Goal: Task Accomplishment & Management: Complete application form

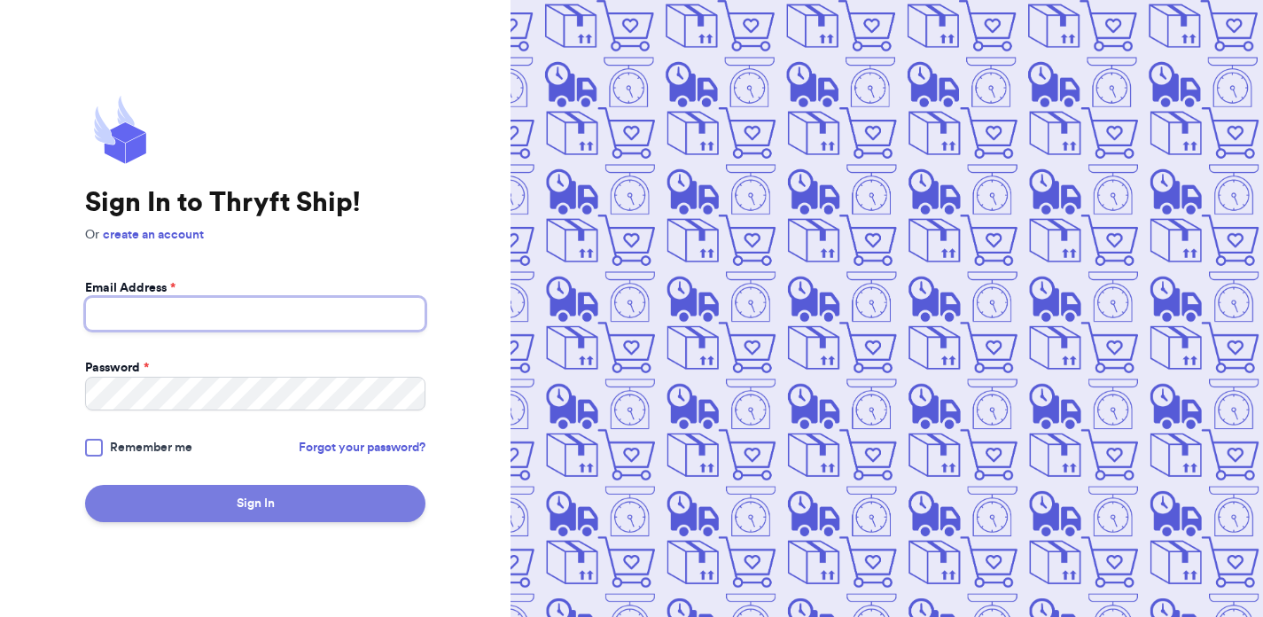
type input "thriftedbyalex@gmail.com"
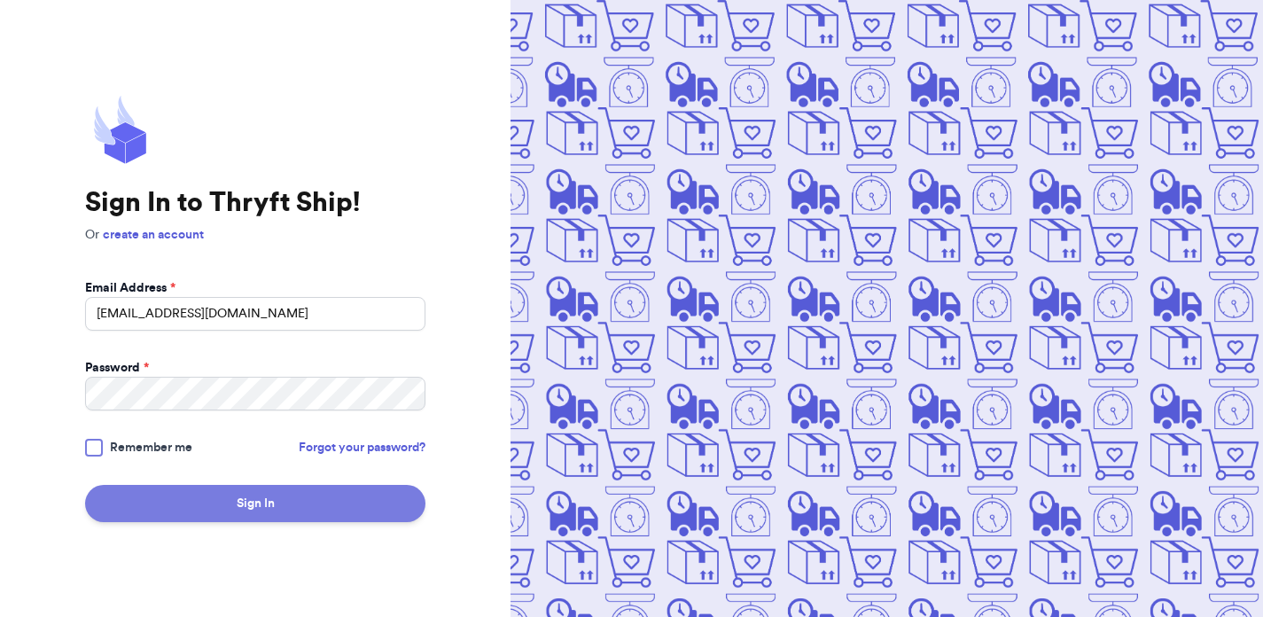
click at [236, 514] on button "Sign In" at bounding box center [255, 503] width 340 height 37
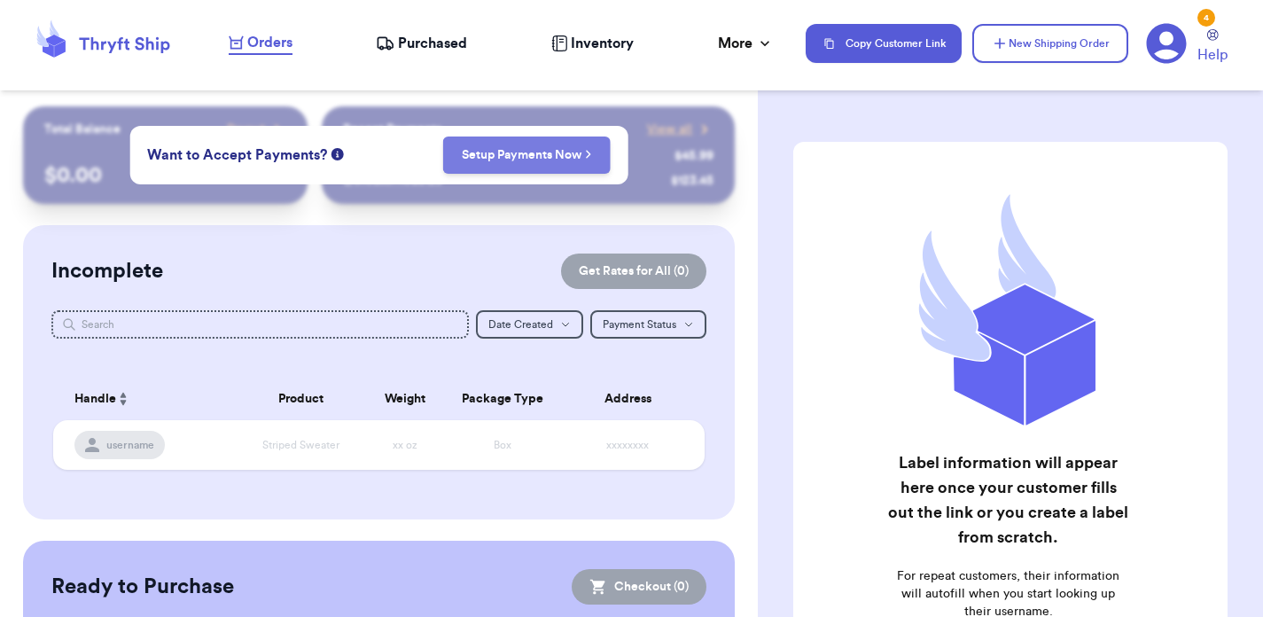
click at [538, 147] on link "Setup Payments Now" at bounding box center [527, 155] width 130 height 18
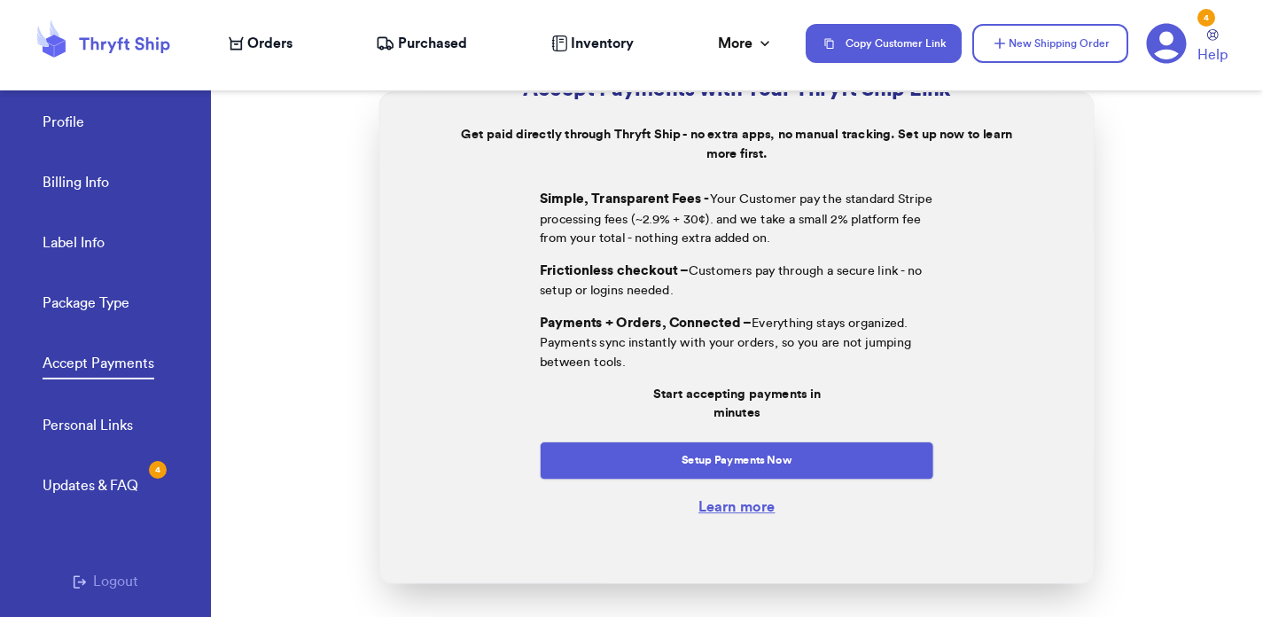
scroll to position [104, 0]
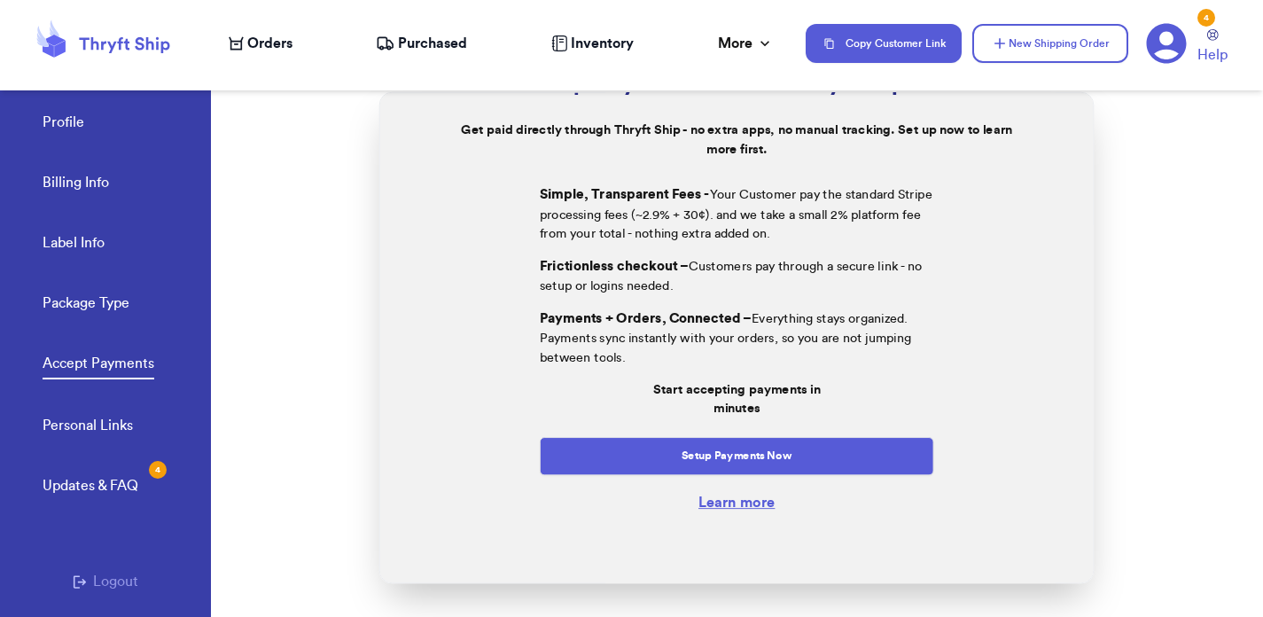
click at [703, 468] on button "Setup Payments Now" at bounding box center [737, 455] width 395 height 38
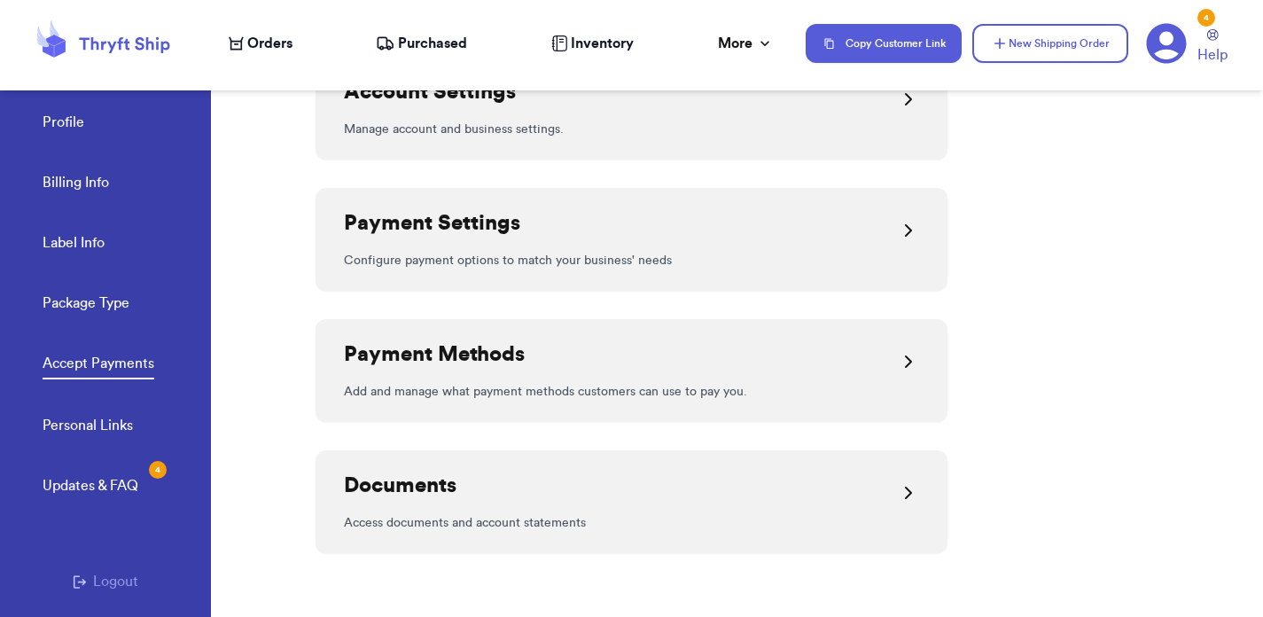
scroll to position [371, 0]
click at [1112, 43] on button "New Shipping Order" at bounding box center [1051, 43] width 156 height 39
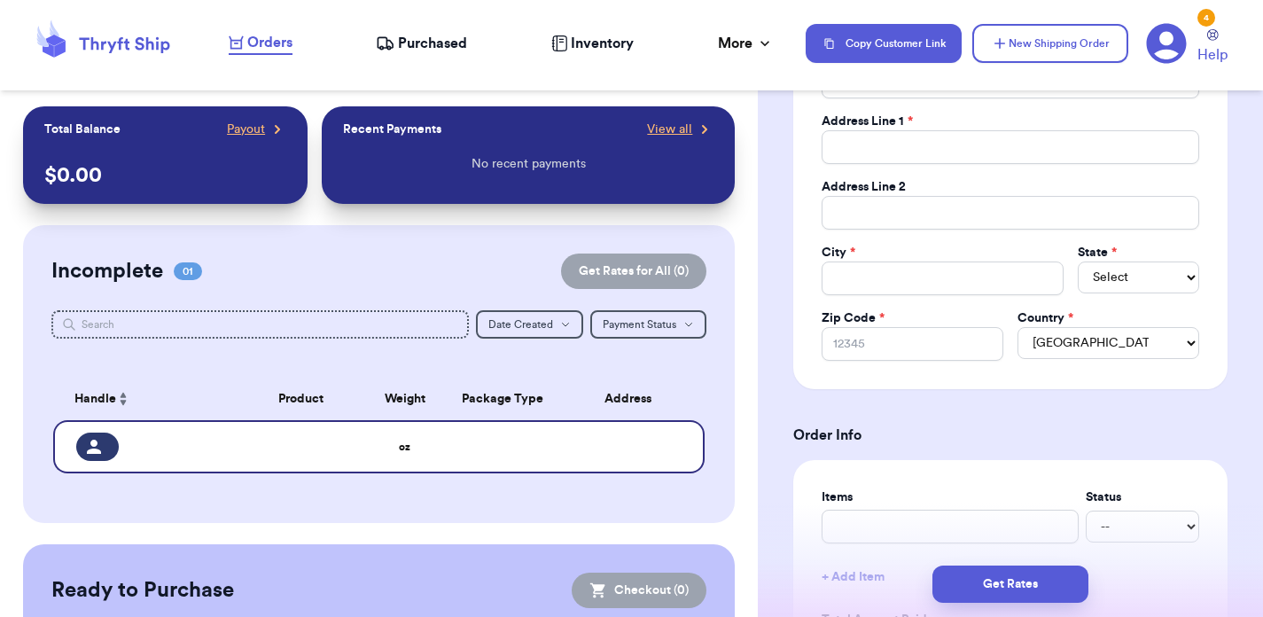
scroll to position [131, 0]
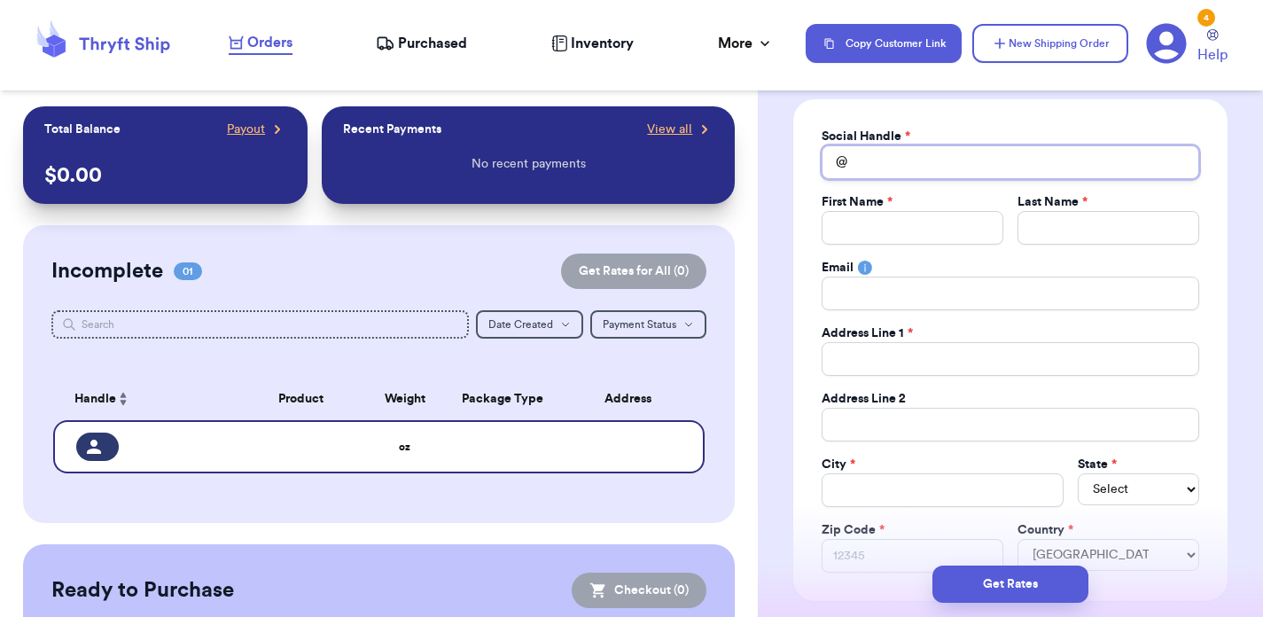
click at [895, 166] on input "Total Amount Paid" at bounding box center [1011, 162] width 378 height 34
type input "s"
type input "sh"
type input "she"
type input "shel"
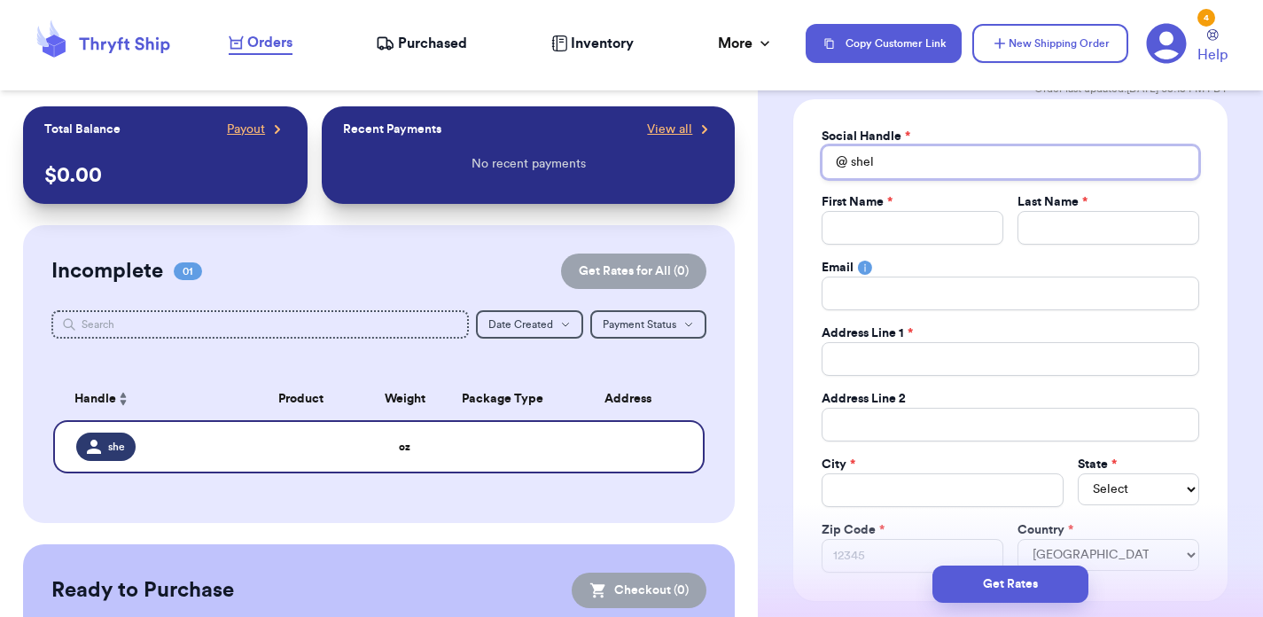
type input "shelb"
type input "shelby"
type input "shelbyi"
type input "[DEMOGRAPHIC_DATA]"
type input "shelbyisr"
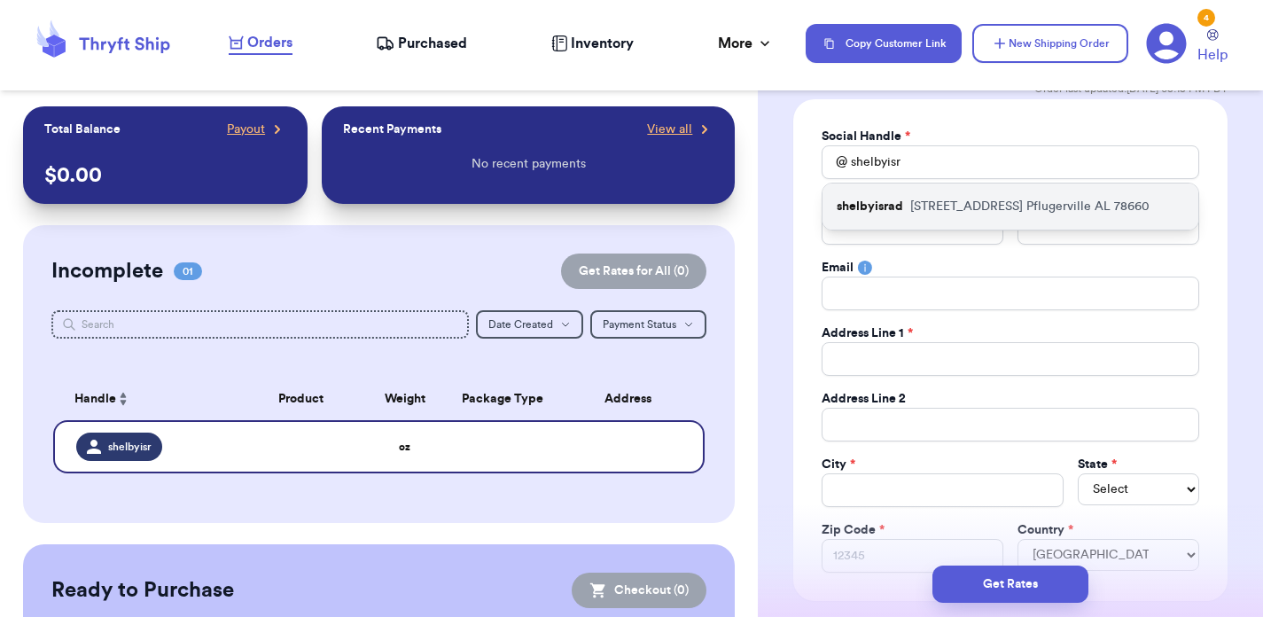
click at [903, 211] on div "shelbyisrad [STREET_ADDRESS][PERSON_NAME]" at bounding box center [1011, 207] width 376 height 46
type input "shelbyisrad"
type input "[PERSON_NAME]"
type input "[EMAIL_ADDRESS][DOMAIN_NAME]"
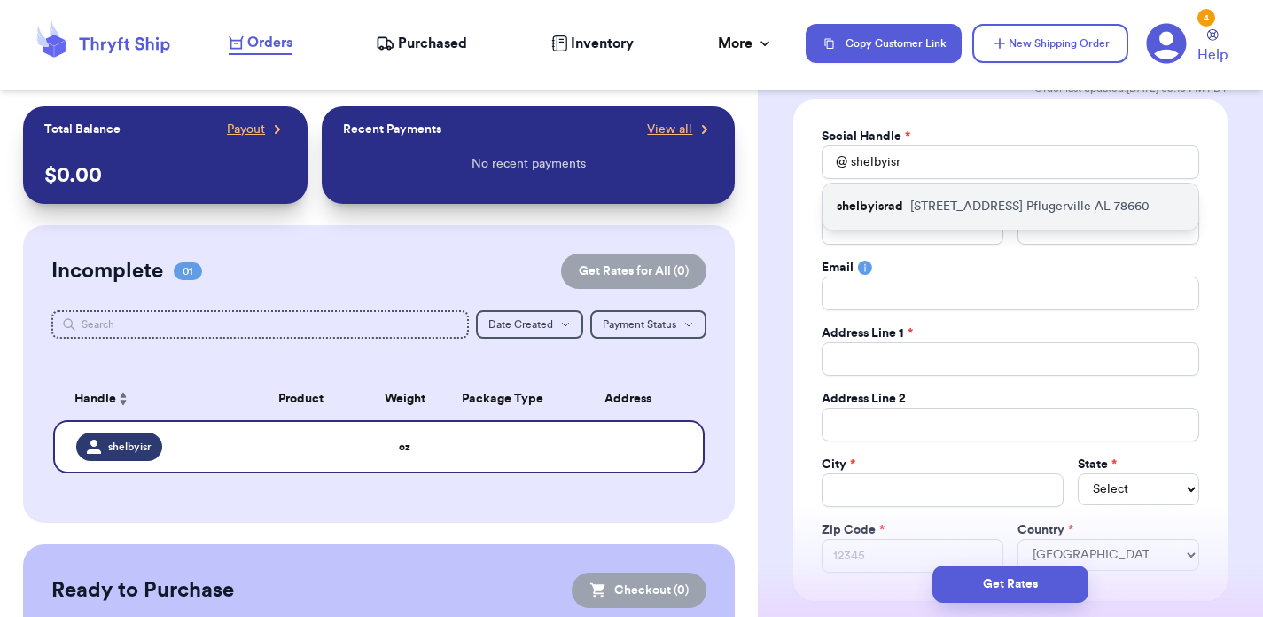
type input "[STREET_ADDRESS]"
type input "Pflugerville"
select select "AL"
type input "78660"
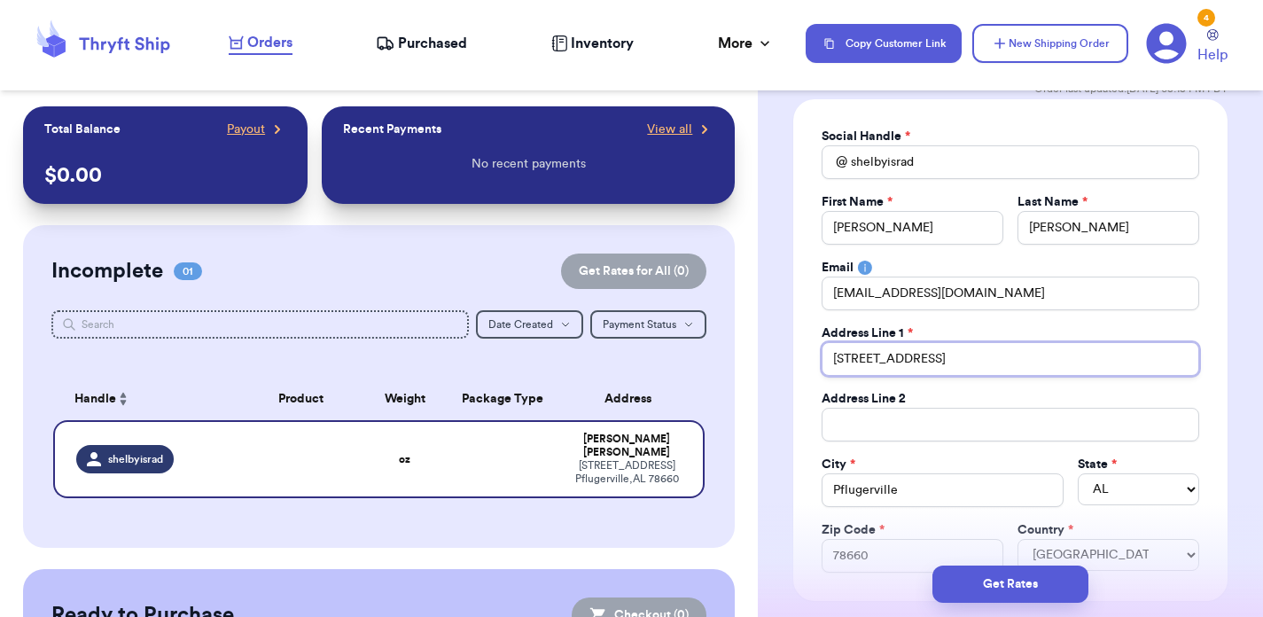
drag, startPoint x: 961, startPoint y: 360, endPoint x: 824, endPoint y: 358, distance: 136.5
click at [824, 359] on input "[STREET_ADDRESS]" at bounding box center [1011, 359] width 378 height 34
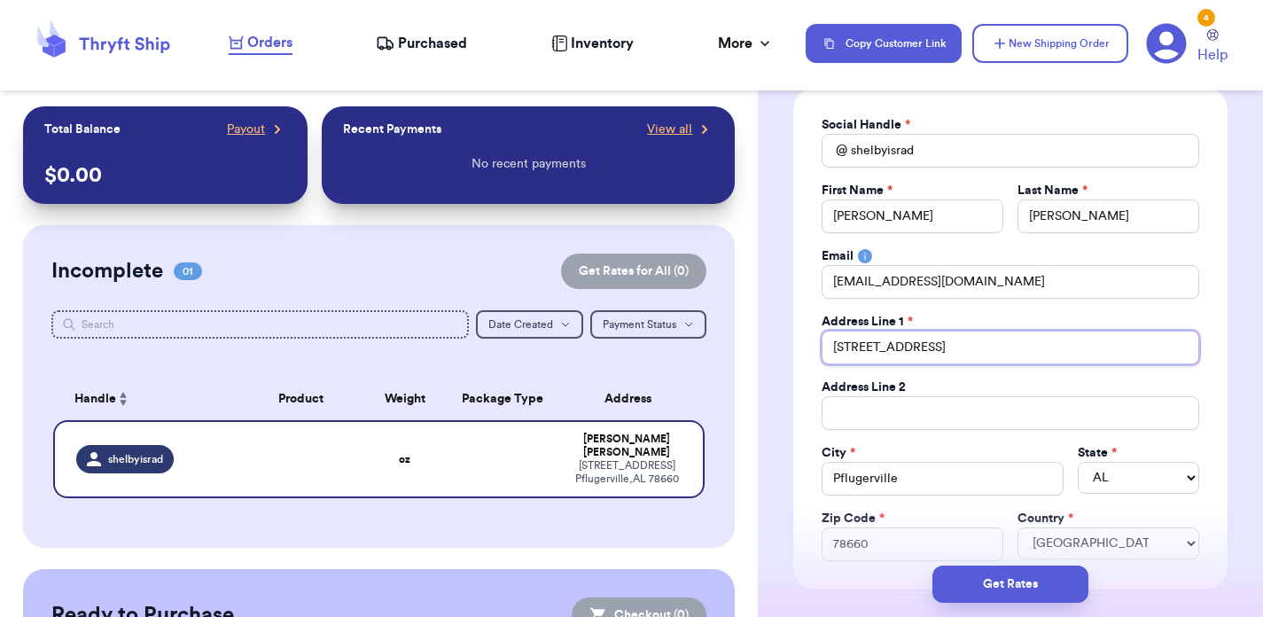
scroll to position [0, 0]
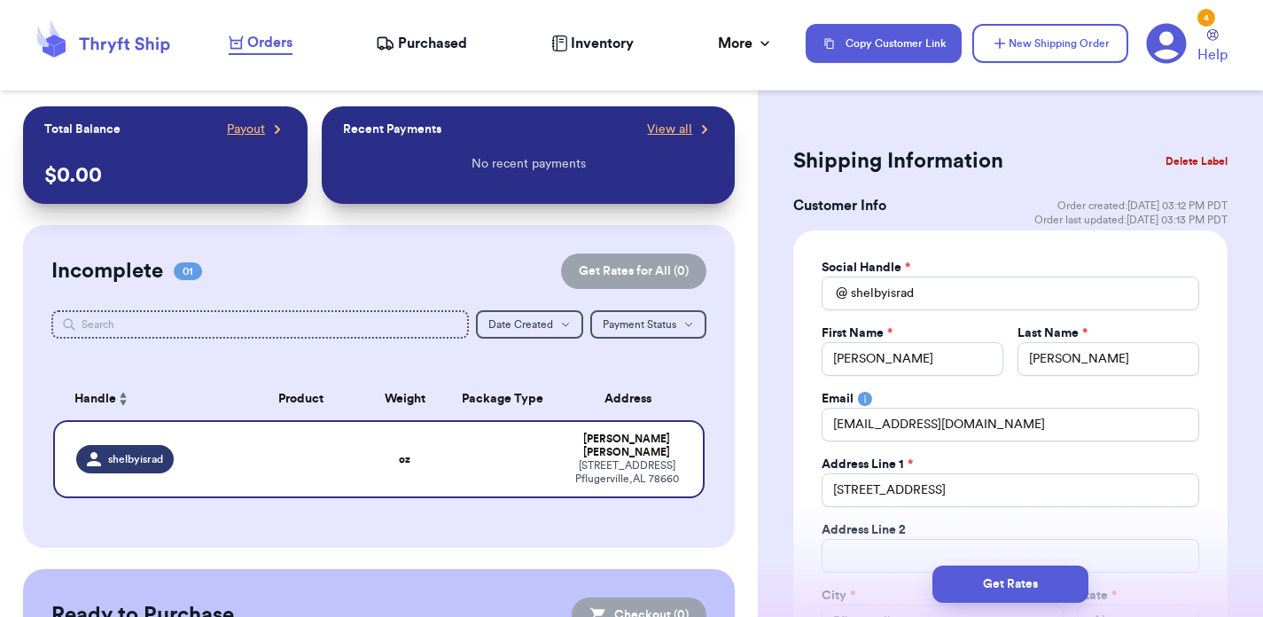
click at [912, 205] on div "Customer Info Order created: [DATE] 03:12 PM PDT Order last updated: [DATE] 03:…" at bounding box center [1010, 212] width 434 height 35
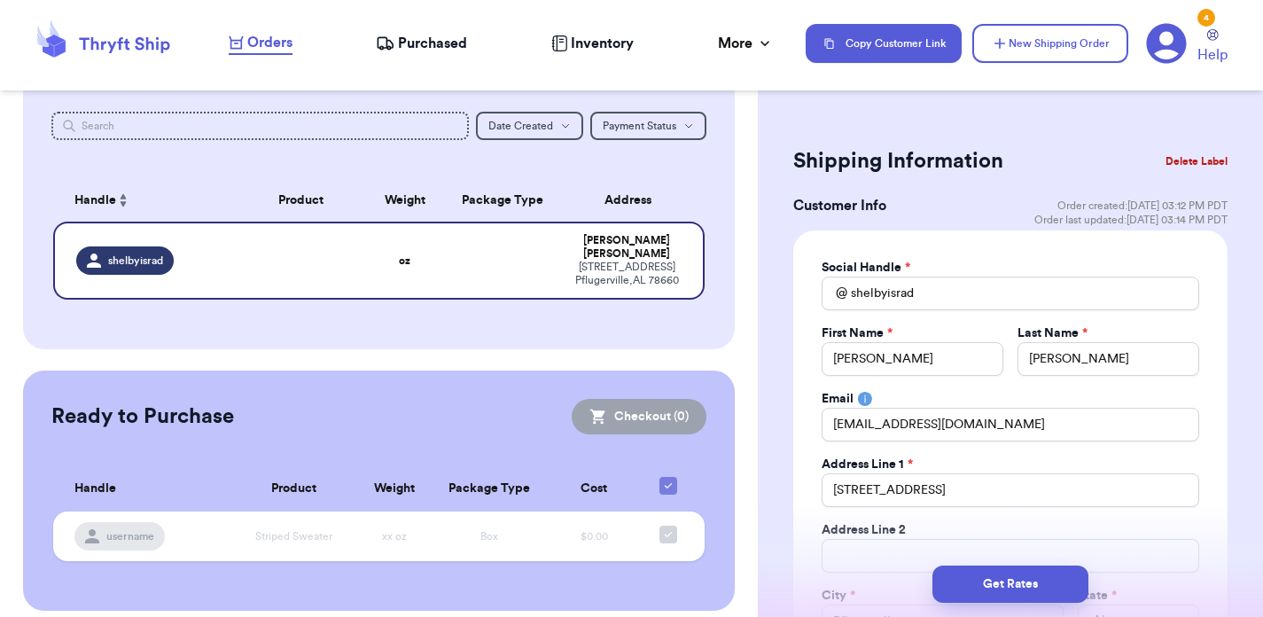
scroll to position [31, 0]
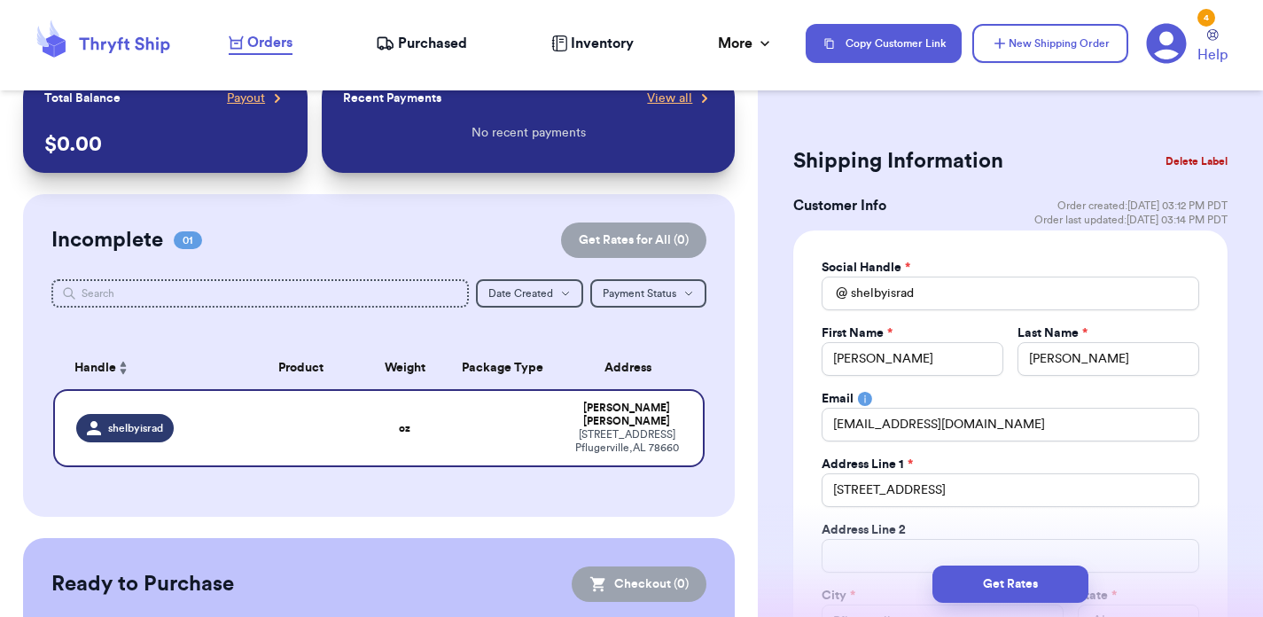
click at [446, 338] on table "Handle Product Weight Package Type Address shelbyisrad oz [PERSON_NAME] [STREET…" at bounding box center [379, 412] width 656 height 152
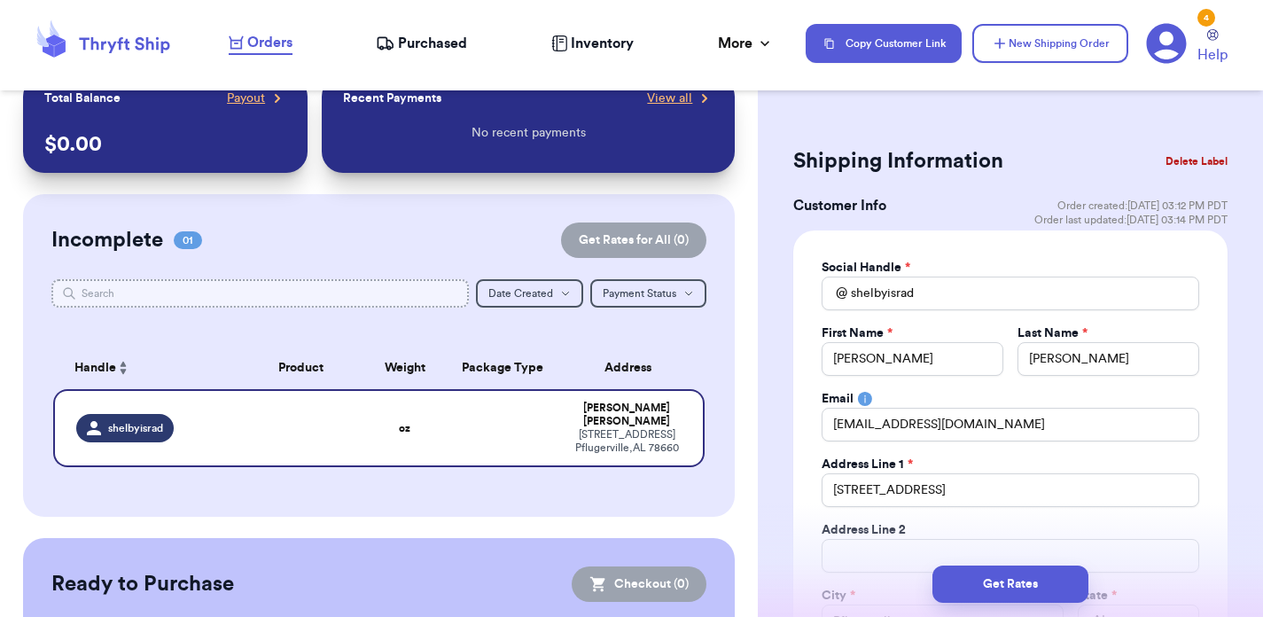
click at [213, 285] on input "text" at bounding box center [260, 293] width 418 height 28
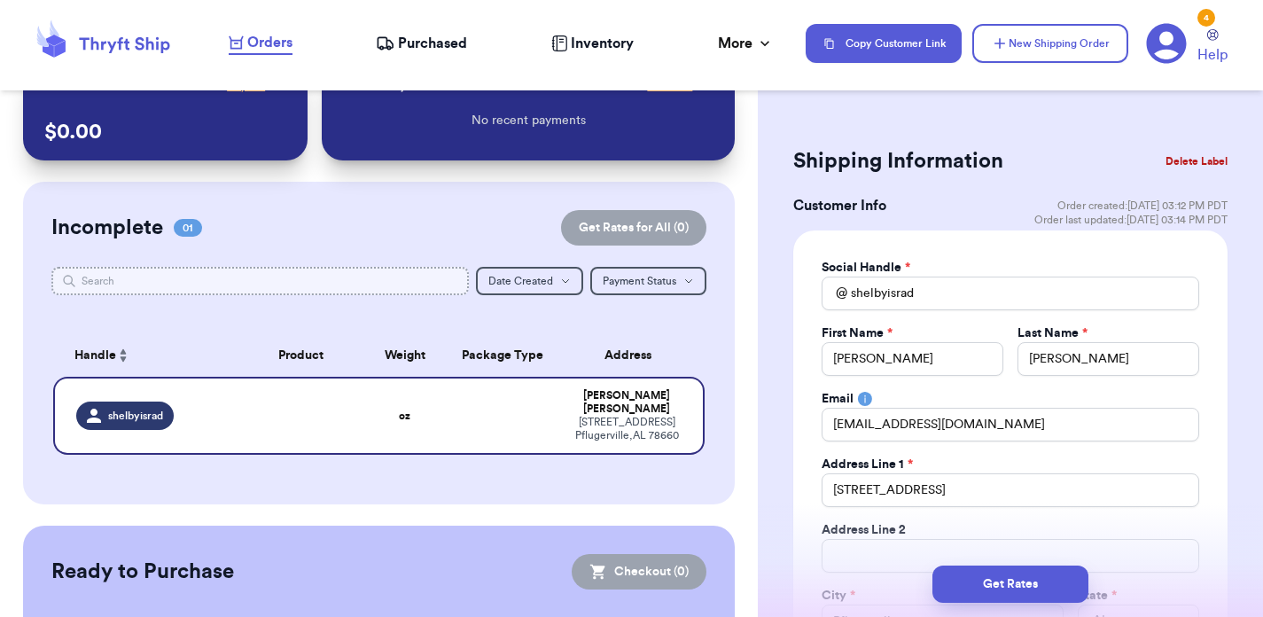
scroll to position [50, 0]
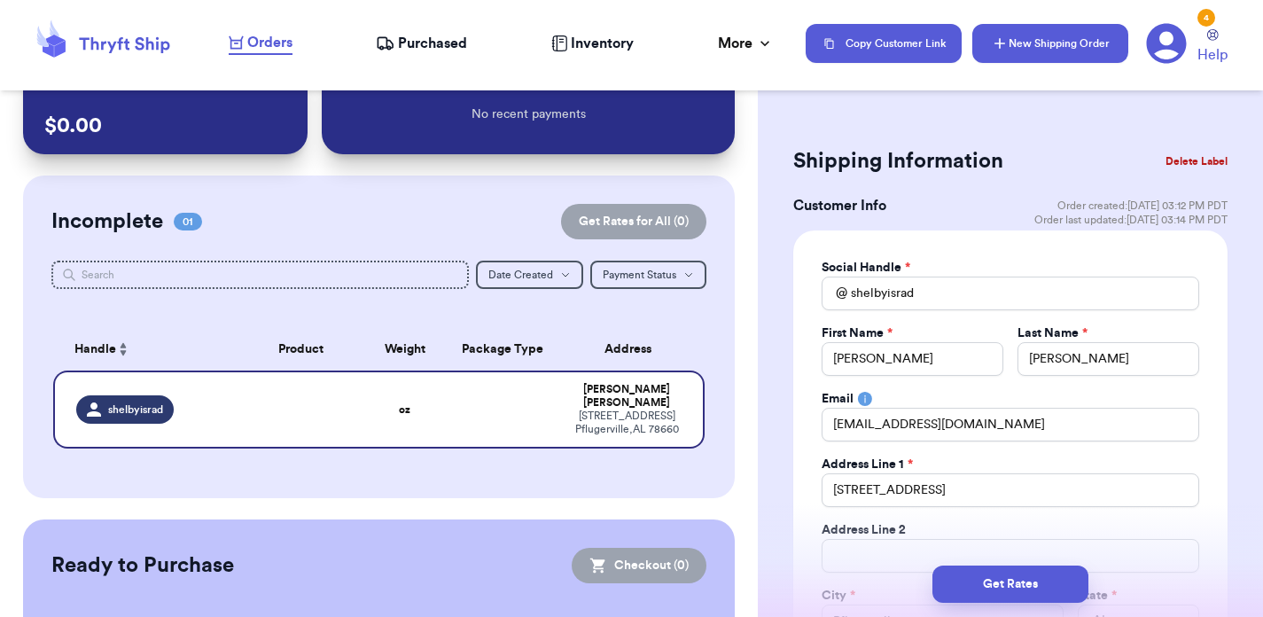
click at [1059, 45] on button "New Shipping Order" at bounding box center [1051, 43] width 156 height 39
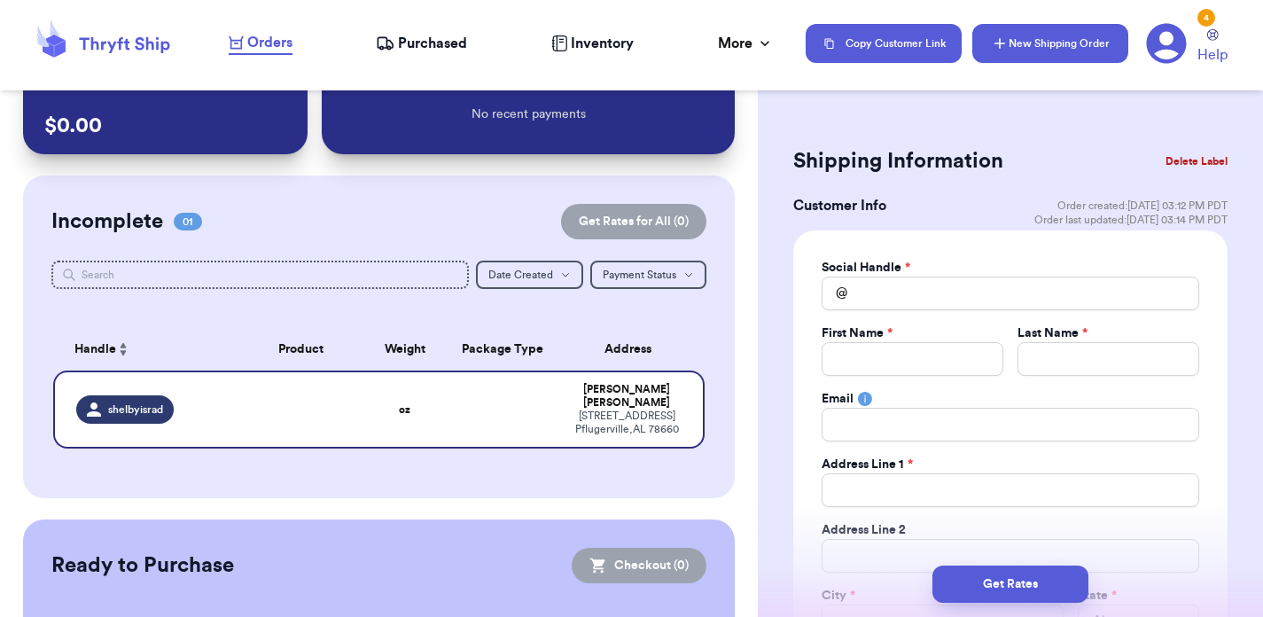
select select
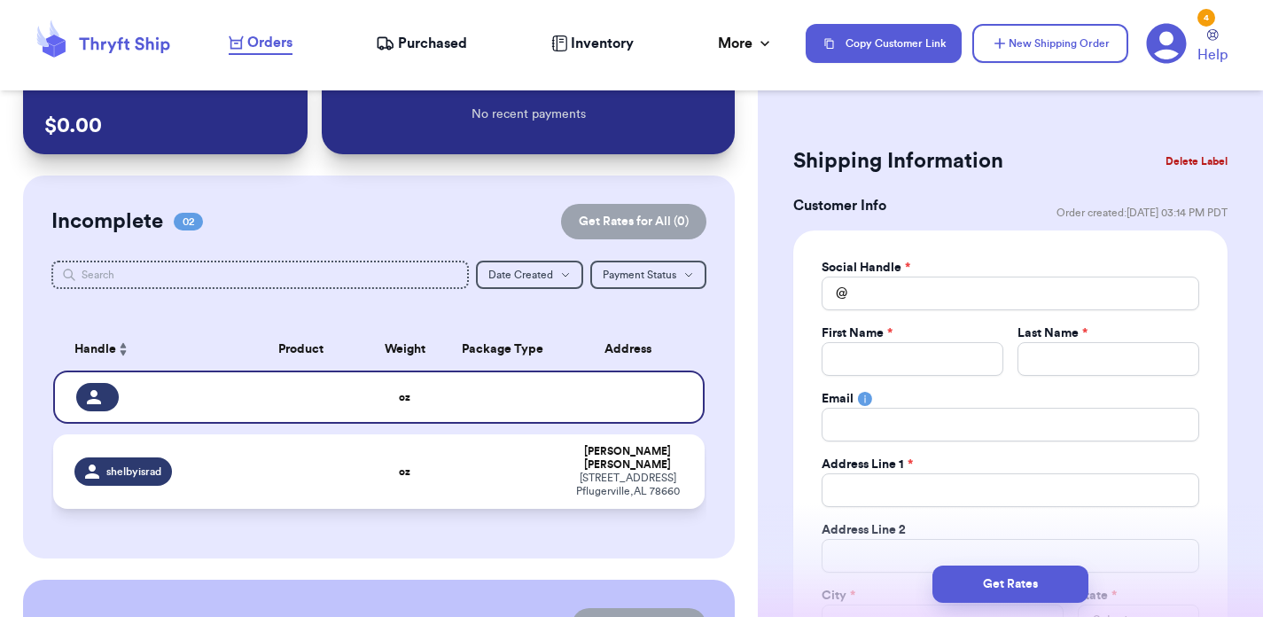
click at [313, 466] on td at bounding box center [301, 471] width 130 height 74
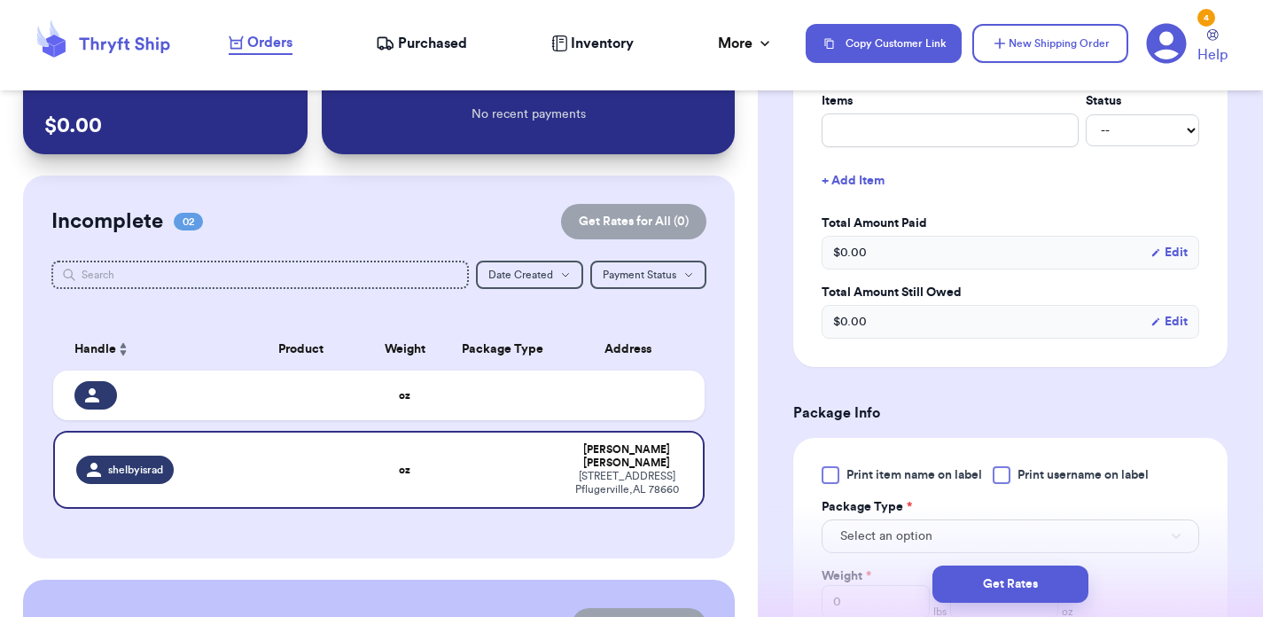
scroll to position [669, 0]
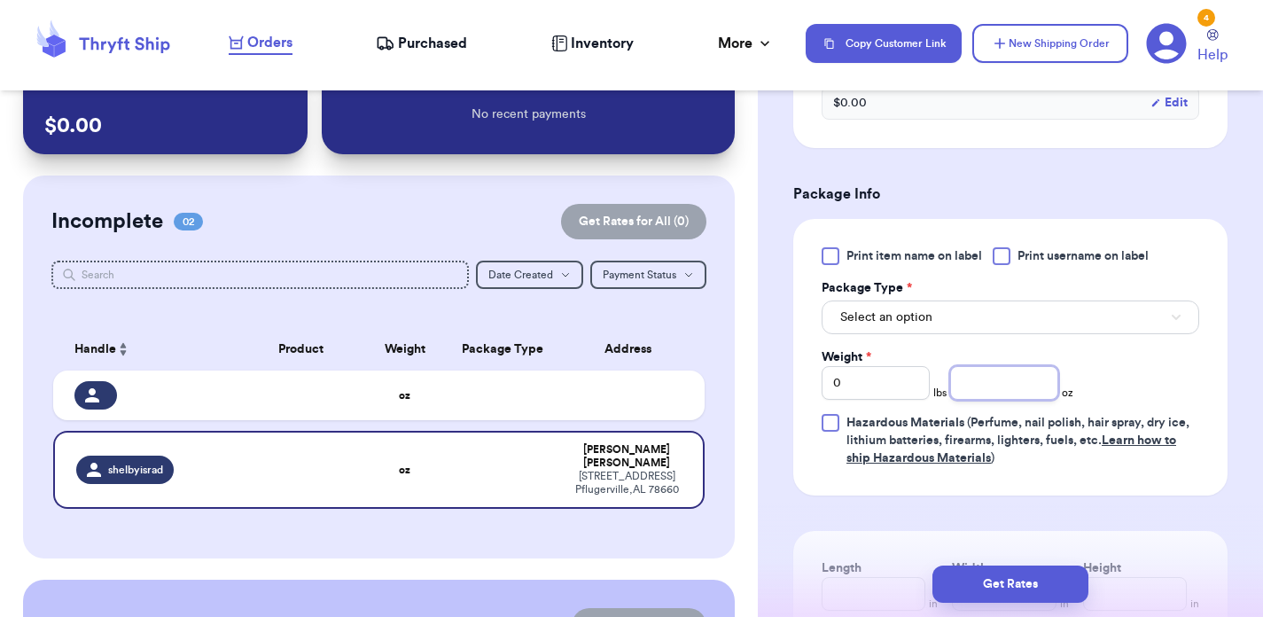
click at [996, 389] on input "number" at bounding box center [1004, 383] width 108 height 34
type input "9"
click at [1156, 377] on div "Print item name on label Print username on label Package Type * Select an optio…" at bounding box center [1011, 357] width 378 height 220
click at [1082, 323] on button "Select an option" at bounding box center [1011, 318] width 378 height 34
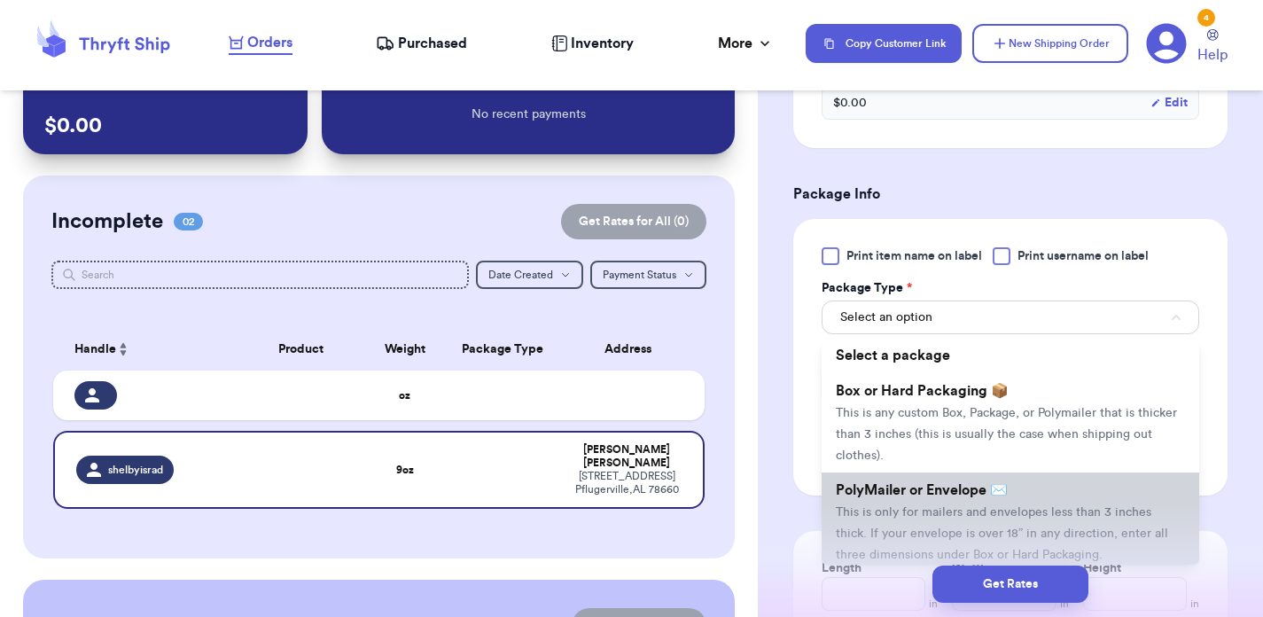
click at [968, 501] on li "PolyMailer or Envelope ✉️ This is only for mailers and envelopes less than 3 in…" at bounding box center [1011, 522] width 378 height 99
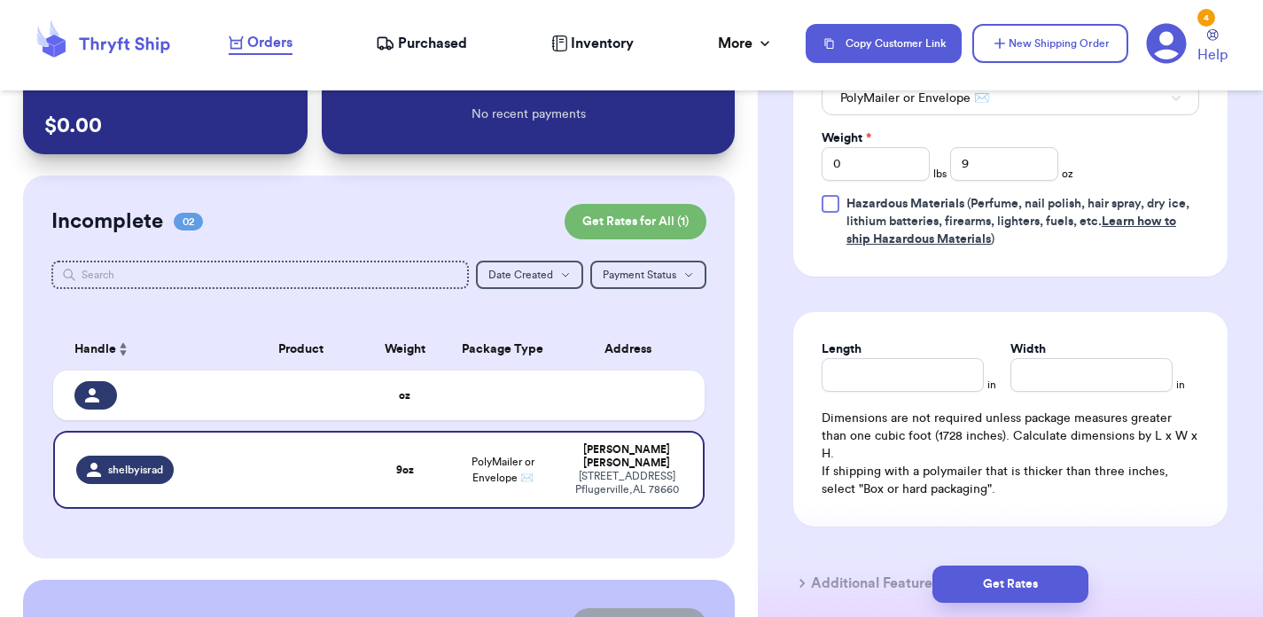
scroll to position [997, 0]
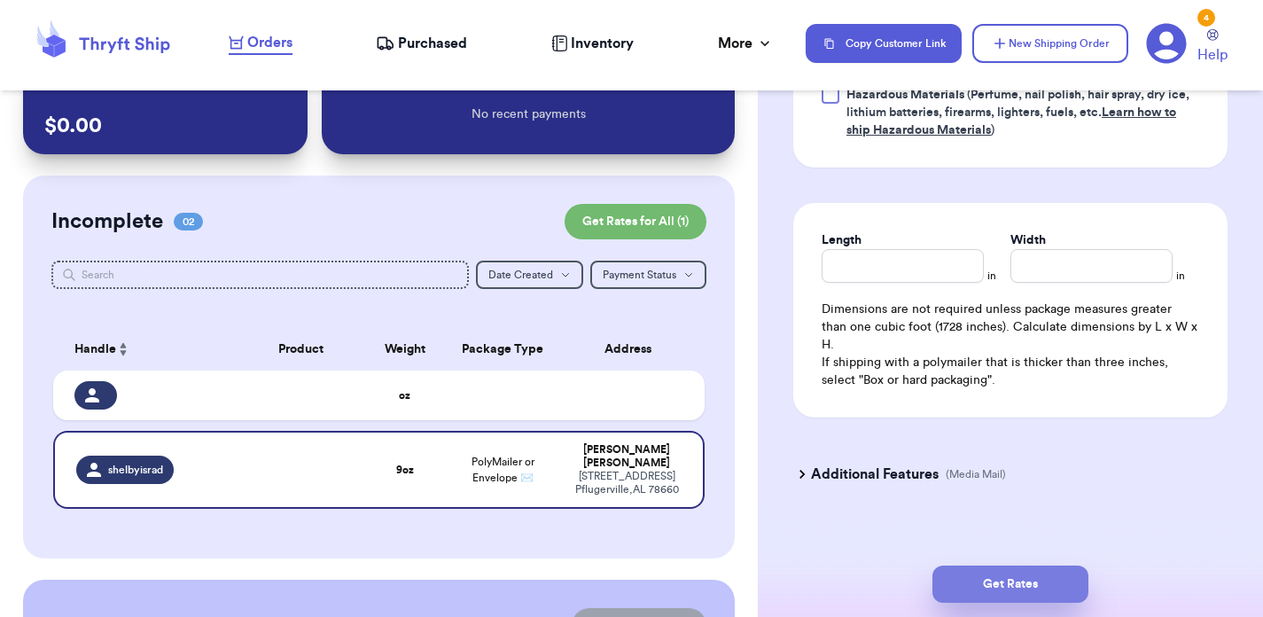
click at [987, 575] on button "Get Rates" at bounding box center [1011, 584] width 156 height 37
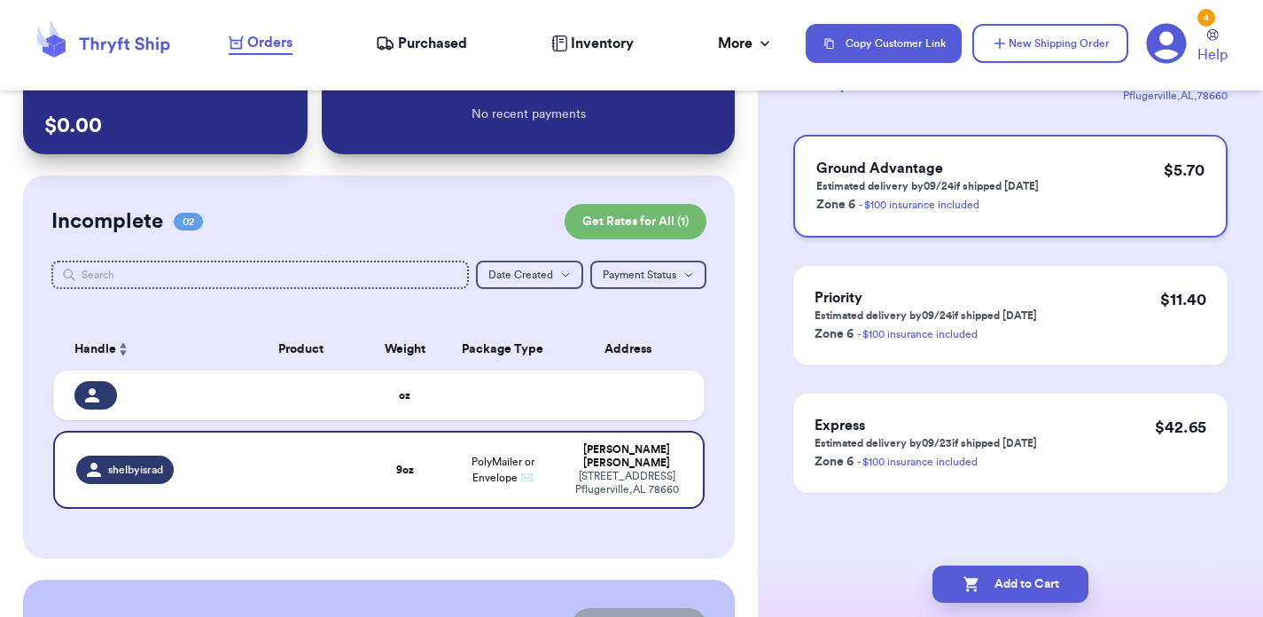
scroll to position [0, 0]
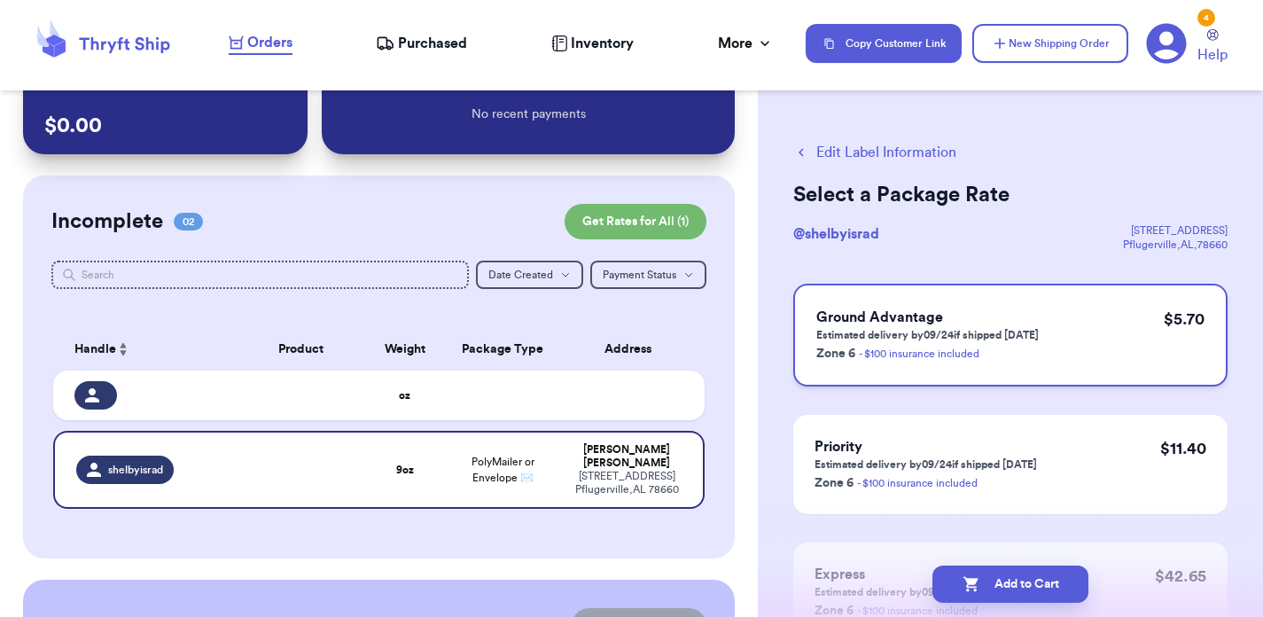
click at [1041, 344] on div "Ground Advantage Estimated delivery by 09/24 if shipped [DATE] Zone 6 - $100 in…" at bounding box center [1010, 335] width 434 height 103
click at [1020, 573] on button "Add to Cart" at bounding box center [1011, 584] width 156 height 37
checkbox input "true"
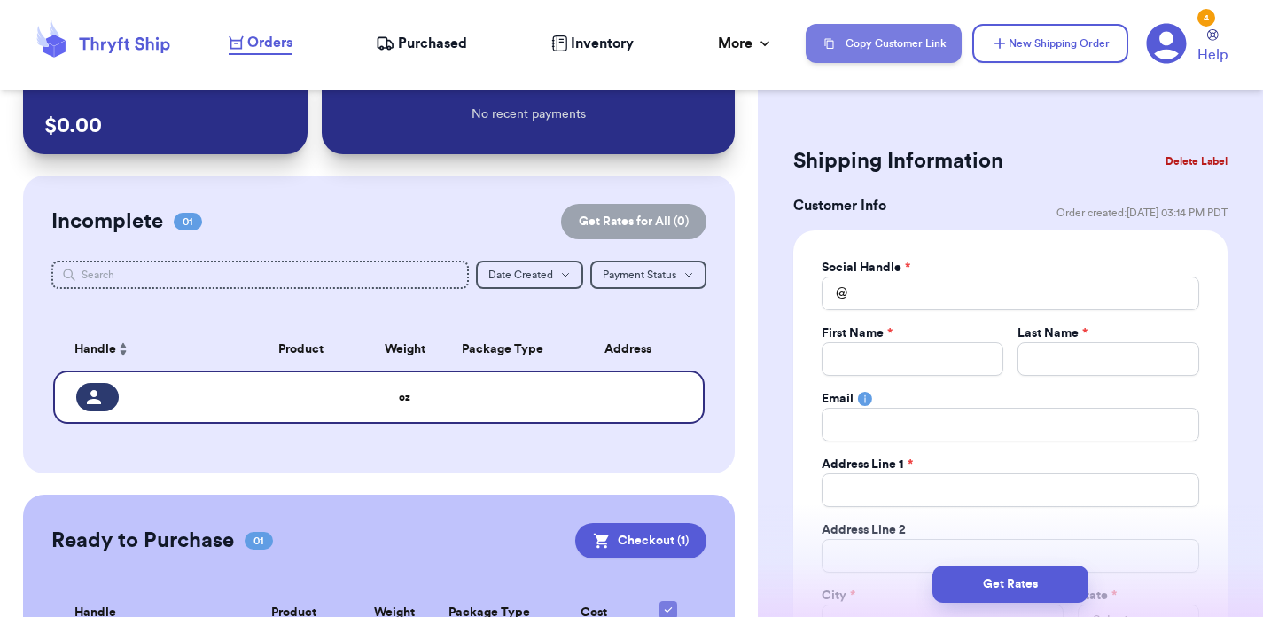
click at [924, 25] on button "Copy Customer Link" at bounding box center [884, 43] width 156 height 39
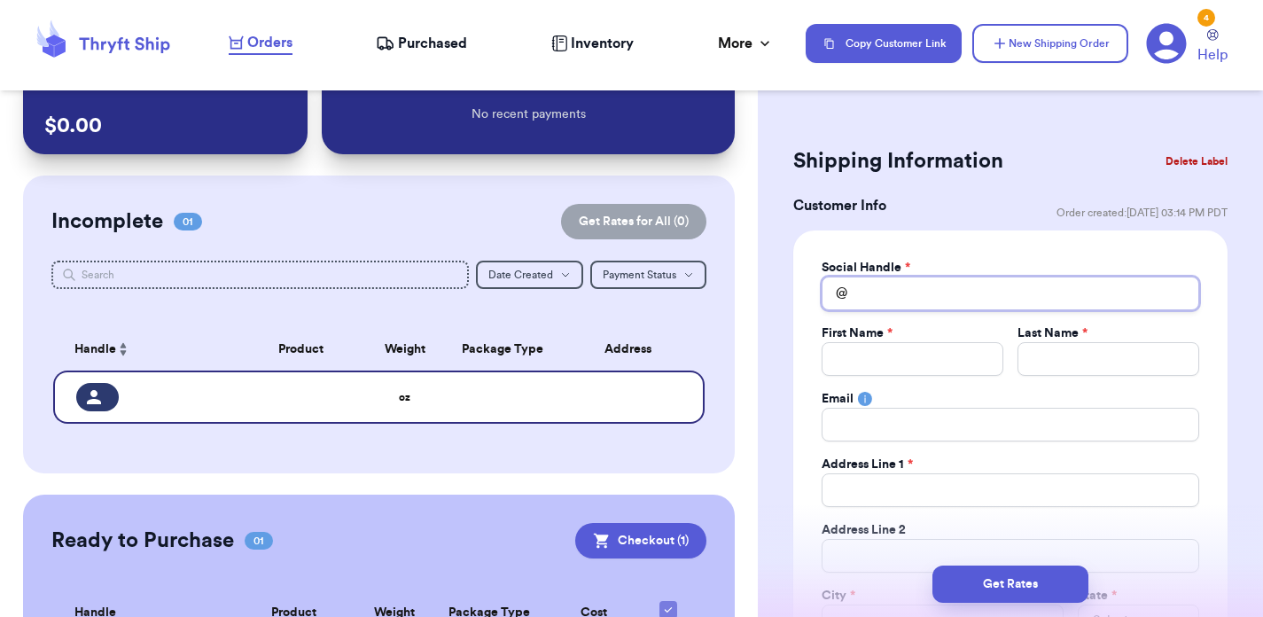
click at [877, 305] on input "Total Amount Paid" at bounding box center [1011, 294] width 378 height 34
type input "s"
type input "sa"
type input "sar"
type input "[PERSON_NAME]"
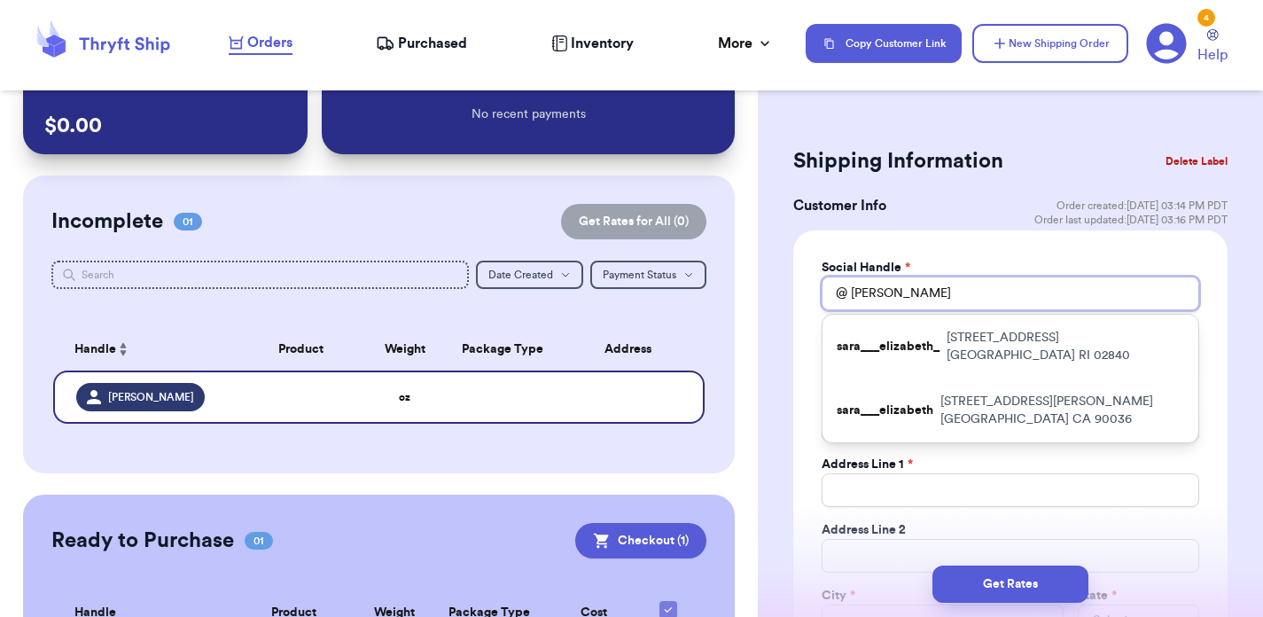
type input "[PERSON_NAME]"
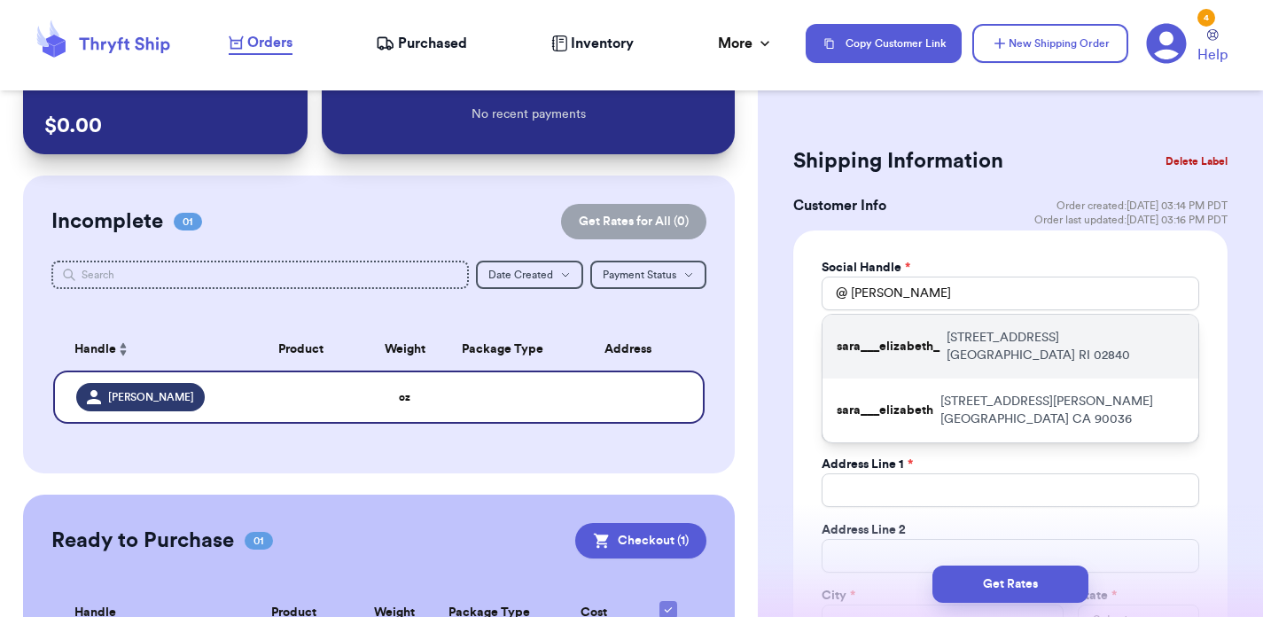
click at [920, 338] on p "sara___elizabeth_" at bounding box center [888, 347] width 103 height 18
type input "sara___elizabeth_"
type input "[PERSON_NAME]"
type input "[PERSON_NAME][EMAIL_ADDRESS][PERSON_NAME][PERSON_NAME][DOMAIN_NAME]"
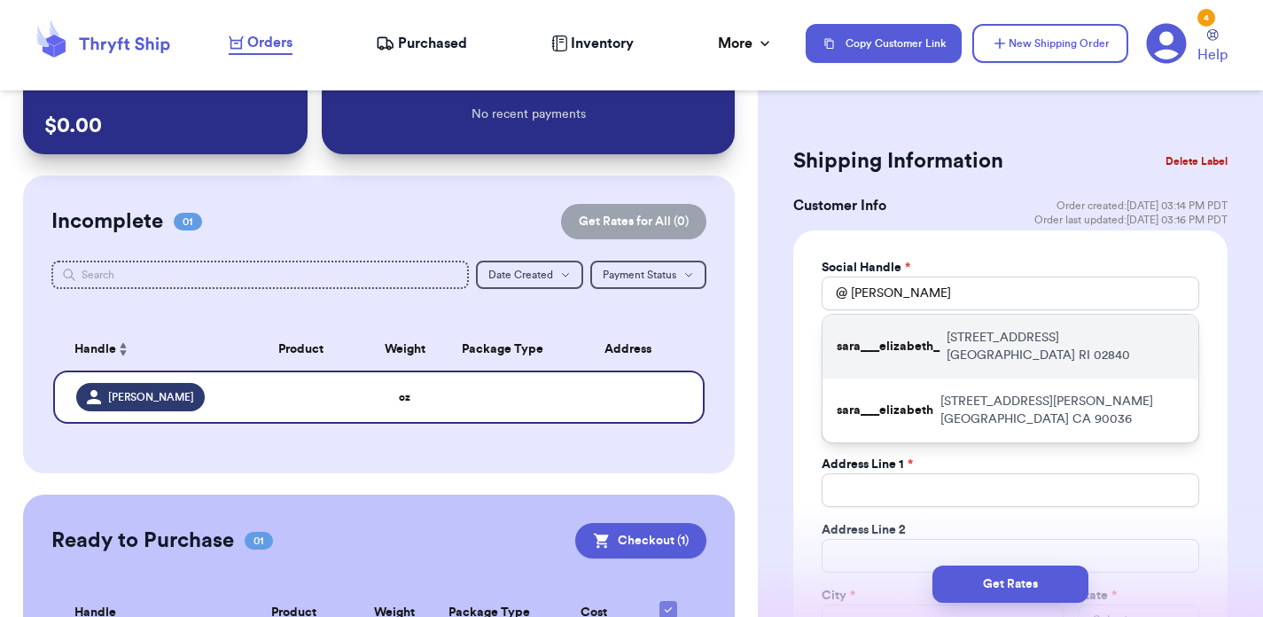
type input "[STREET_ADDRESS]"
type input "[GEOGRAPHIC_DATA]"
select select "RI"
type input "02840"
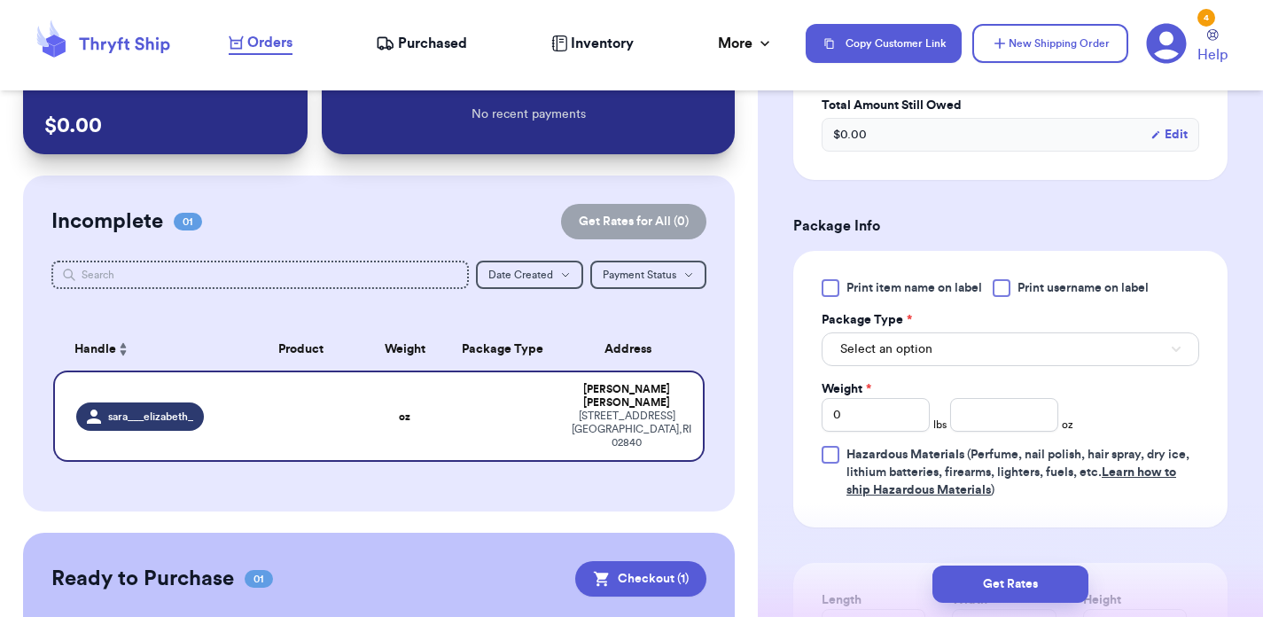
scroll to position [929, 0]
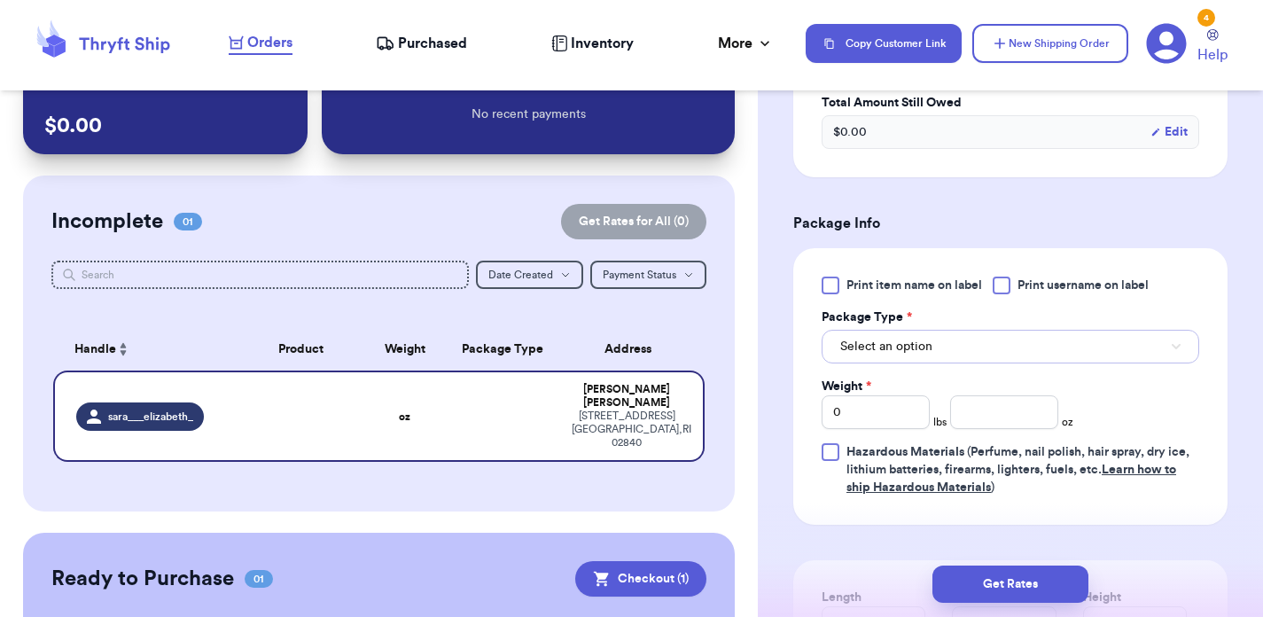
click at [924, 341] on span "Select an option" at bounding box center [886, 347] width 92 height 18
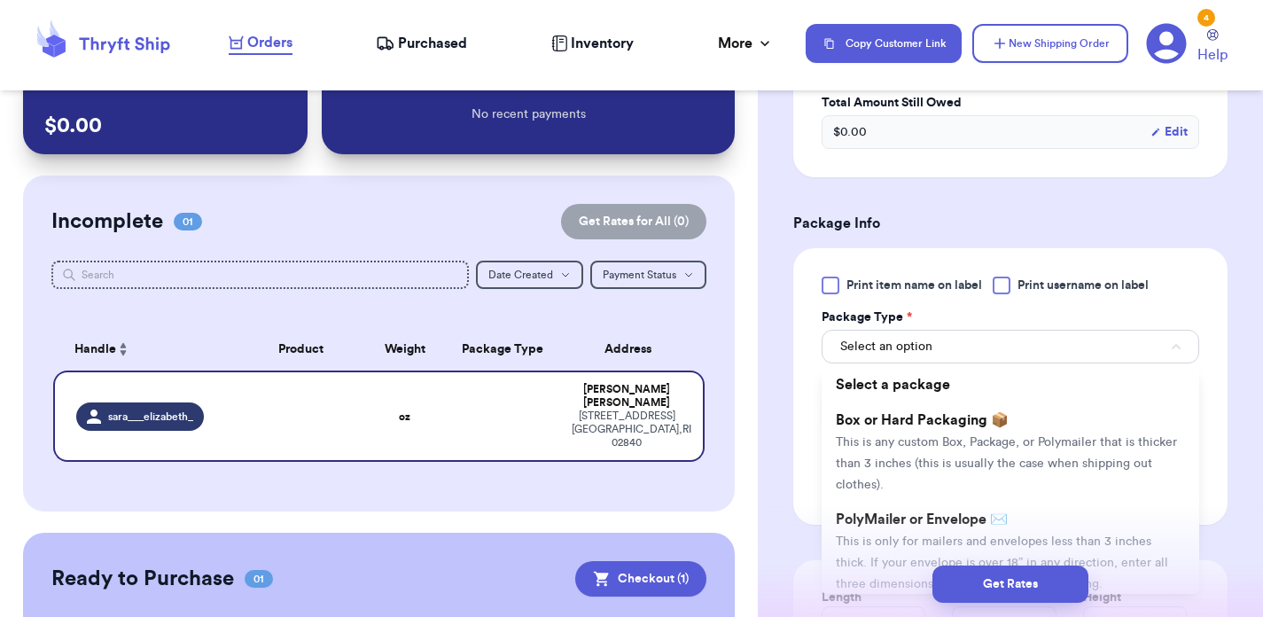
click at [886, 527] on span "PolyMailer or Envelope ✉️" at bounding box center [922, 519] width 172 height 14
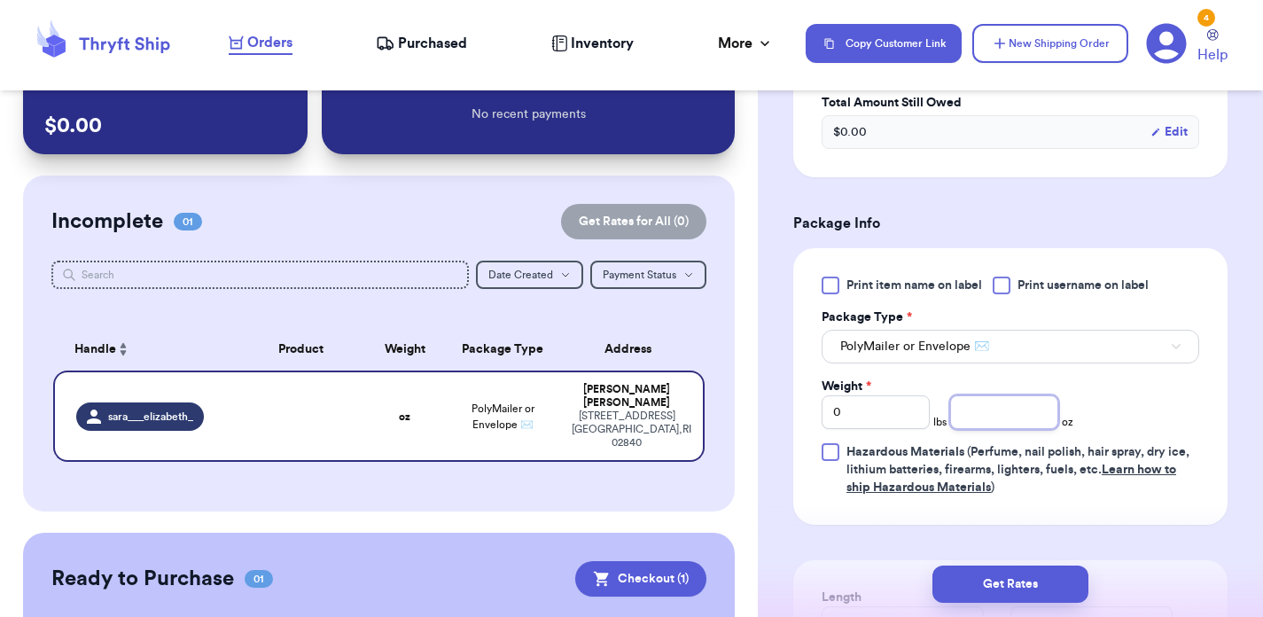
click at [1003, 416] on input "number" at bounding box center [1004, 412] width 108 height 34
type input "8"
click at [1157, 395] on div "Print item name on label Print username on label Package Type * PolyMailer or E…" at bounding box center [1011, 387] width 378 height 220
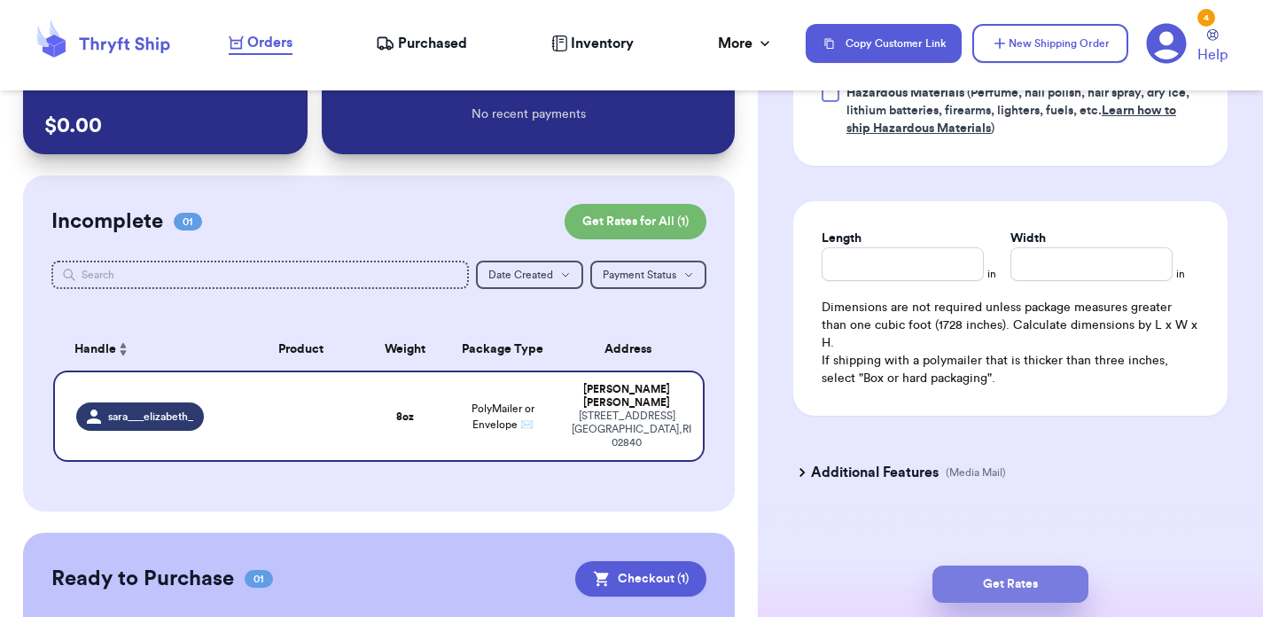
click at [1023, 580] on button "Get Rates" at bounding box center [1011, 584] width 156 height 37
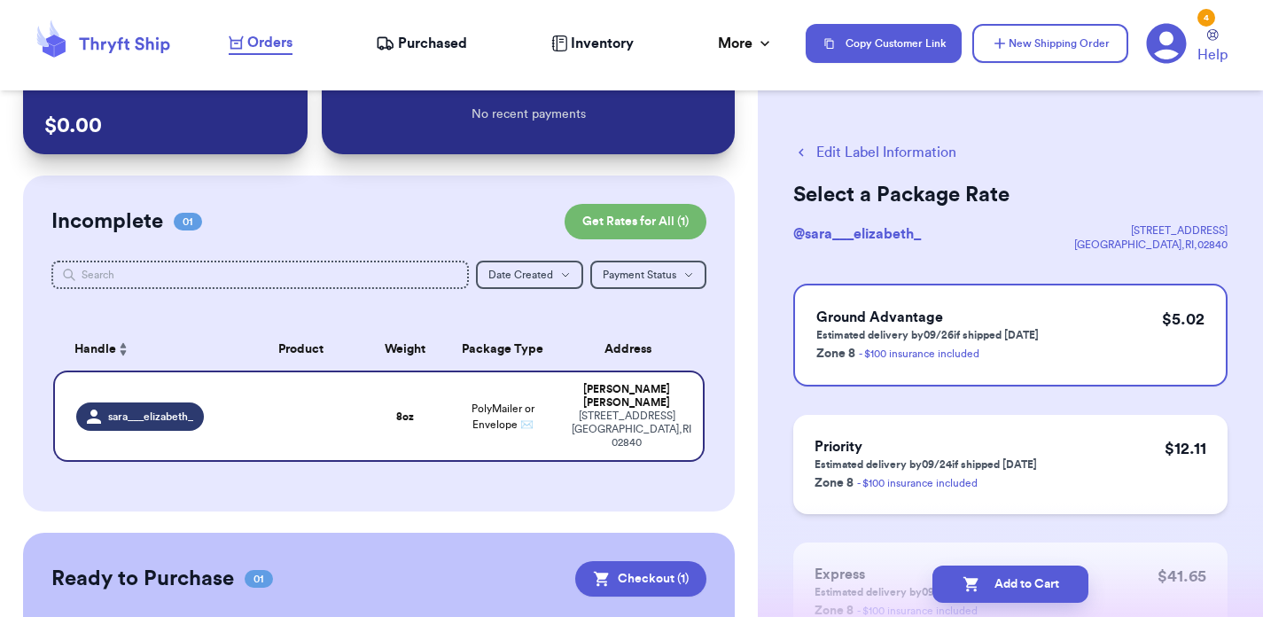
scroll to position [23, 0]
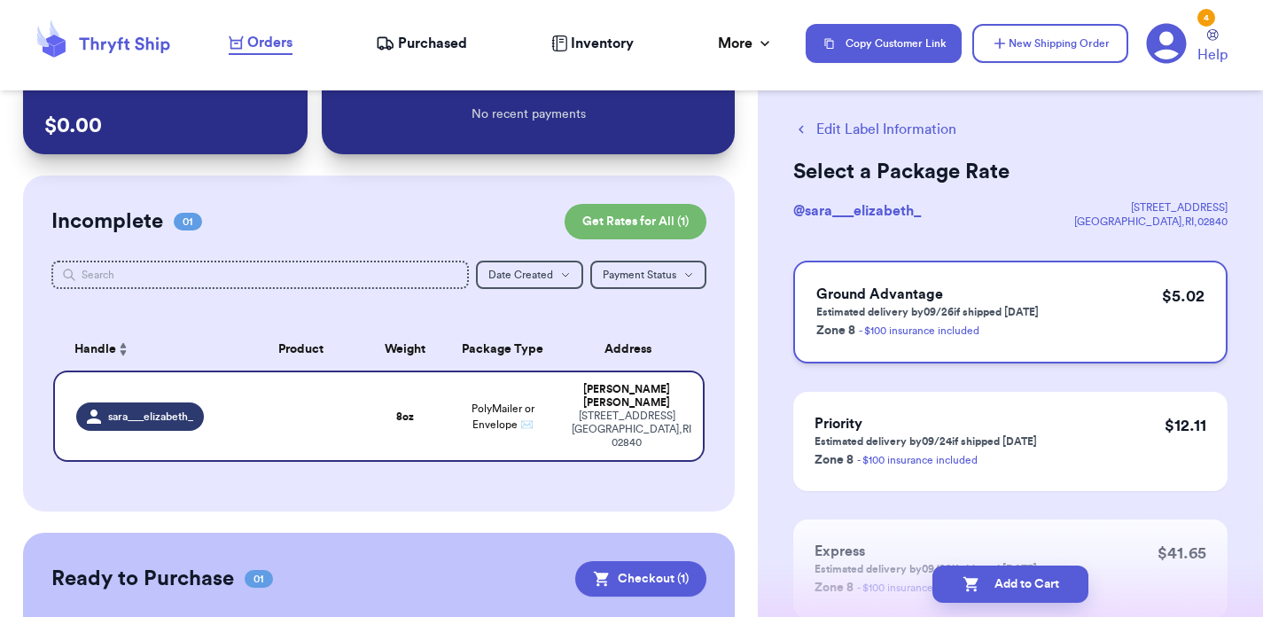
click at [1058, 323] on div "Ground Advantage Estimated delivery by 09/26 if shipped [DATE] Zone 8 - $100 in…" at bounding box center [1010, 312] width 434 height 103
click at [1008, 586] on button "Add to Cart" at bounding box center [1011, 584] width 156 height 37
checkbox input "true"
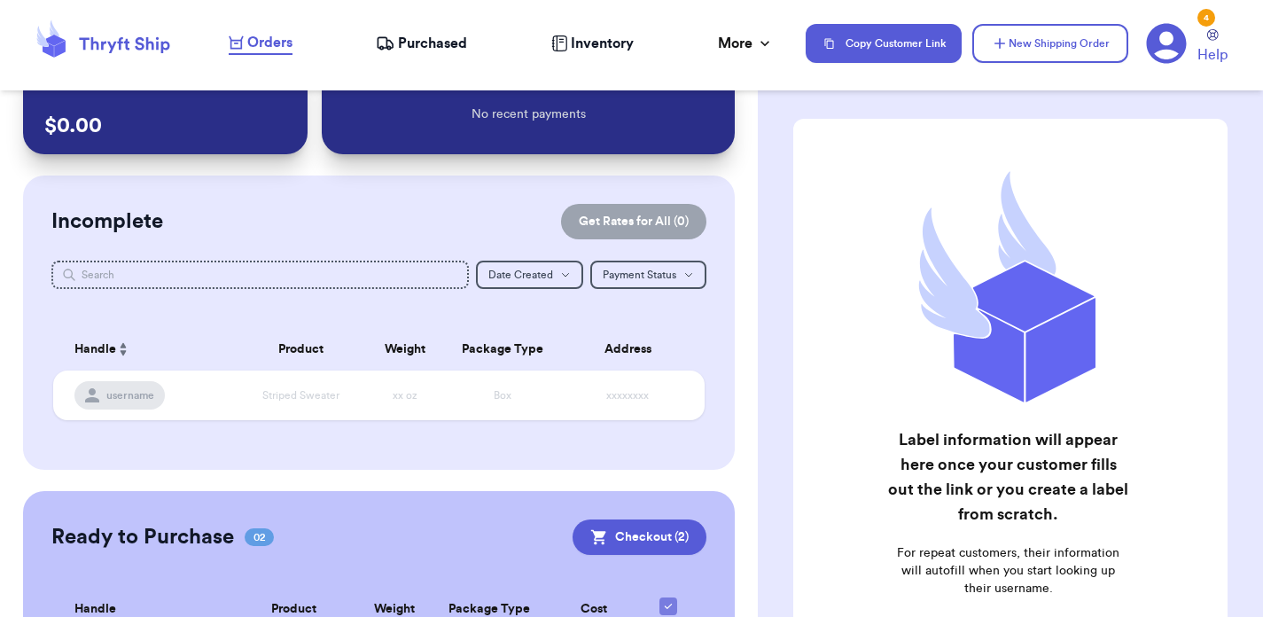
scroll to position [0, 0]
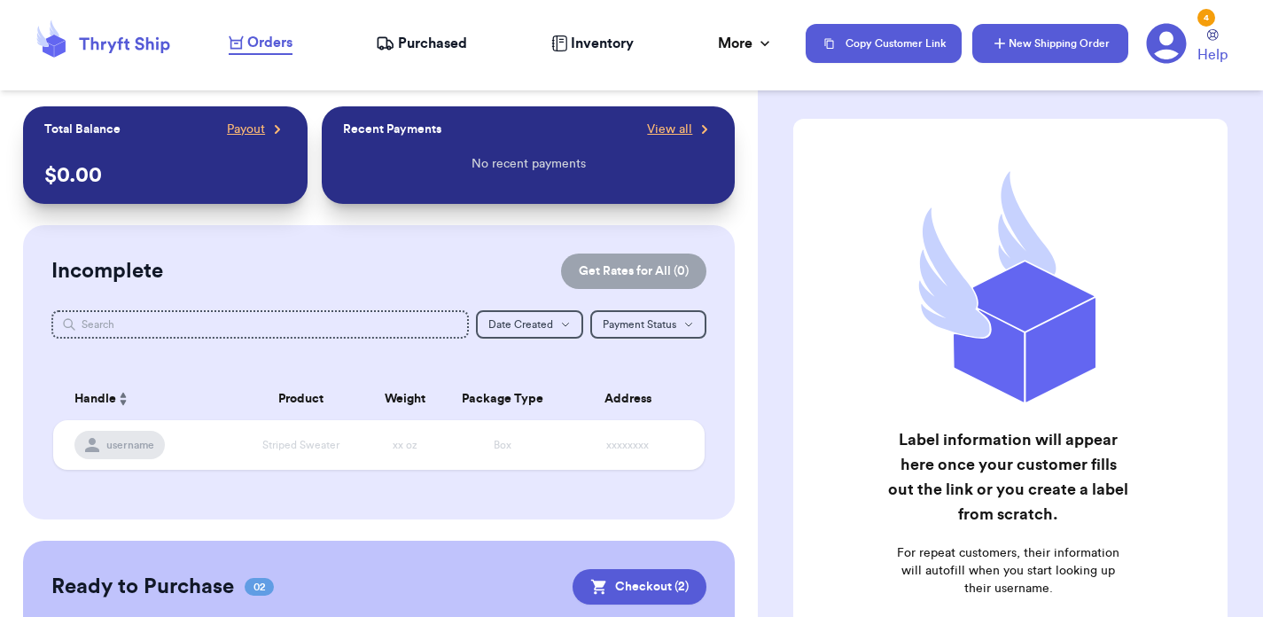
click at [1065, 50] on button "New Shipping Order" at bounding box center [1051, 43] width 156 height 39
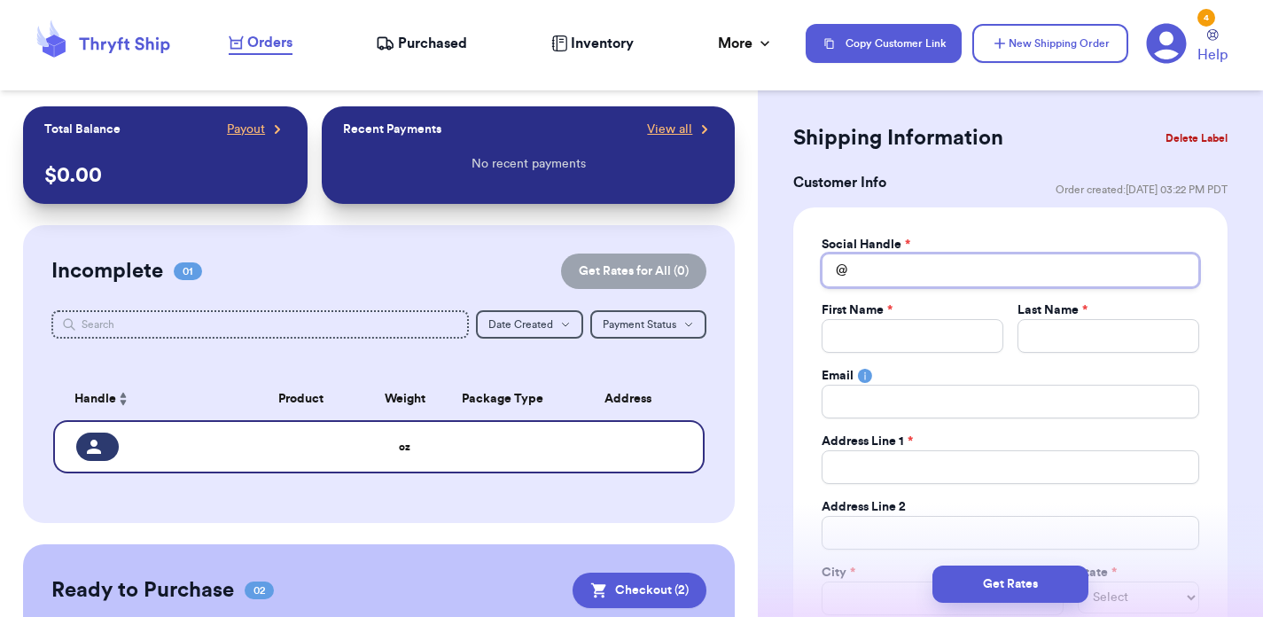
click at [882, 269] on input "Total Amount Paid" at bounding box center [1011, 271] width 378 height 34
paste input "[PERSON_NAME]"
type input "[PERSON_NAME]"
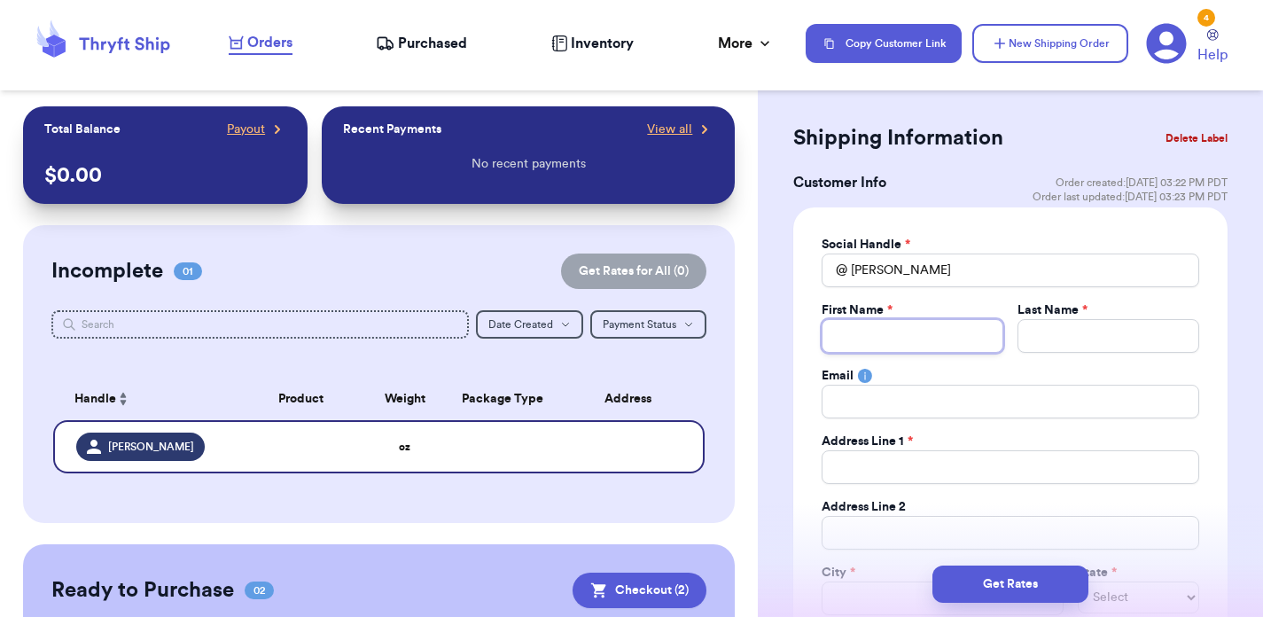
click at [863, 346] on input "Total Amount Paid" at bounding box center [913, 336] width 182 height 34
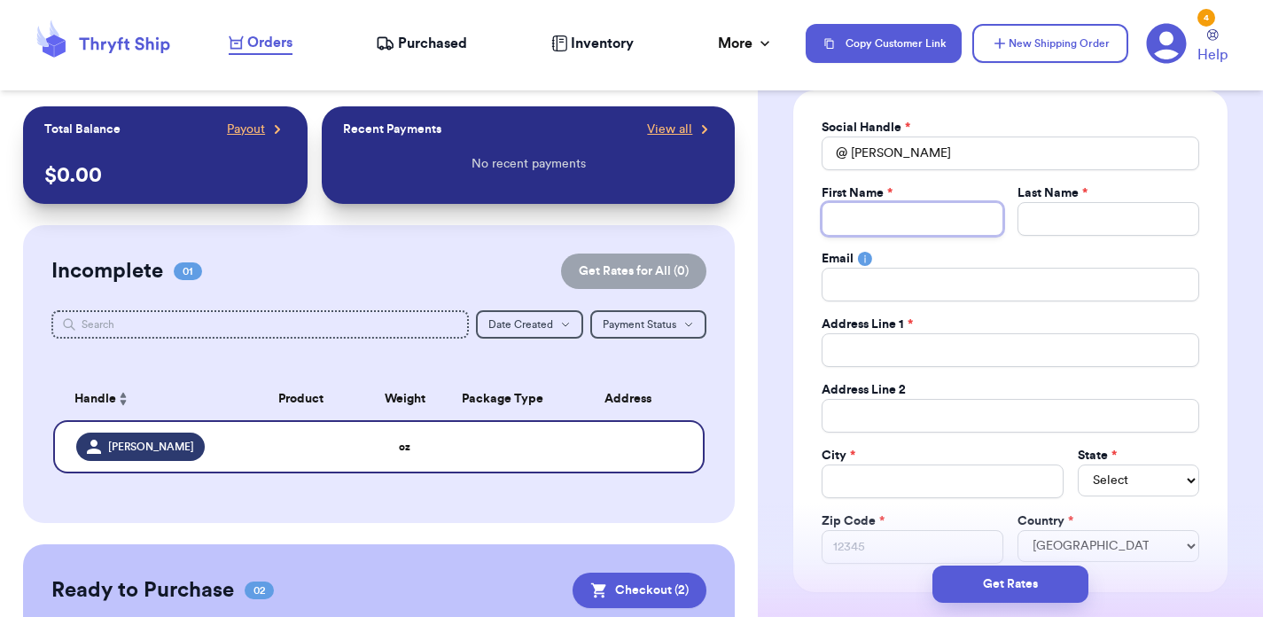
scroll to position [141, 0]
click at [867, 361] on input "Total Amount Paid" at bounding box center [1011, 349] width 378 height 34
paste input "[STREET_ADDRESS][PERSON_NAME]"
type input "[STREET_ADDRESS][PERSON_NAME]"
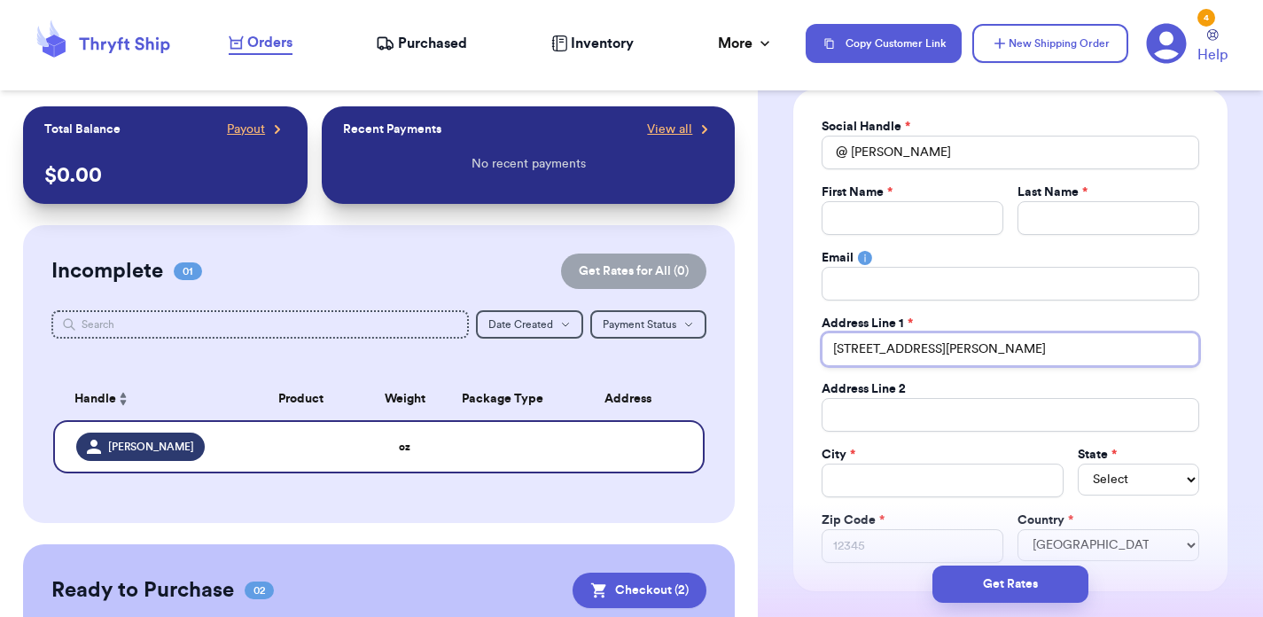
type input "[STREET_ADDRESS][PERSON_NAME]"
click at [900, 216] on input "Total Amount Paid" at bounding box center [913, 218] width 182 height 34
type input "C"
type input "Cl"
type input "Cla"
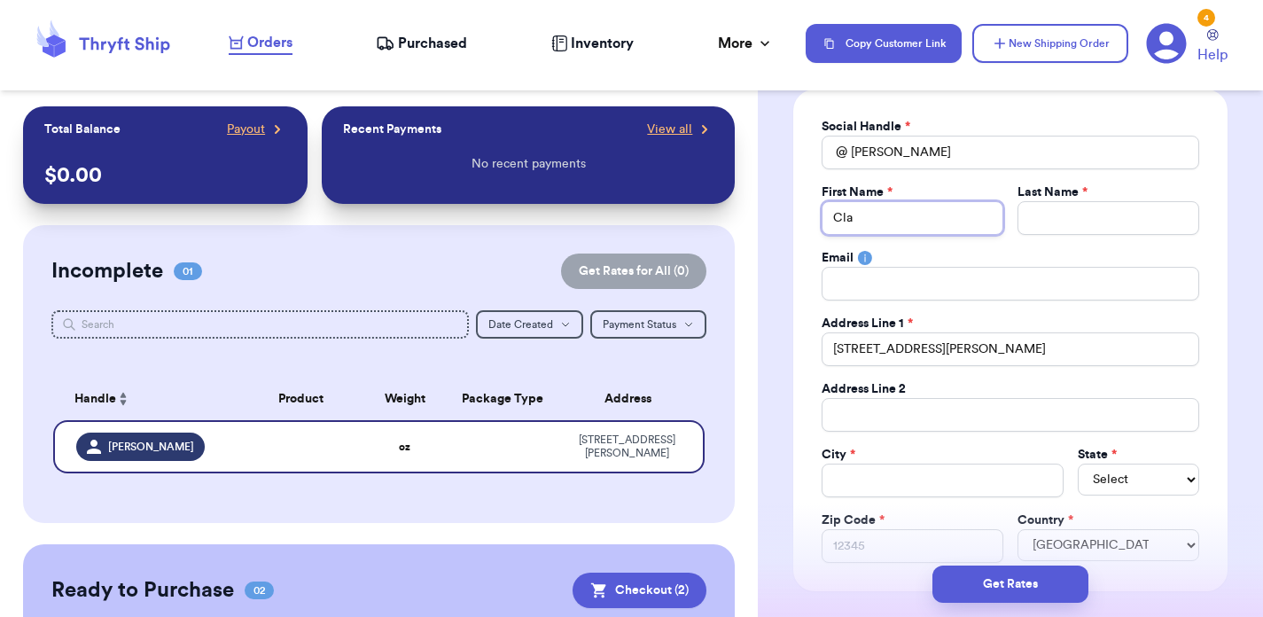
type input "Clar"
type input "[PERSON_NAME]"
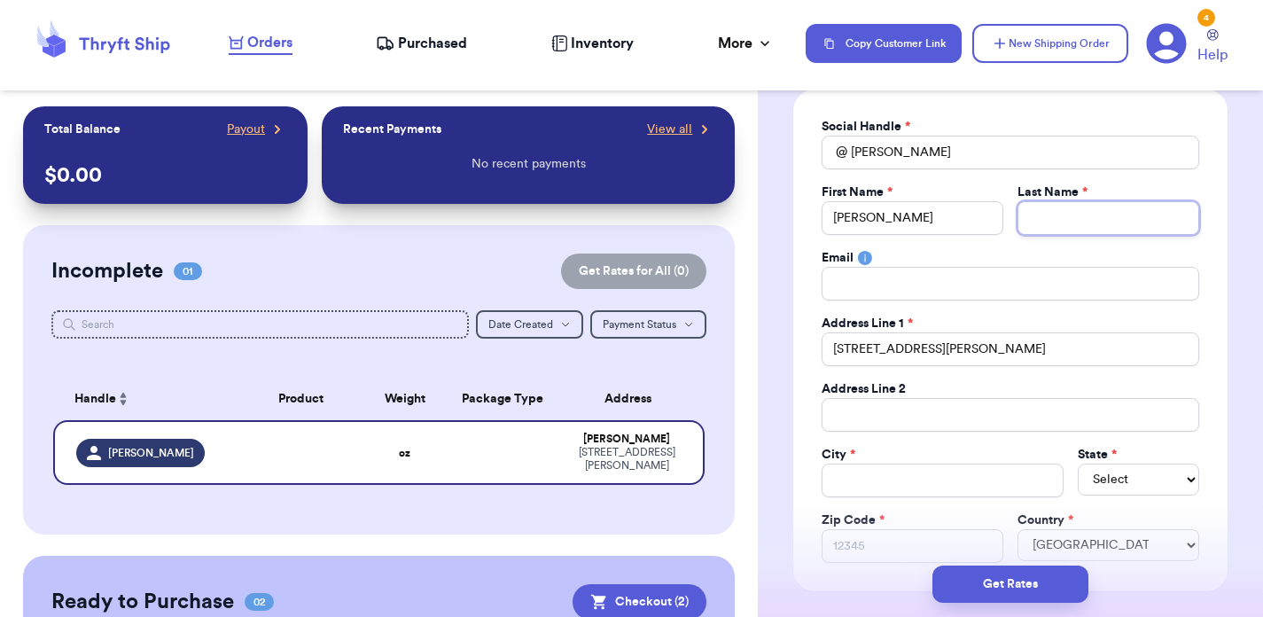
type input "S"
type input "Sa"
type input "Sac"
type input "Sach"
type input "Sachs"
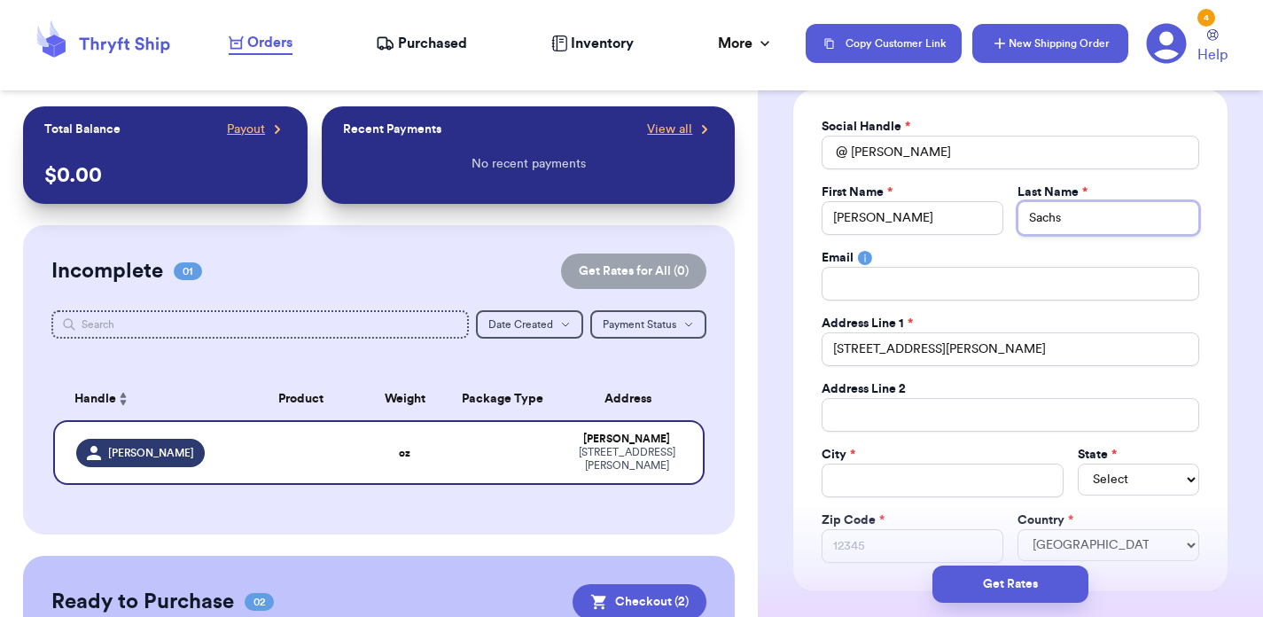
type input "Sachs"
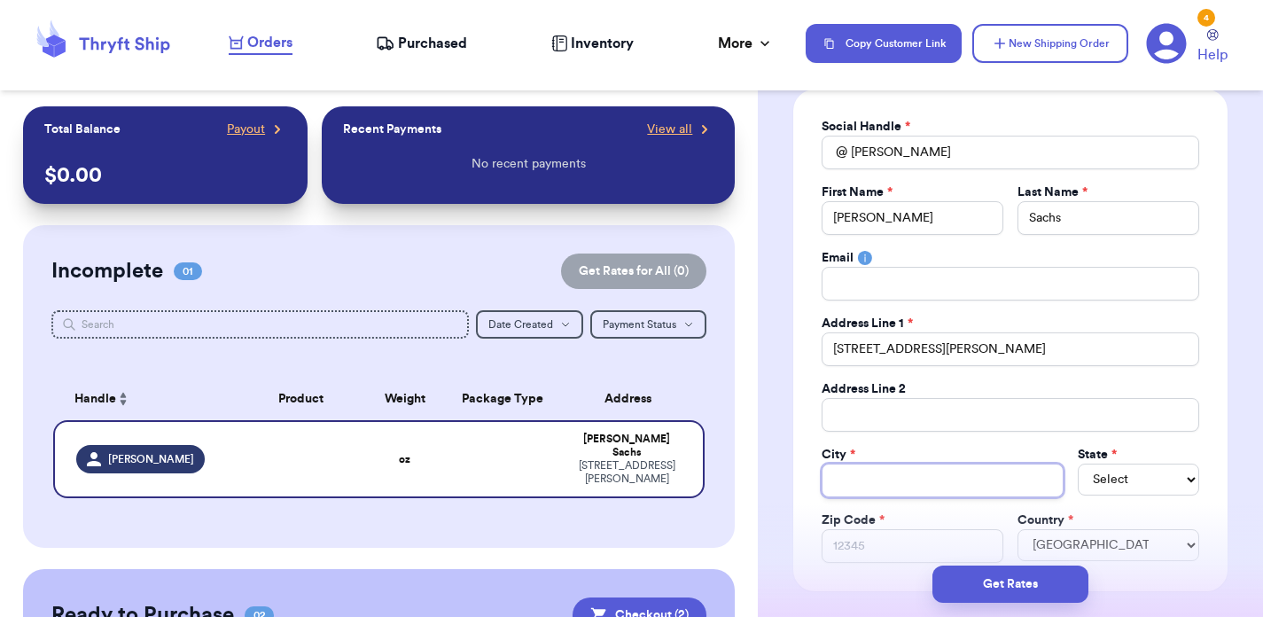
click at [957, 483] on input "Total Amount Paid" at bounding box center [943, 481] width 242 height 34
type input "A"
type input "Au"
type input "Aur"
type input "Auro"
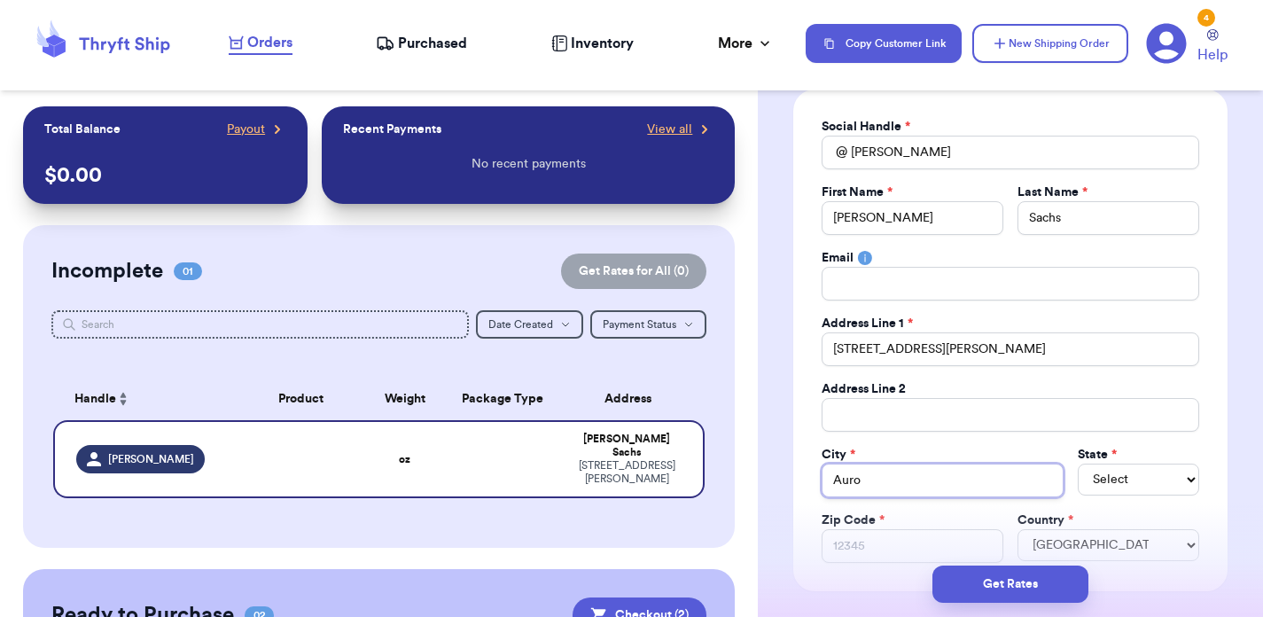
type input "Auror"
type input "Aurora"
select select "CA"
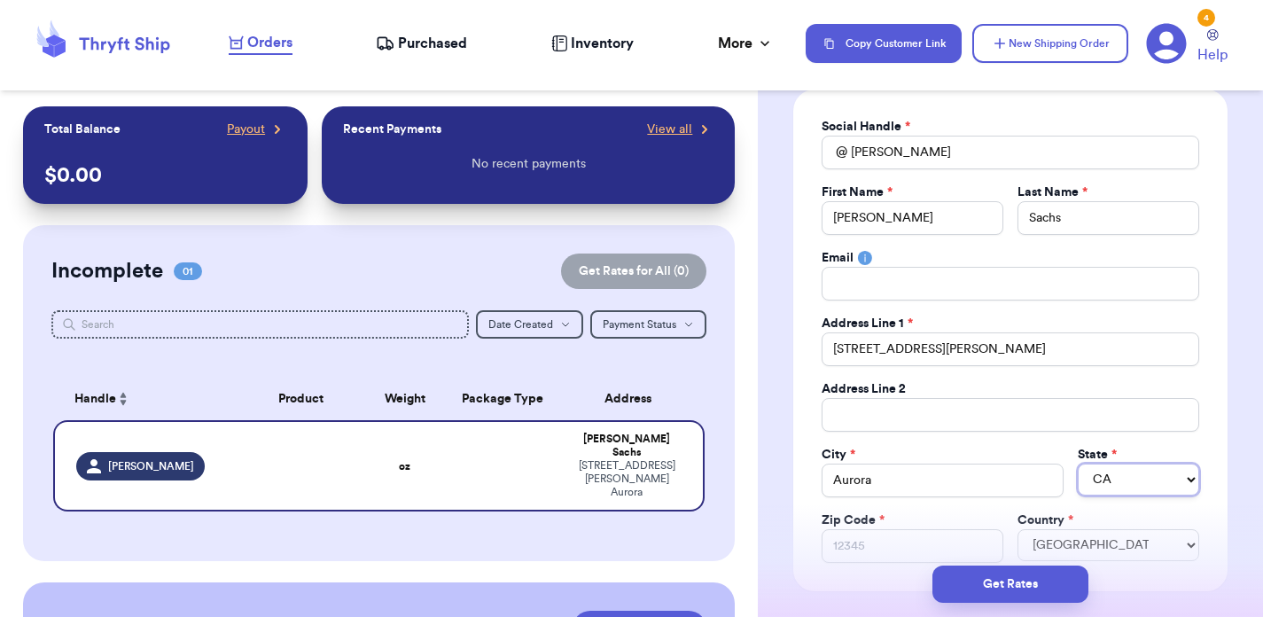
select select "CO"
paste input "80014"
type input "80014"
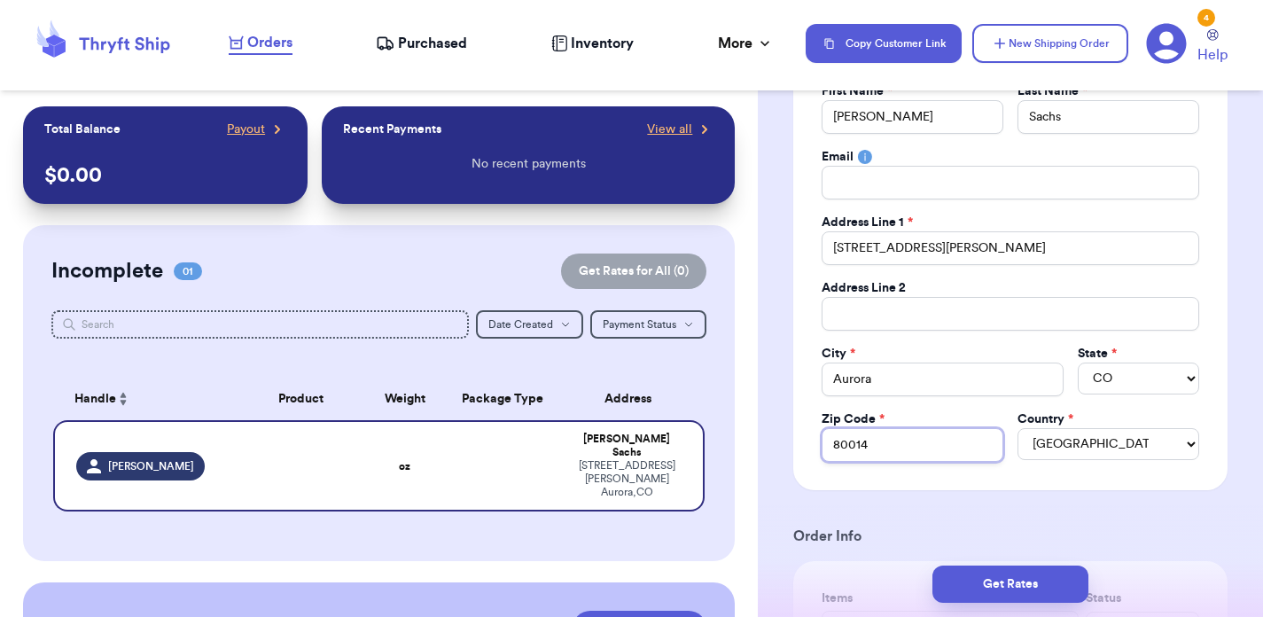
scroll to position [238, 0]
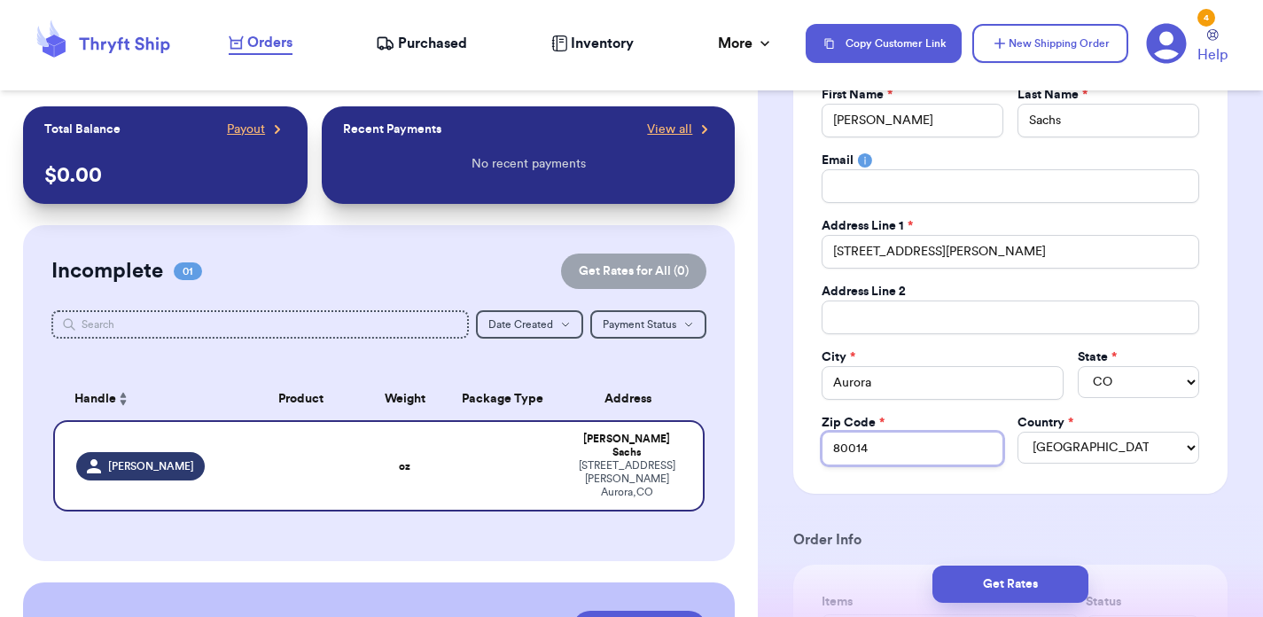
type input "80014"
click at [1225, 274] on div "Social Handle * @ [PERSON_NAME] First Name * [PERSON_NAME] Last Name * [PERSON_…" at bounding box center [1010, 243] width 434 height 502
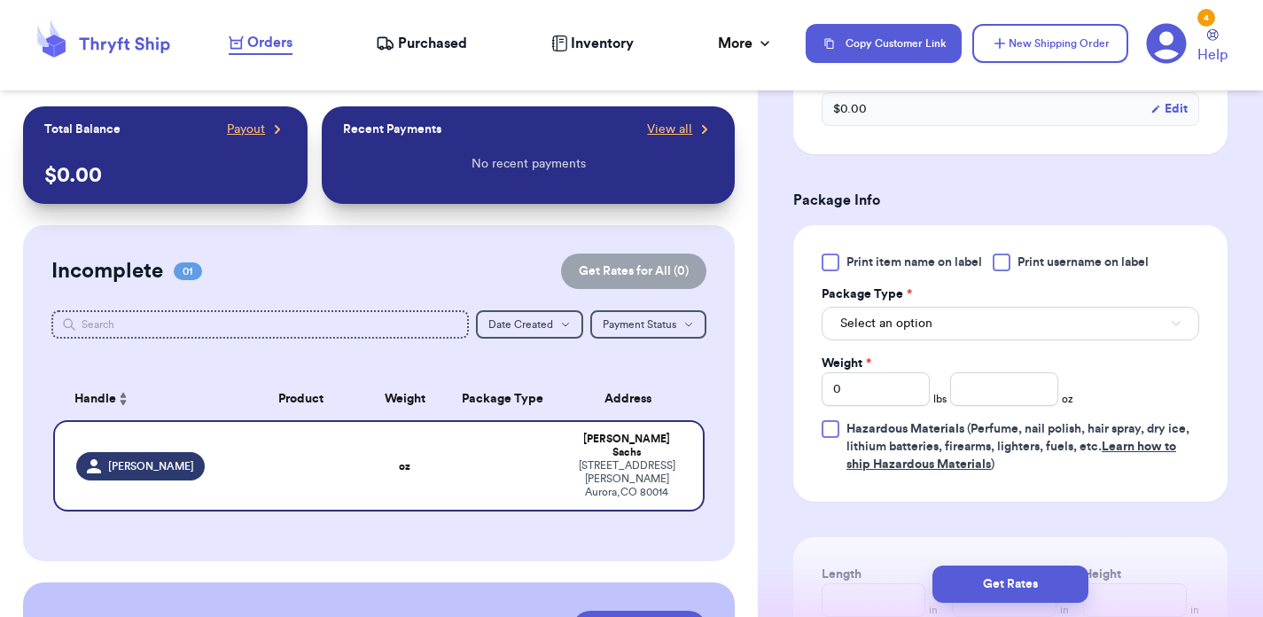
scroll to position [965, 0]
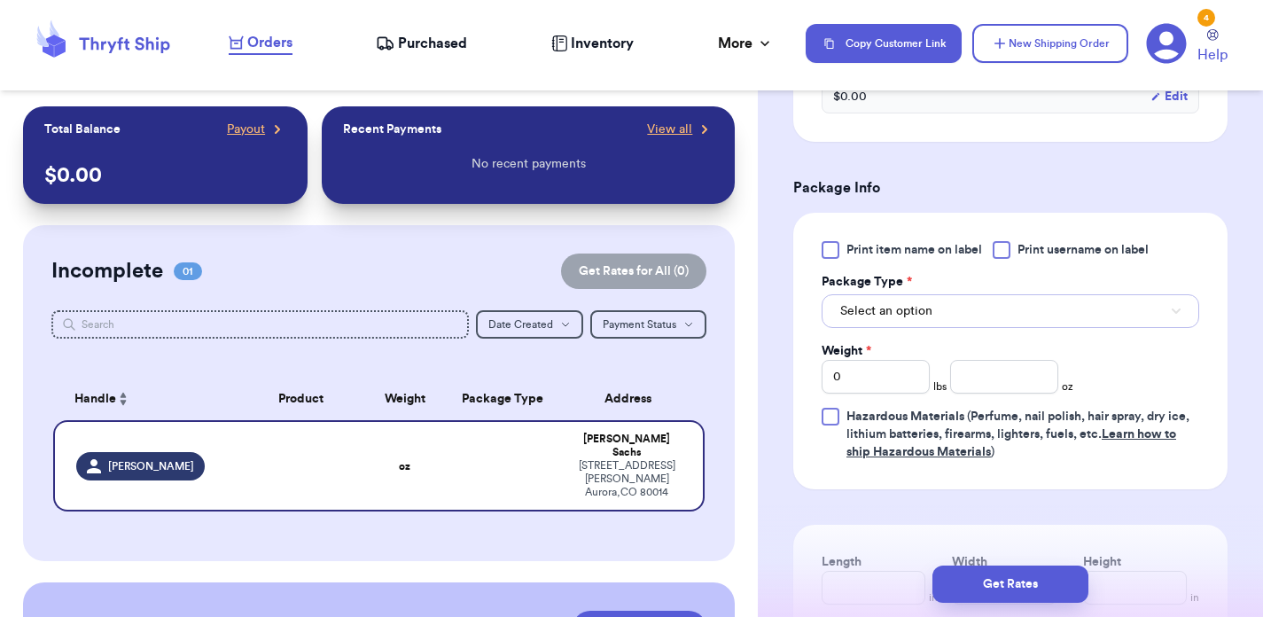
click at [924, 323] on button "Select an option" at bounding box center [1011, 311] width 378 height 34
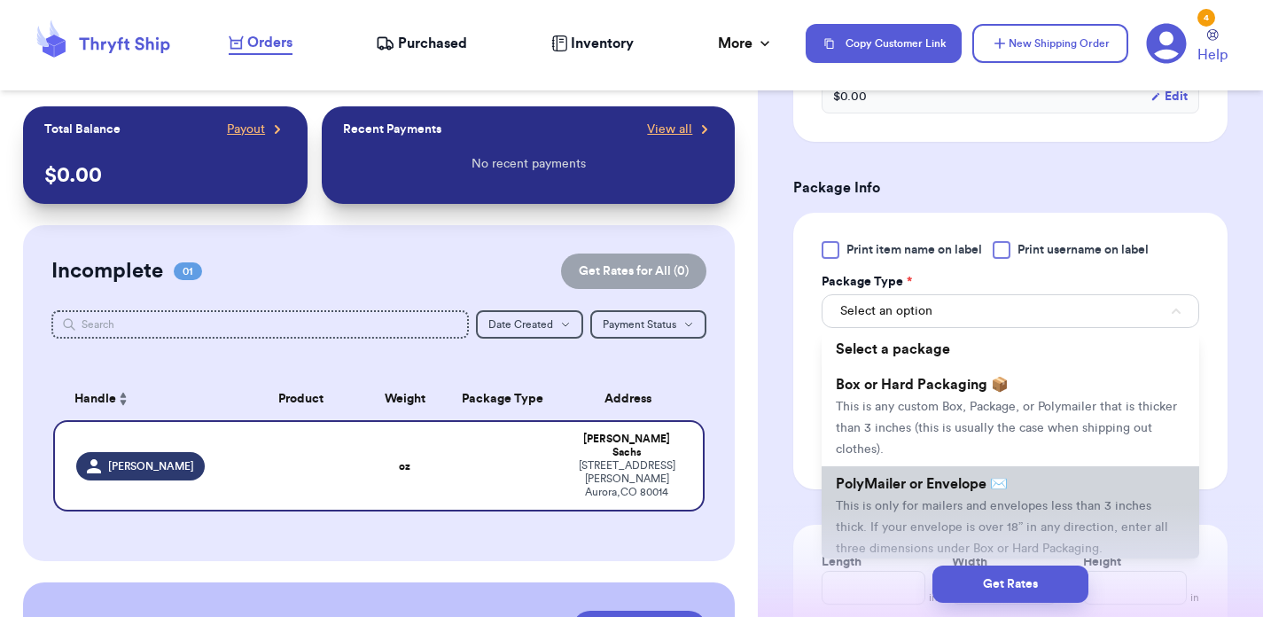
click at [919, 500] on li "PolyMailer or Envelope ✉️ This is only for mailers and envelopes less than 3 in…" at bounding box center [1011, 515] width 378 height 99
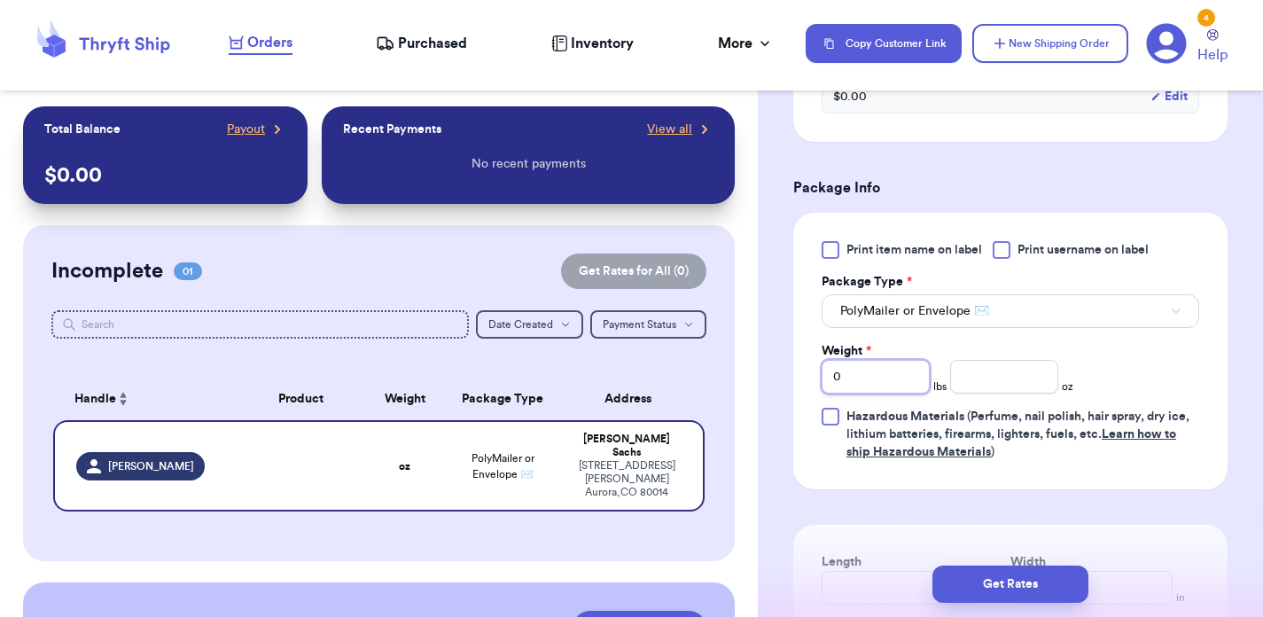
click at [880, 378] on input "0" at bounding box center [876, 377] width 108 height 34
type input "01"
click at [1038, 382] on input "number" at bounding box center [1004, 377] width 108 height 34
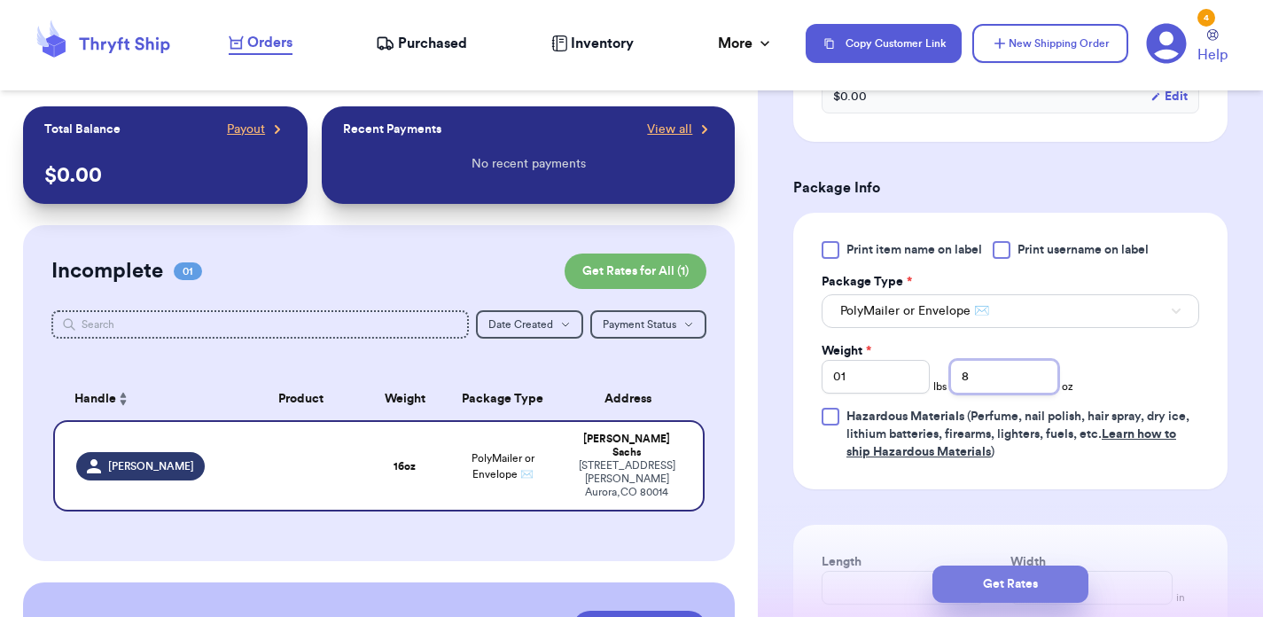
type input "8"
click at [1017, 577] on button "Get Rates" at bounding box center [1011, 584] width 156 height 37
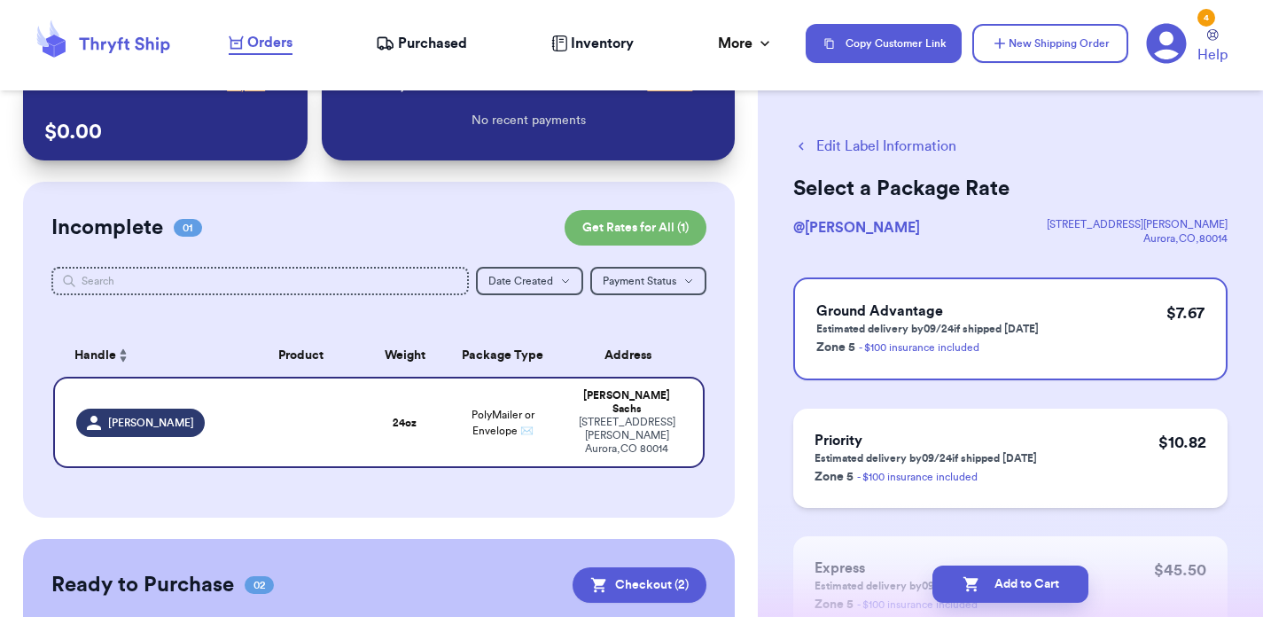
scroll to position [0, 0]
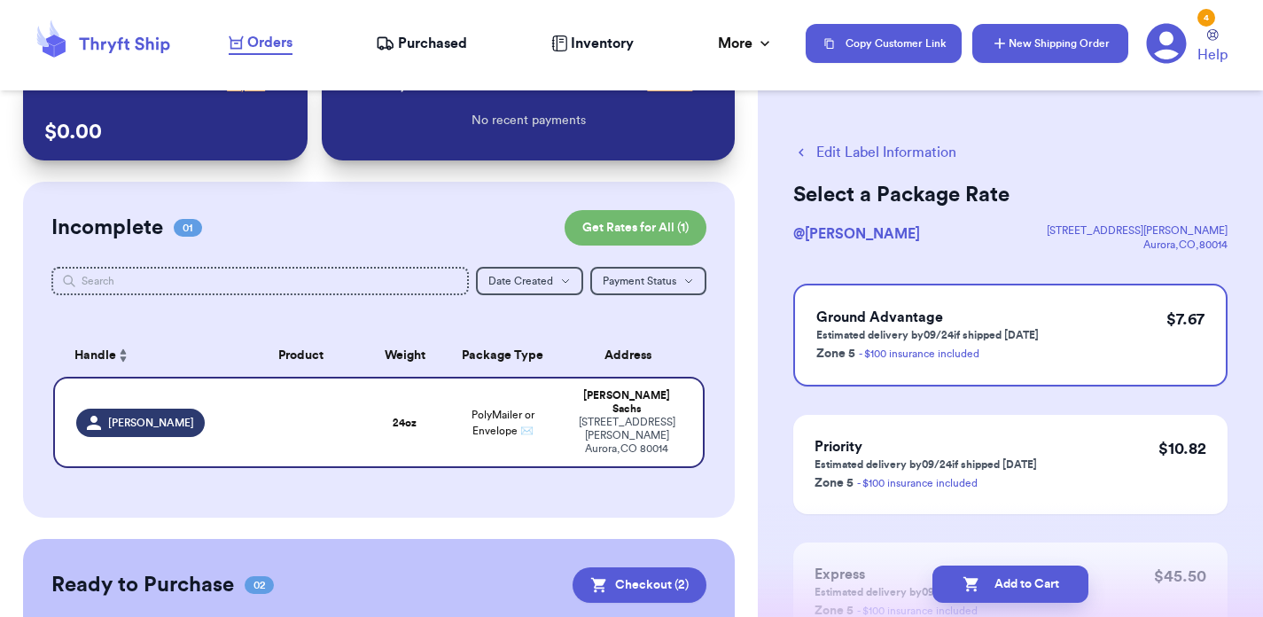
click at [1035, 58] on button "New Shipping Order" at bounding box center [1051, 43] width 156 height 39
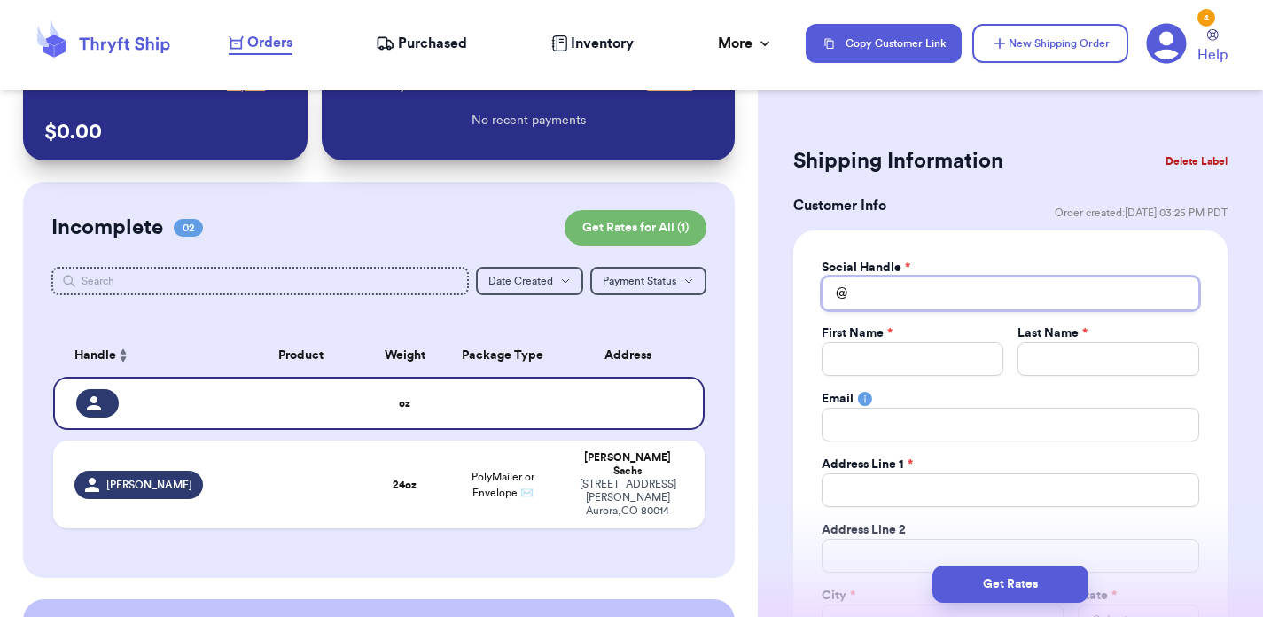
click at [890, 292] on input "Total Amount Paid" at bounding box center [1011, 294] width 378 height 34
type input "h"
type input "ha"
type input "hay"
type input "hayl"
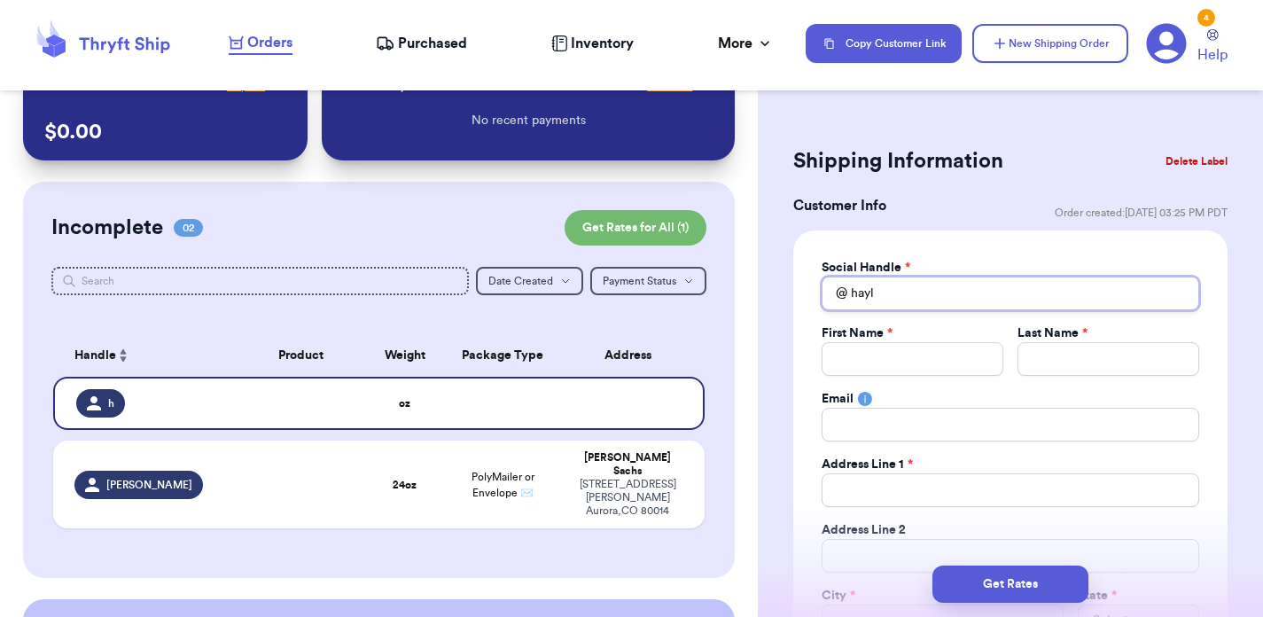
type input "hayle"
type input "hayley"
type input "hayleyd"
type input "hayleydo"
type input "hayleydoo"
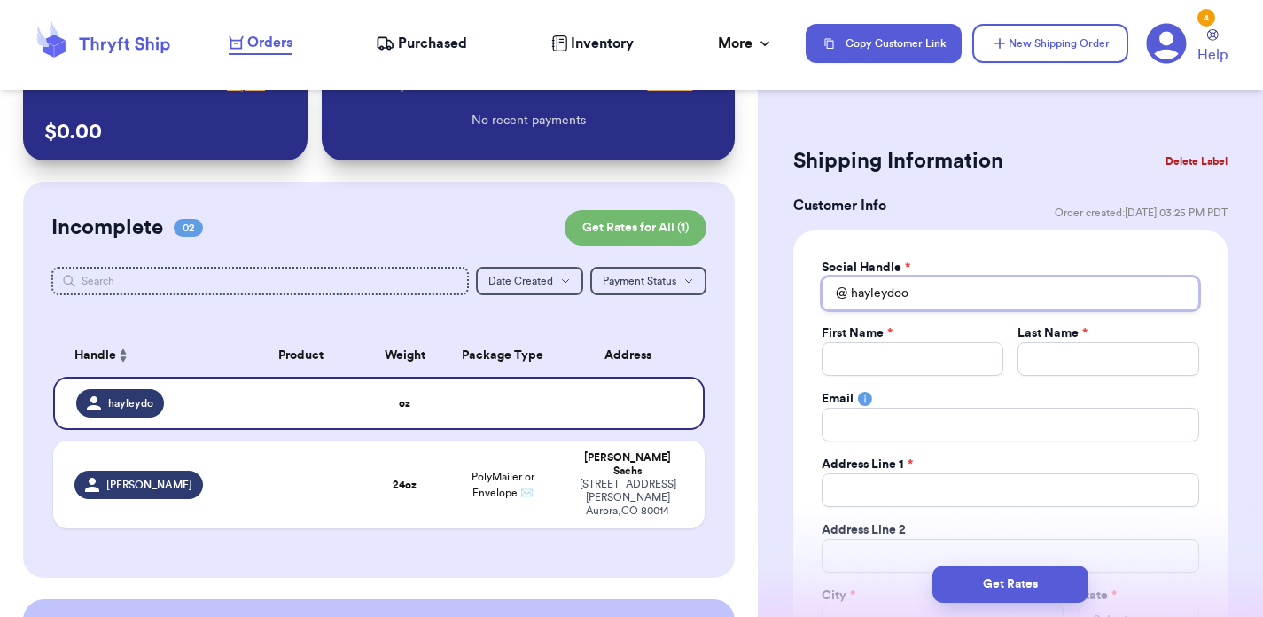
type input "hayleydoon"
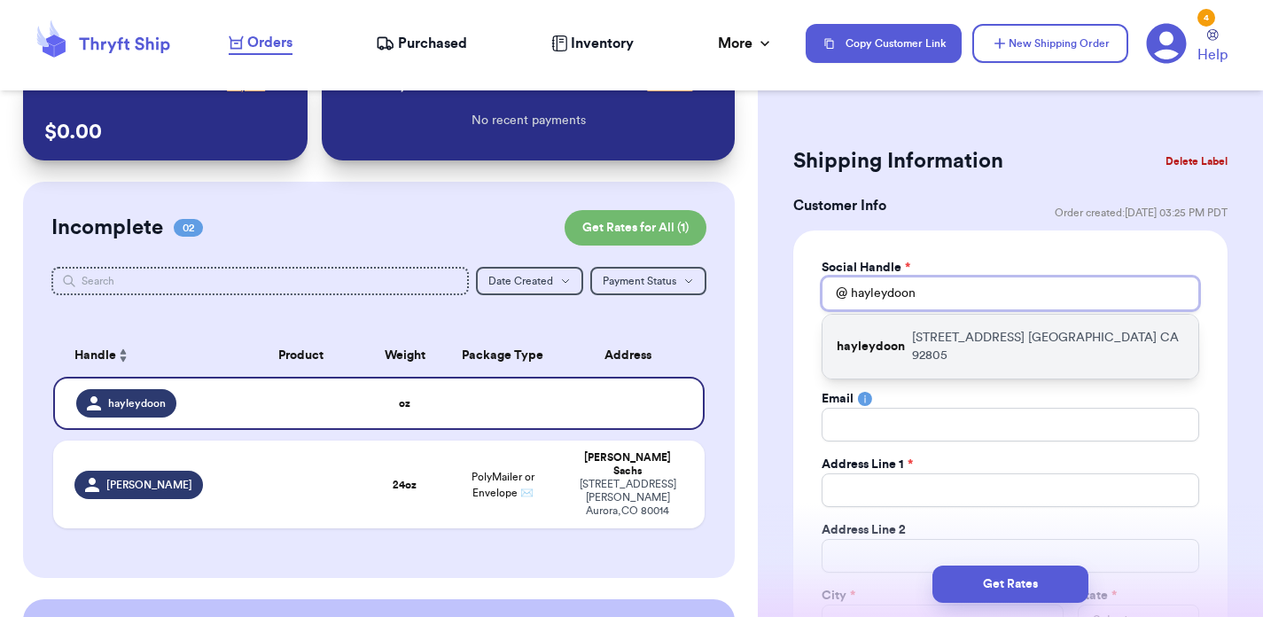
type input "hayleydoon"
click at [1007, 340] on p "[STREET_ADDRESS]" at bounding box center [1048, 346] width 272 height 35
type input "Hayley"
type input "Doon"
type input "[EMAIL_ADDRESS][DOMAIN_NAME]"
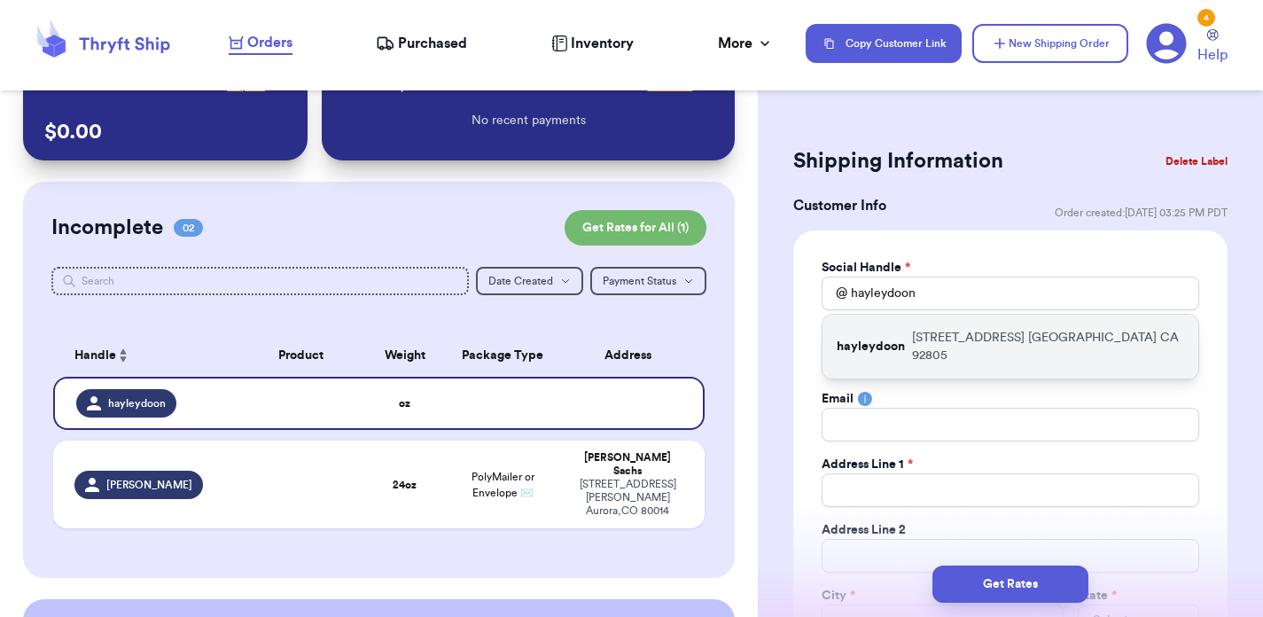
type input "[STREET_ADDRESS]"
type input "Apt 2053"
type input "[GEOGRAPHIC_DATA]"
select select "CA"
type input "92805"
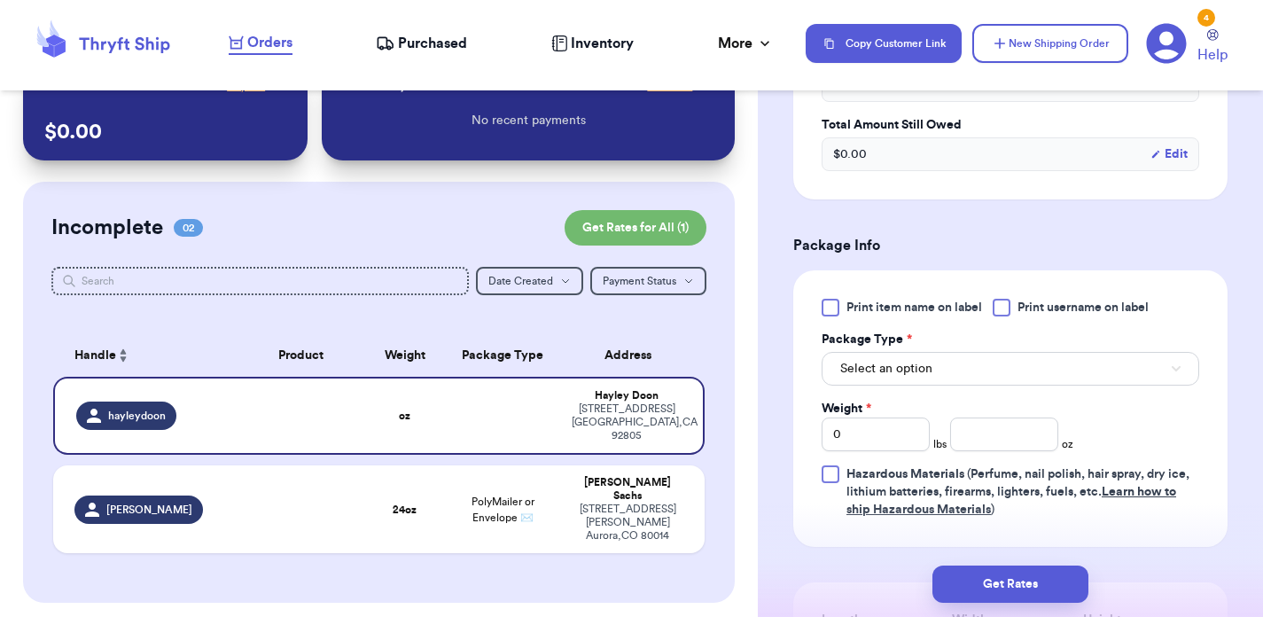
scroll to position [966, 0]
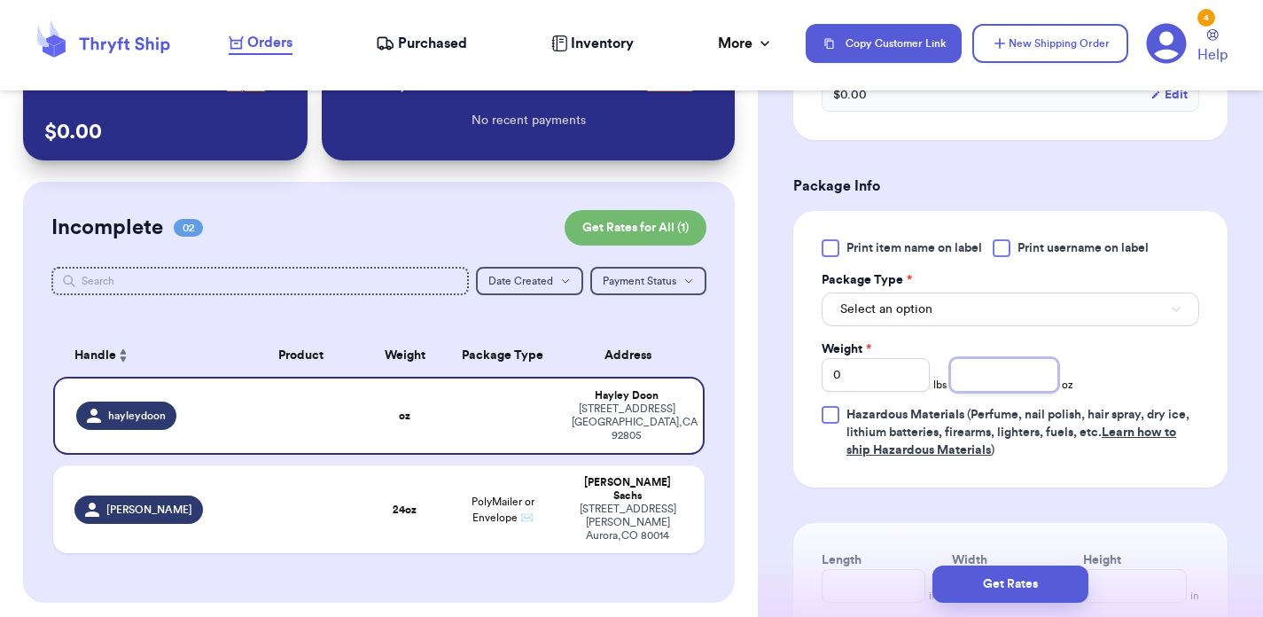
click at [990, 379] on input "number" at bounding box center [1004, 375] width 108 height 34
type input "15"
click at [1202, 376] on div "Print item name on label Print username on label Package Type * Select an optio…" at bounding box center [1010, 349] width 434 height 277
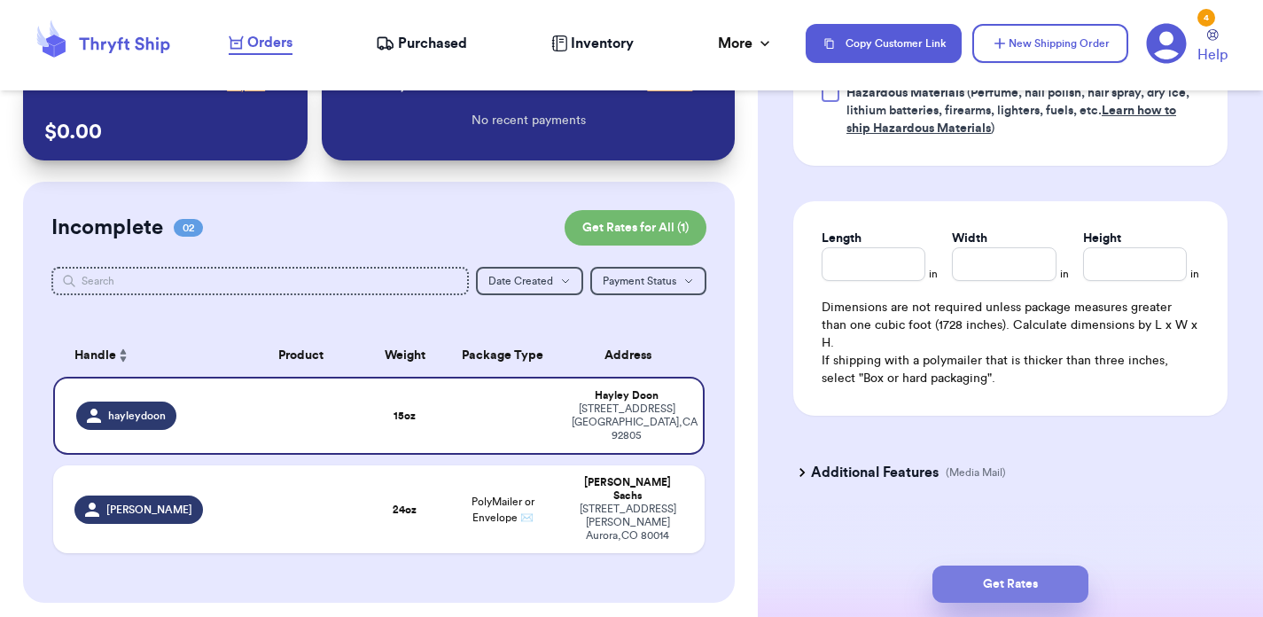
click at [1008, 585] on button "Get Rates" at bounding box center [1011, 584] width 156 height 37
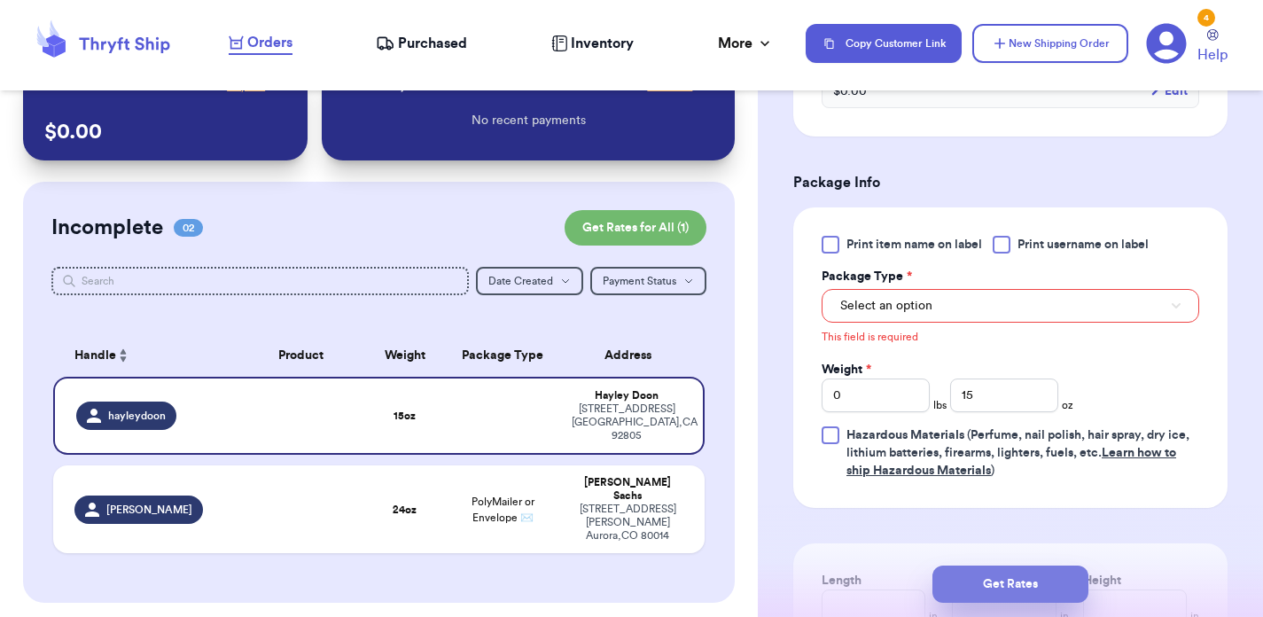
scroll to position [680, 0]
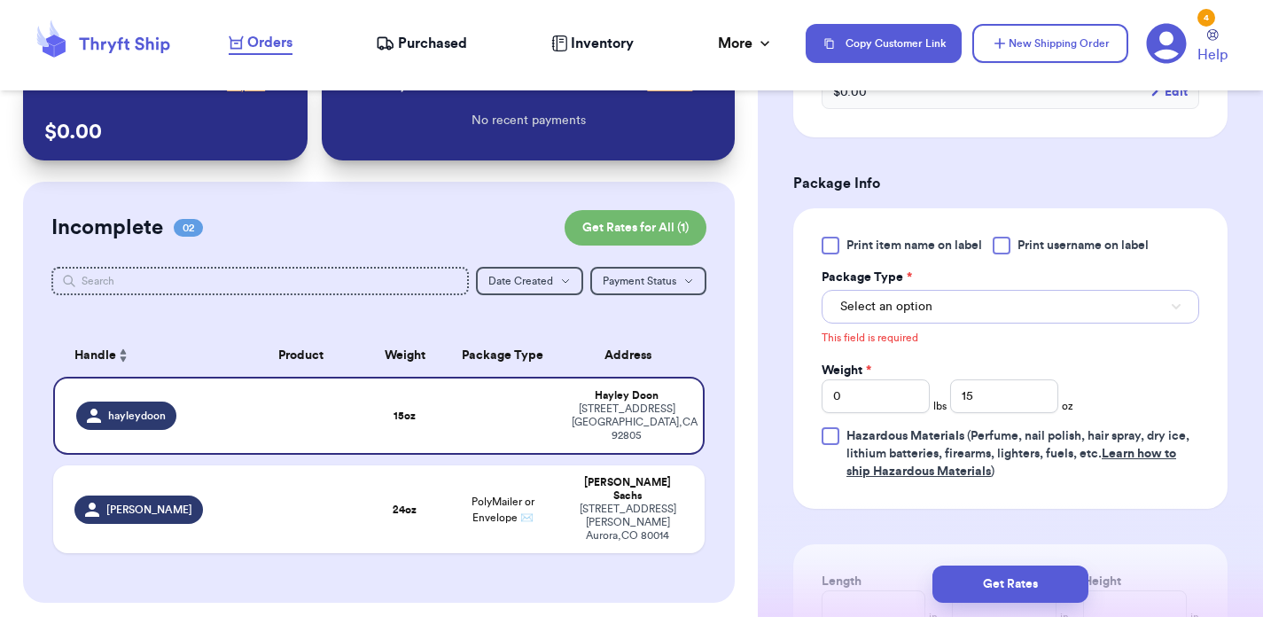
click at [910, 306] on span "Select an option" at bounding box center [886, 307] width 92 height 18
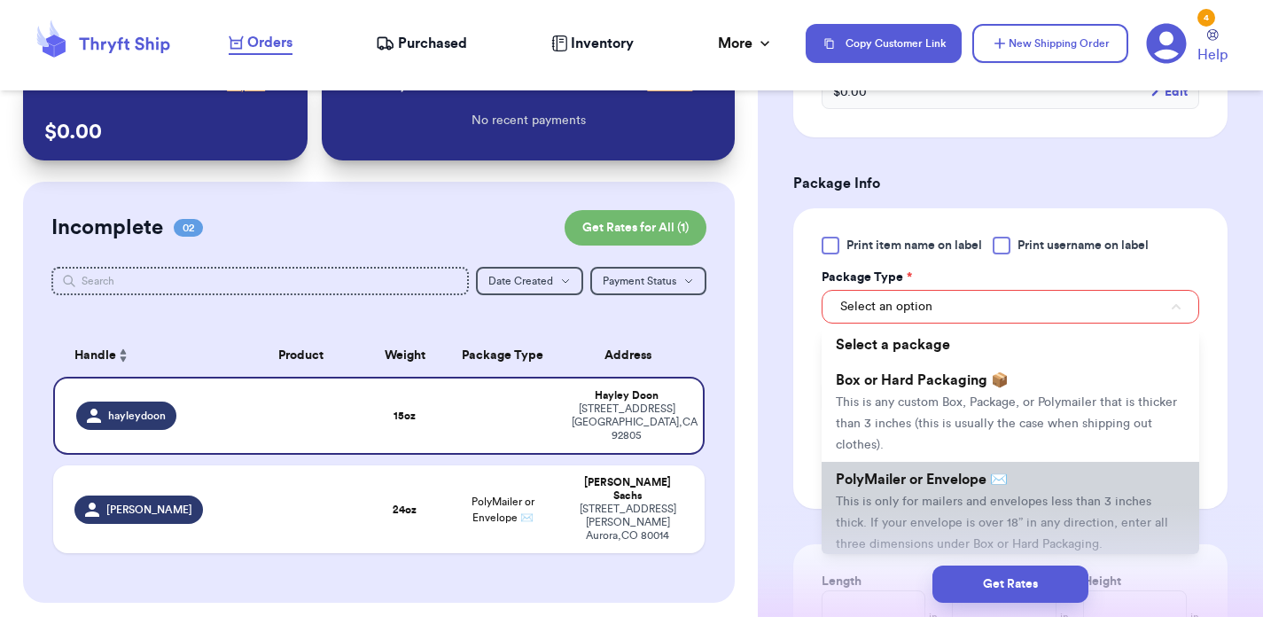
click at [883, 511] on li "PolyMailer or Envelope ✉️ This is only for mailers and envelopes less than 3 in…" at bounding box center [1011, 511] width 378 height 99
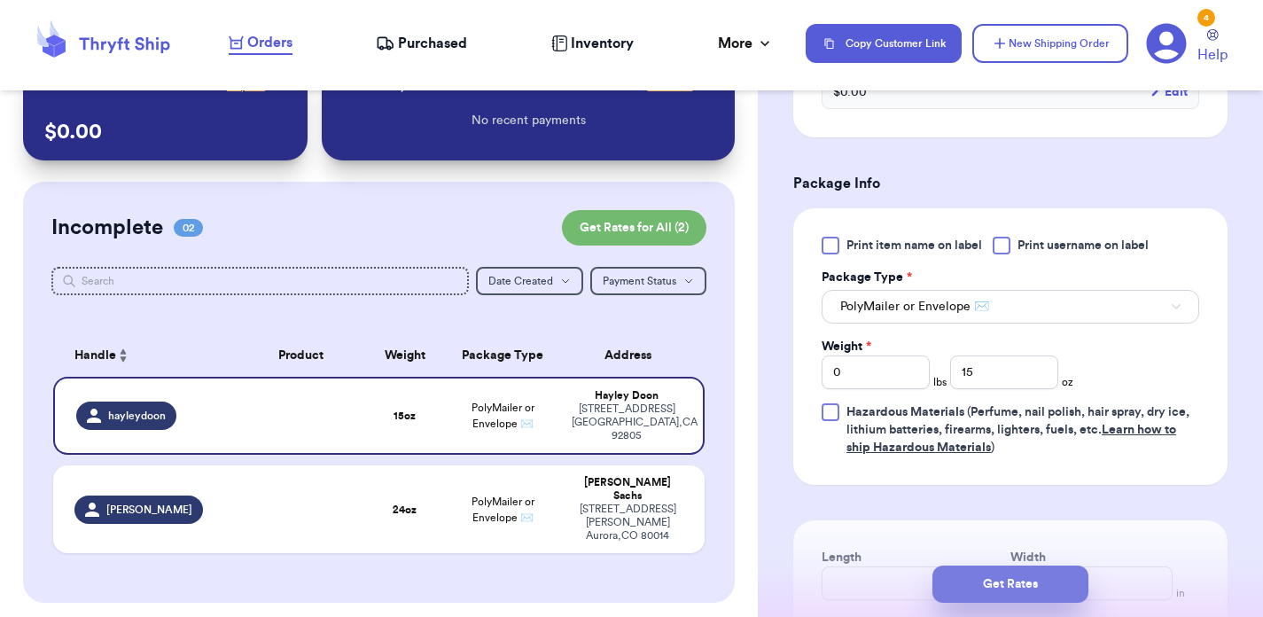
click at [1015, 578] on button "Get Rates" at bounding box center [1011, 584] width 156 height 37
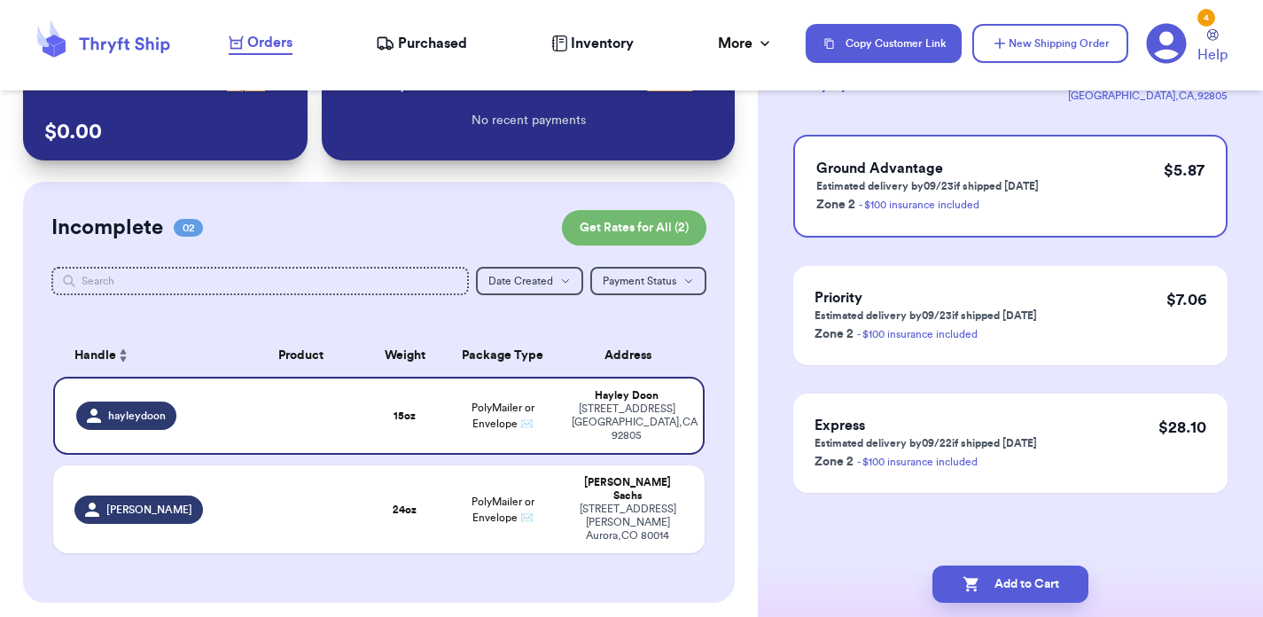
scroll to position [0, 0]
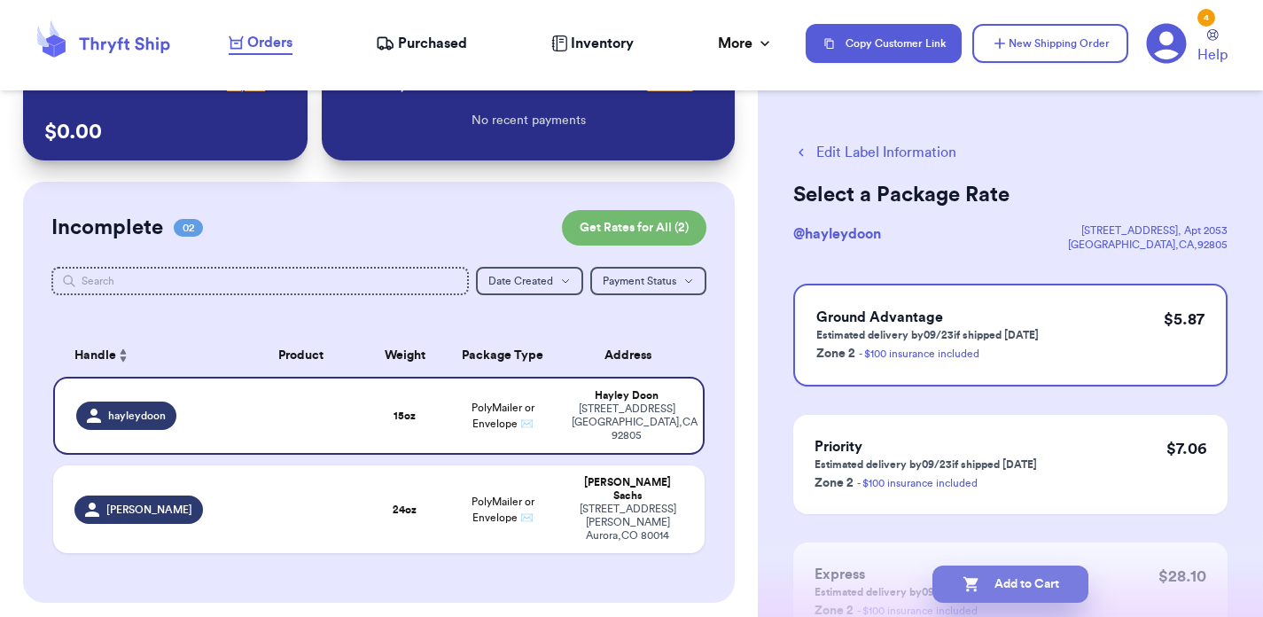
click at [1038, 584] on button "Add to Cart" at bounding box center [1011, 584] width 156 height 37
checkbox input "true"
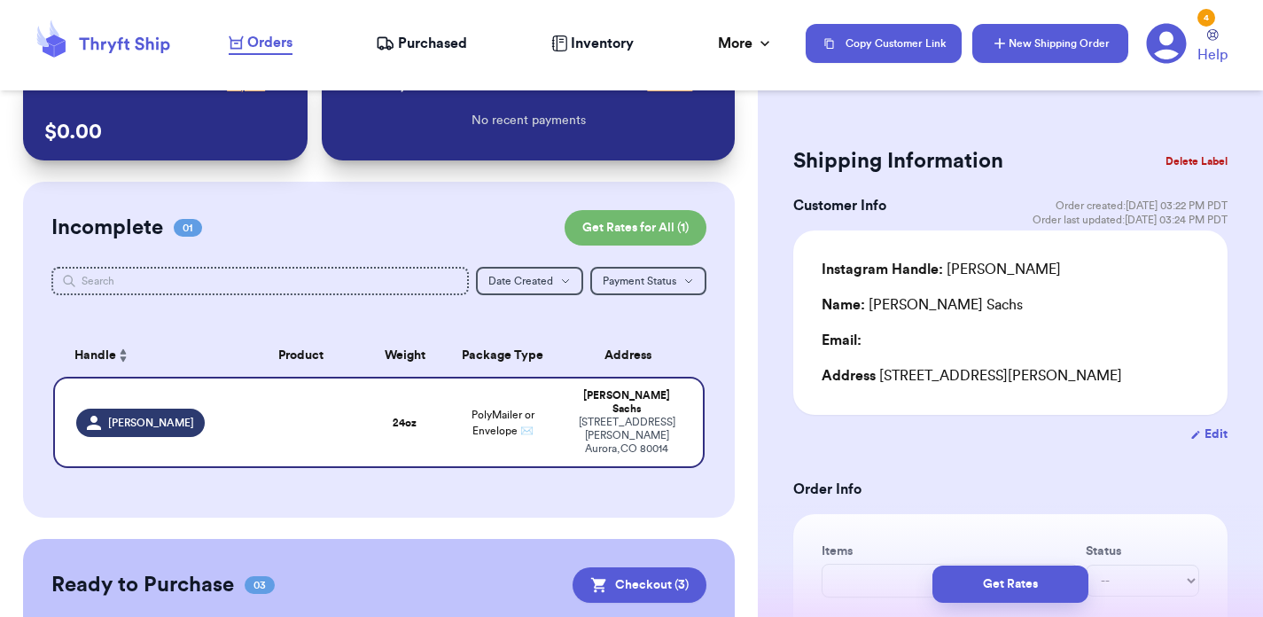
click at [1017, 41] on button "New Shipping Order" at bounding box center [1051, 43] width 156 height 39
type input "0"
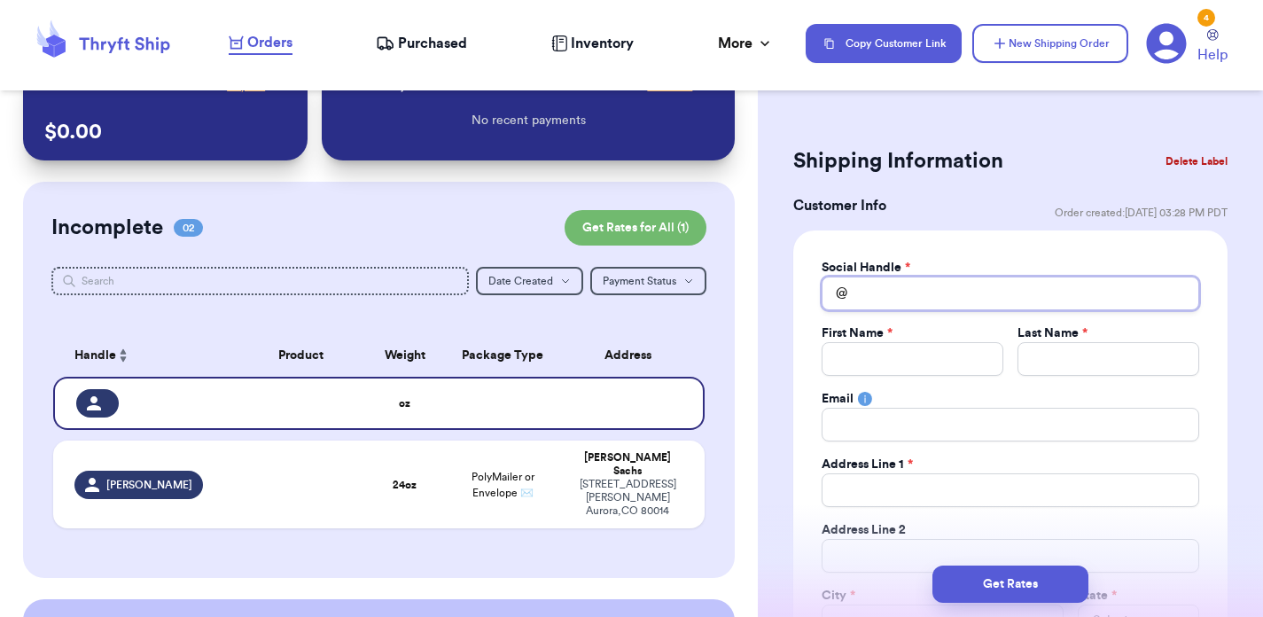
click at [909, 304] on input "Total Amount Paid" at bounding box center [1011, 294] width 378 height 34
type input "j"
type input "ja"
type input "jab"
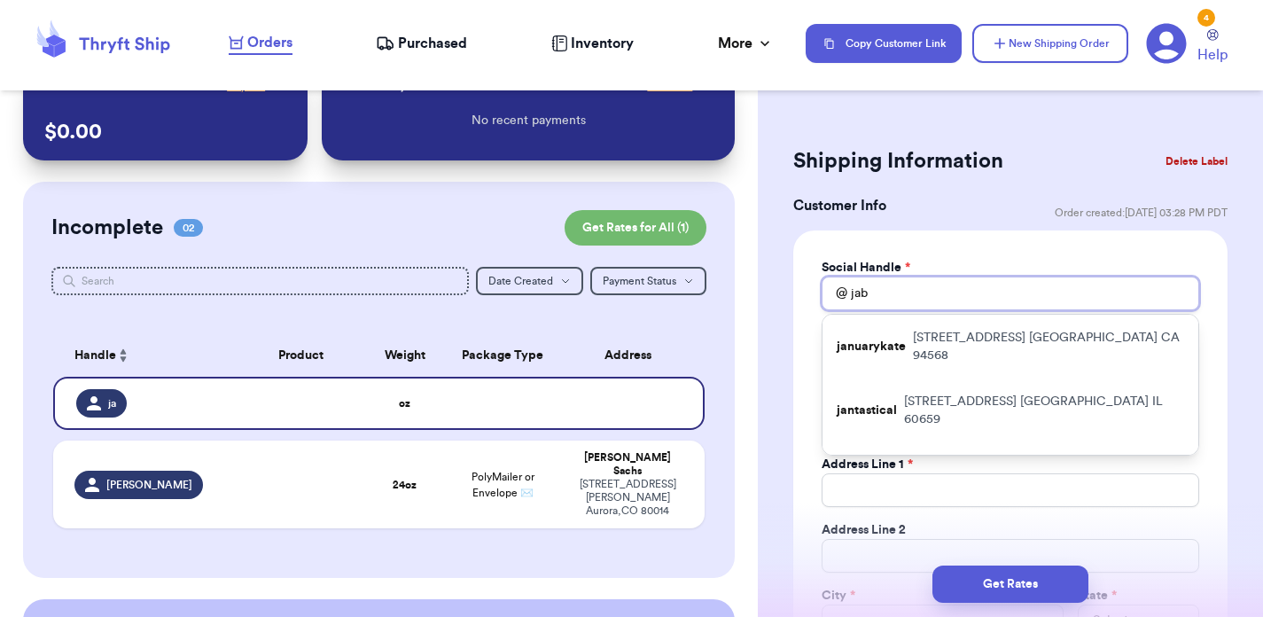
type input "jabb"
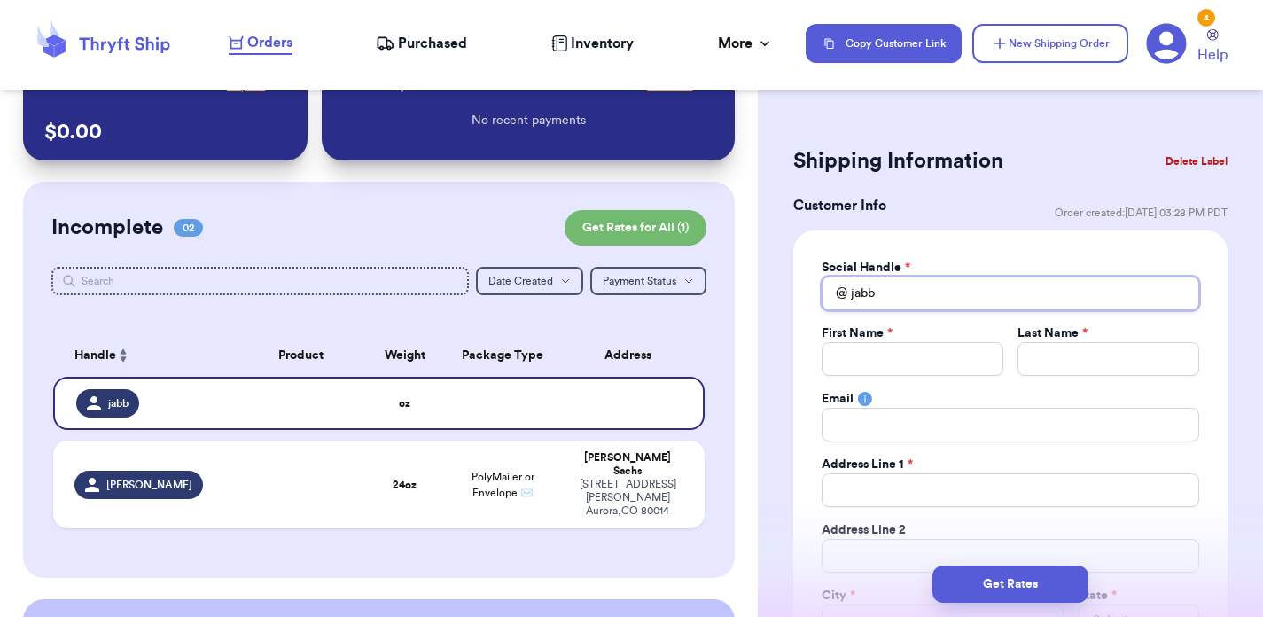
type input "jabbr"
type input "jabbrj"
type input "jabbrja"
type input "jabbrjaw"
type input "jabbrjawz"
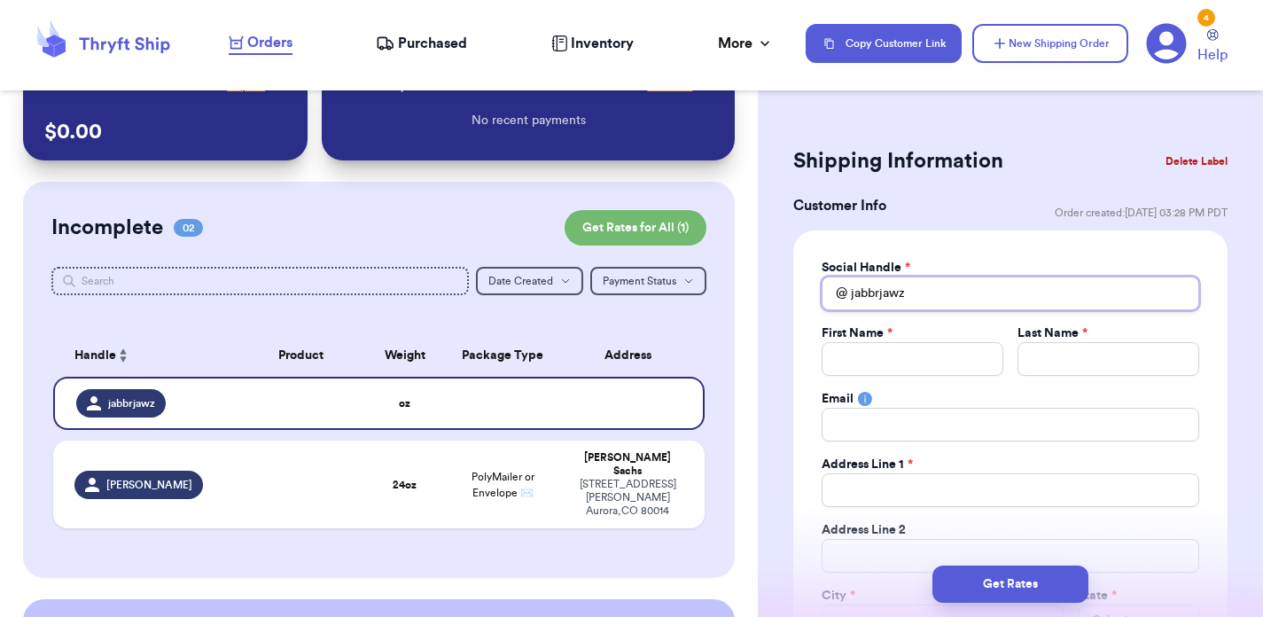
type input "jabbrjawz"
click at [1059, 257] on div "Social Handle * @ jabbrjawz First Name * Last Name * Email Address Line 1 * Add…" at bounding box center [1010, 481] width 434 height 502
click at [883, 360] on input "Total Amount Paid" at bounding box center [913, 359] width 182 height 34
type input "K"
type input "Kri"
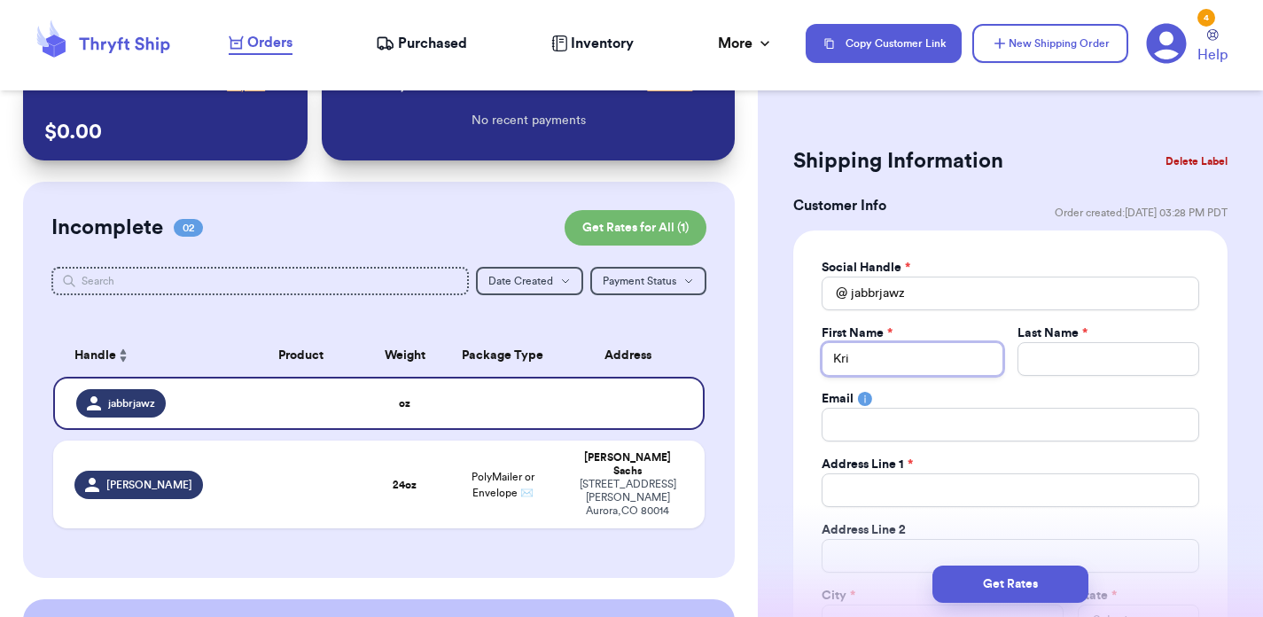
type input "[PERSON_NAME]"
type input "Krist"
type input "[PERSON_NAME]"
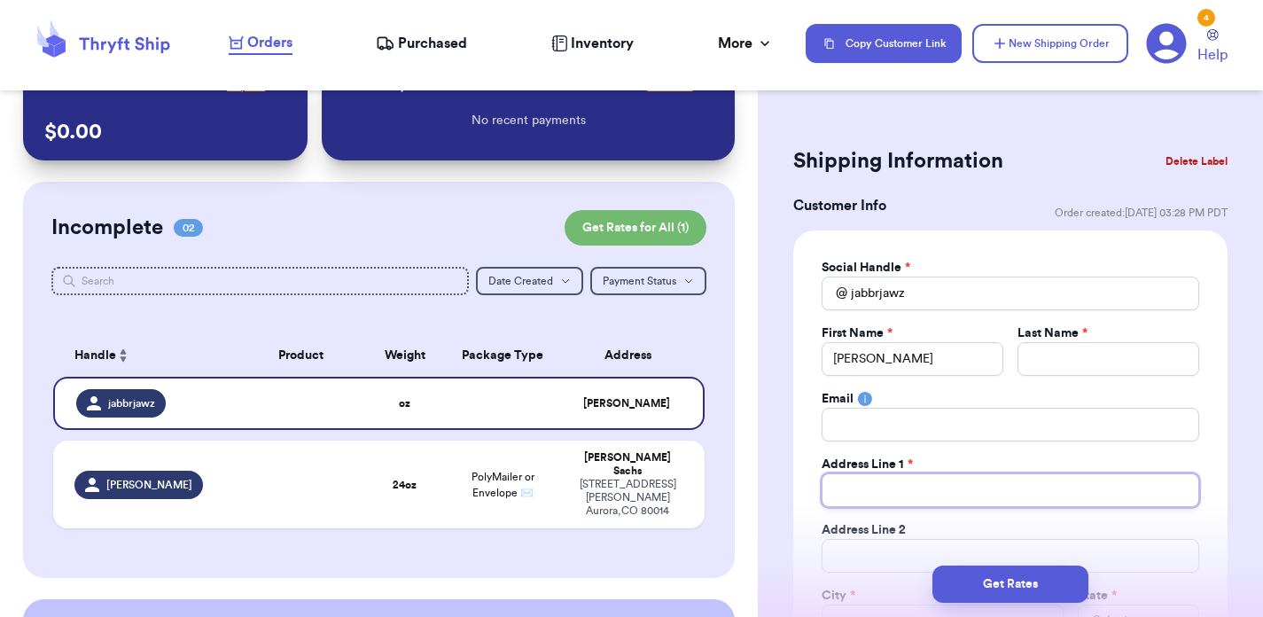
click at [869, 486] on input "Total Amount Paid" at bounding box center [1011, 490] width 378 height 34
type input "2"
type input "20"
type input "206"
type input "2061"
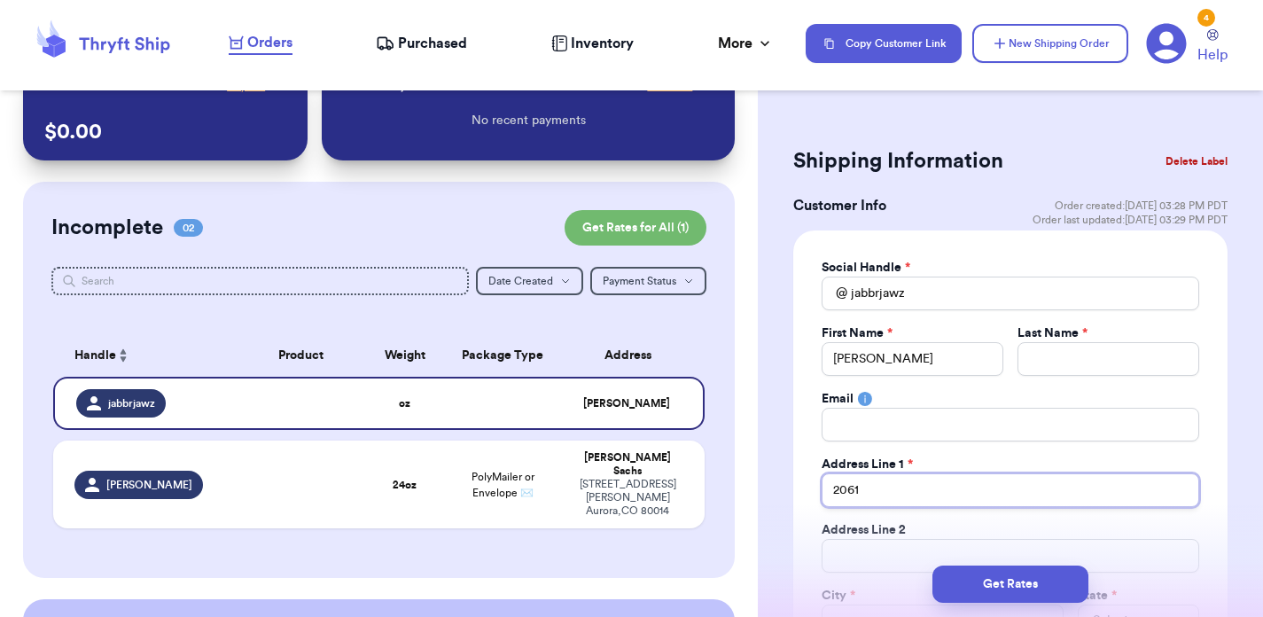
type input "20611"
type input "20611 N"
type input "20611 Ni"
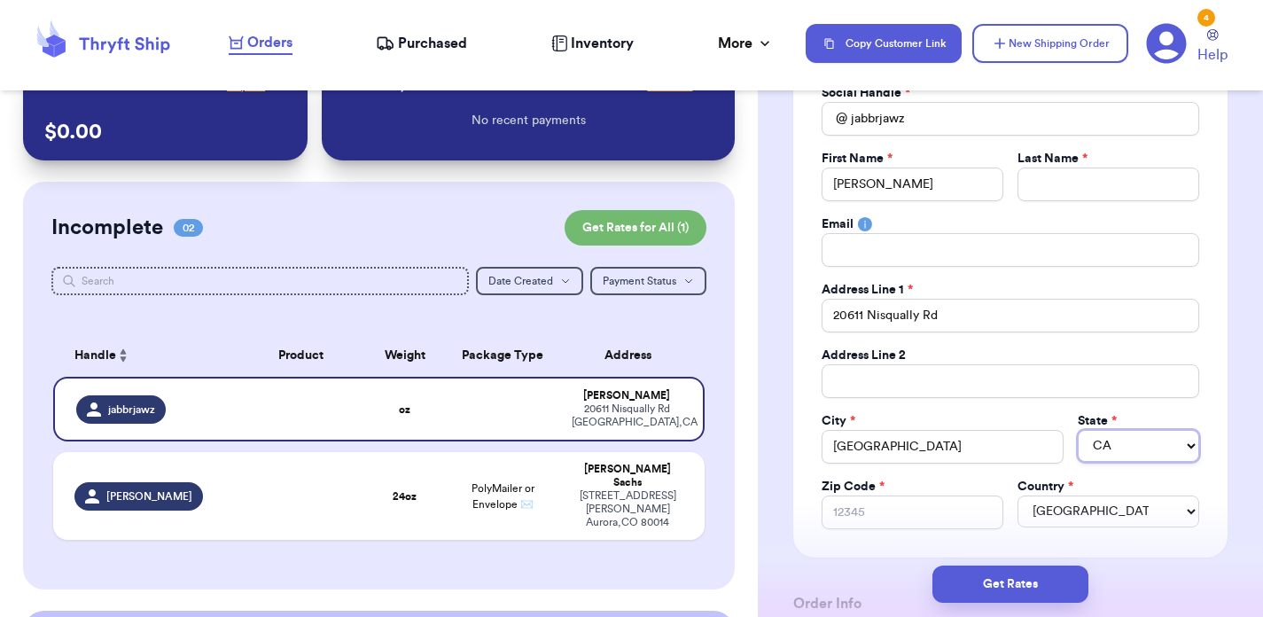
scroll to position [191, 0]
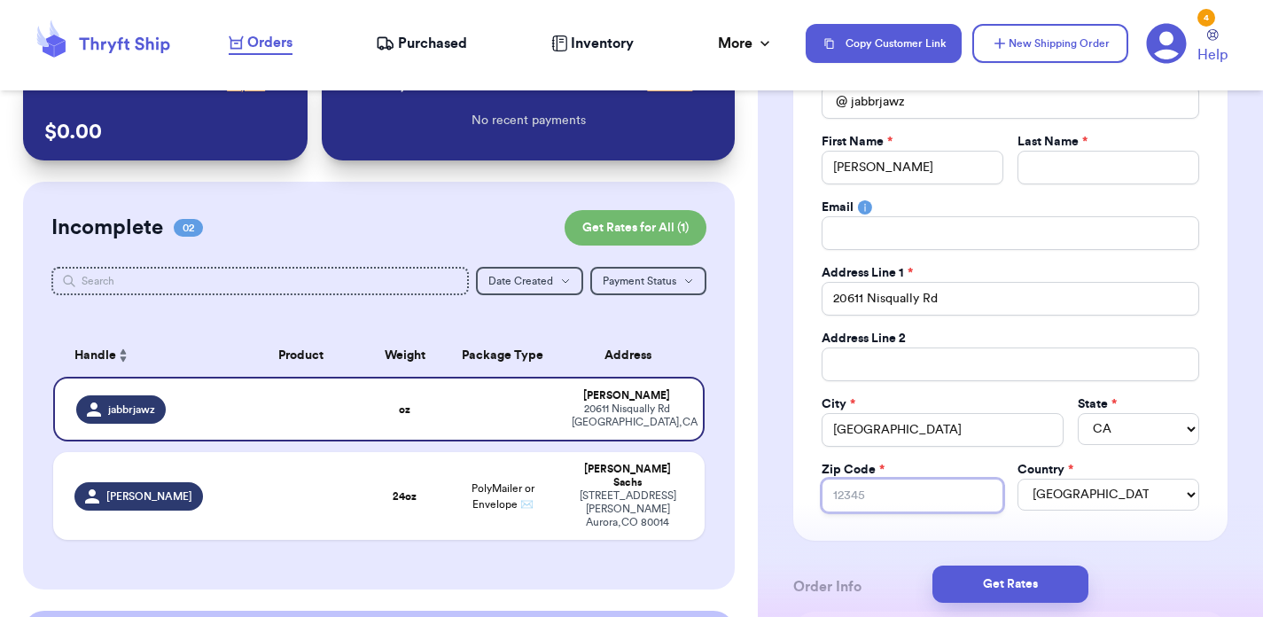
click at [934, 493] on input "Zip Code *" at bounding box center [913, 496] width 182 height 34
click at [1226, 489] on div "Social Handle * @ jabbrjawz First Name * [PERSON_NAME] Last Name * Email Addres…" at bounding box center [1010, 290] width 434 height 502
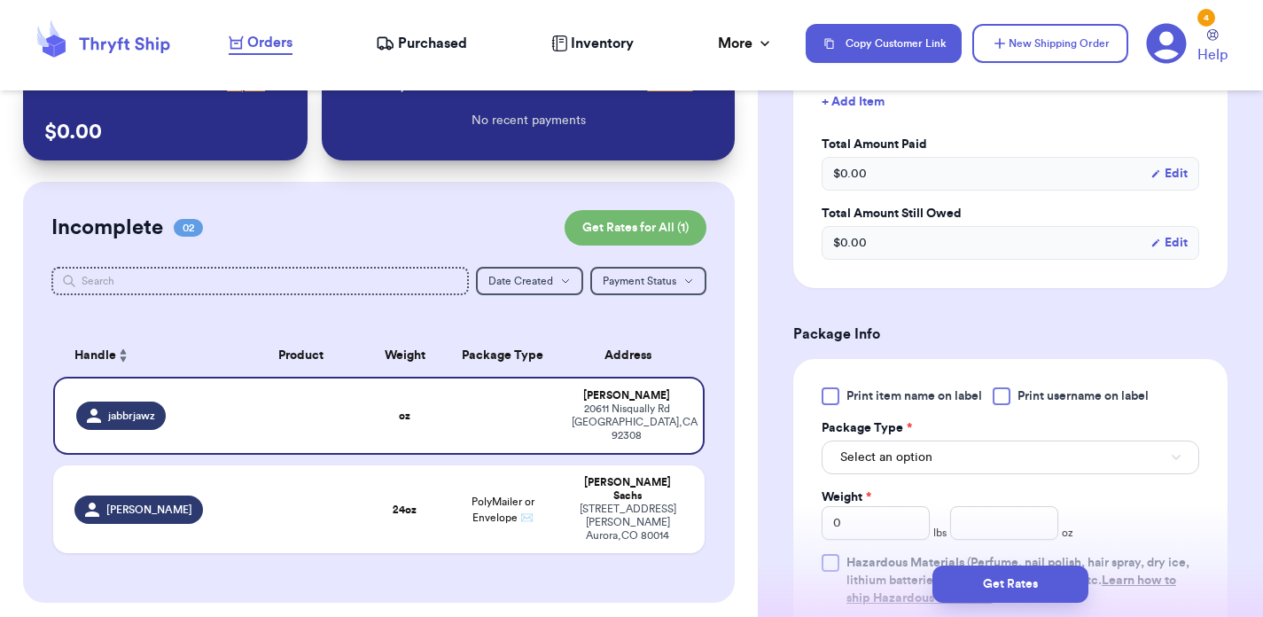
scroll to position [902, 0]
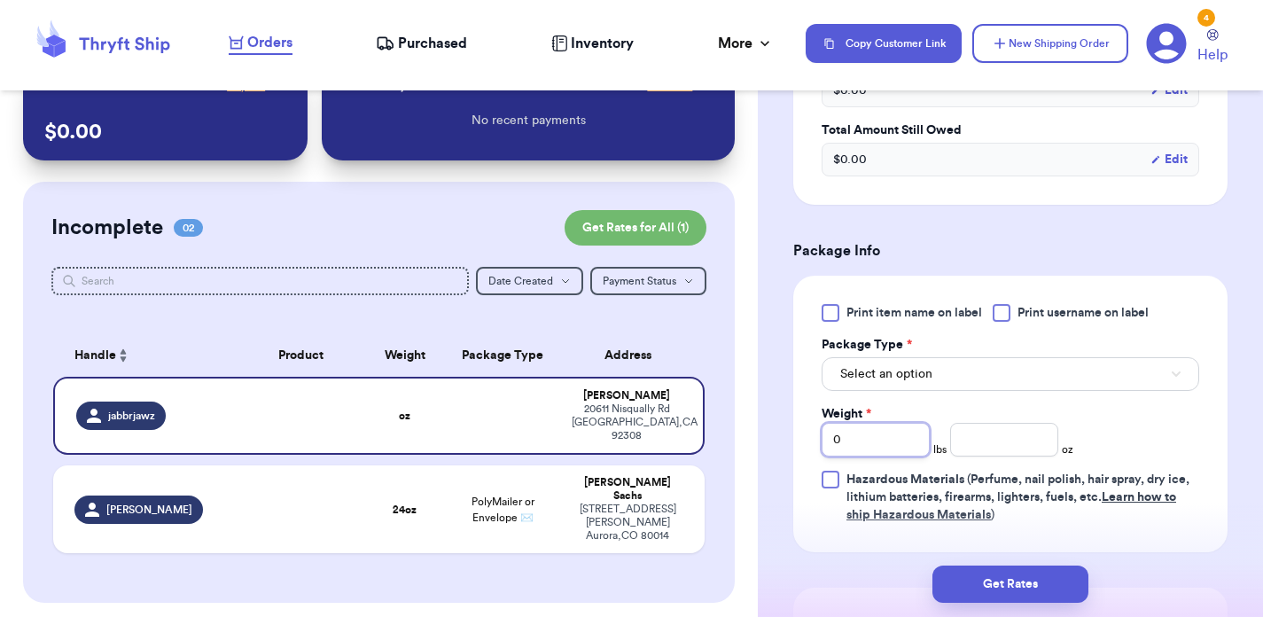
click at [872, 452] on input "0" at bounding box center [876, 440] width 108 height 34
click at [980, 436] on input "number" at bounding box center [1004, 440] width 108 height 34
click at [1037, 365] on button "Select an option" at bounding box center [1011, 374] width 378 height 34
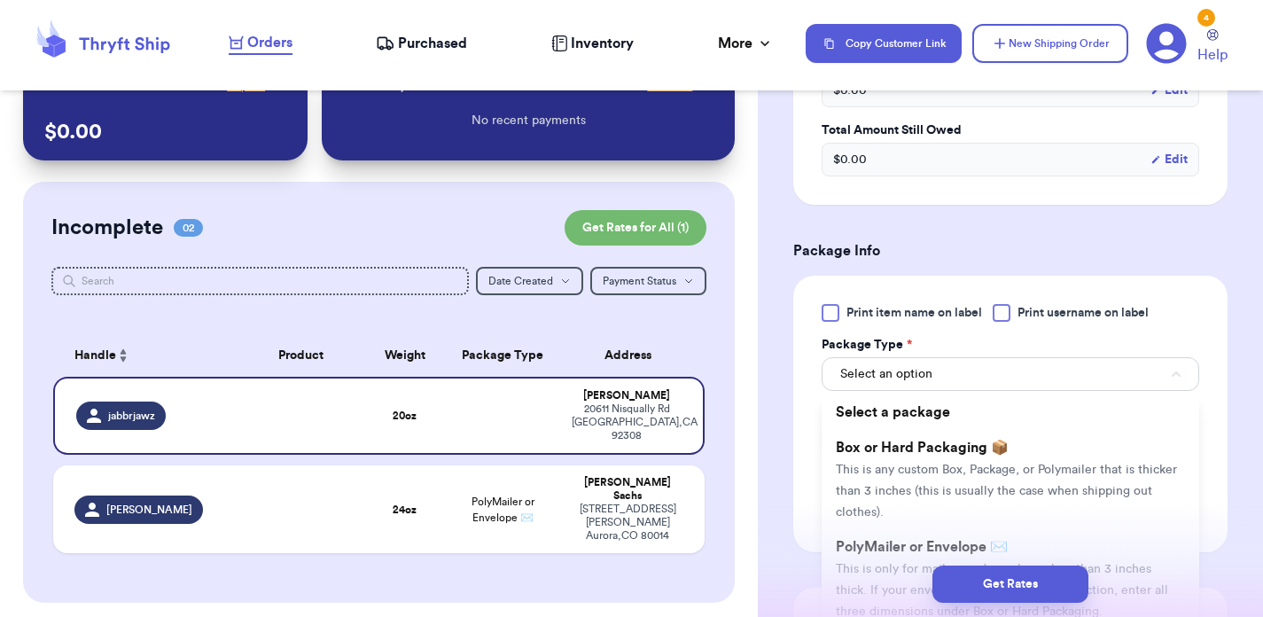
click at [891, 576] on div "Get Rates" at bounding box center [1010, 584] width 477 height 37
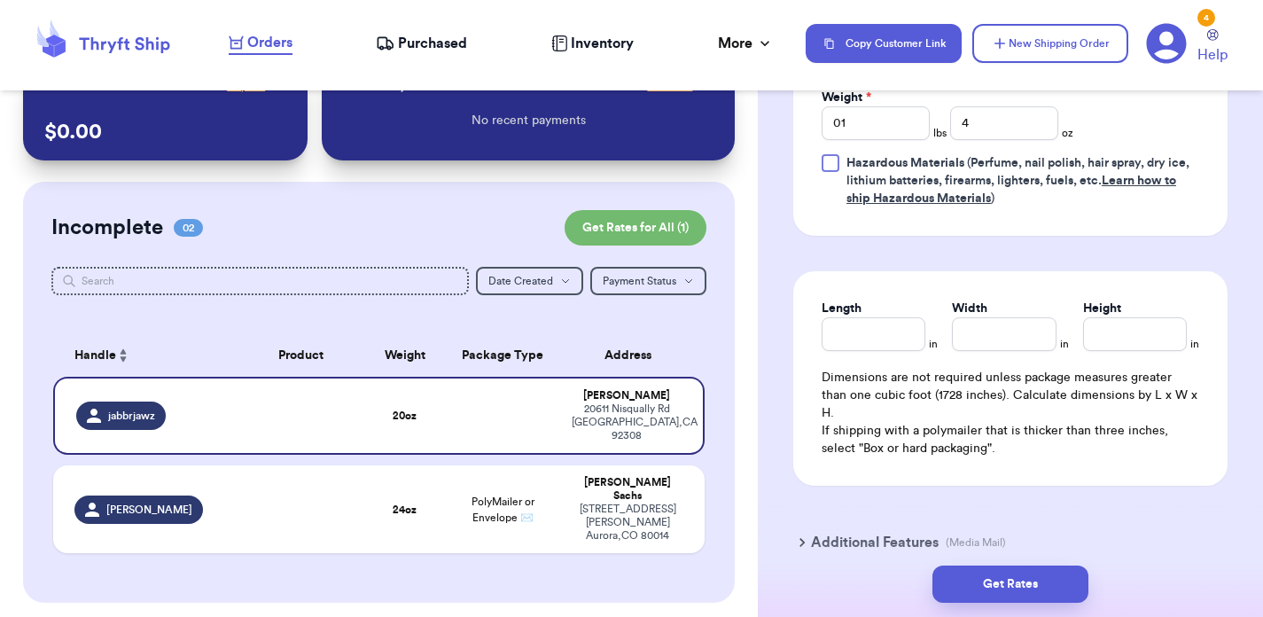
scroll to position [1288, 0]
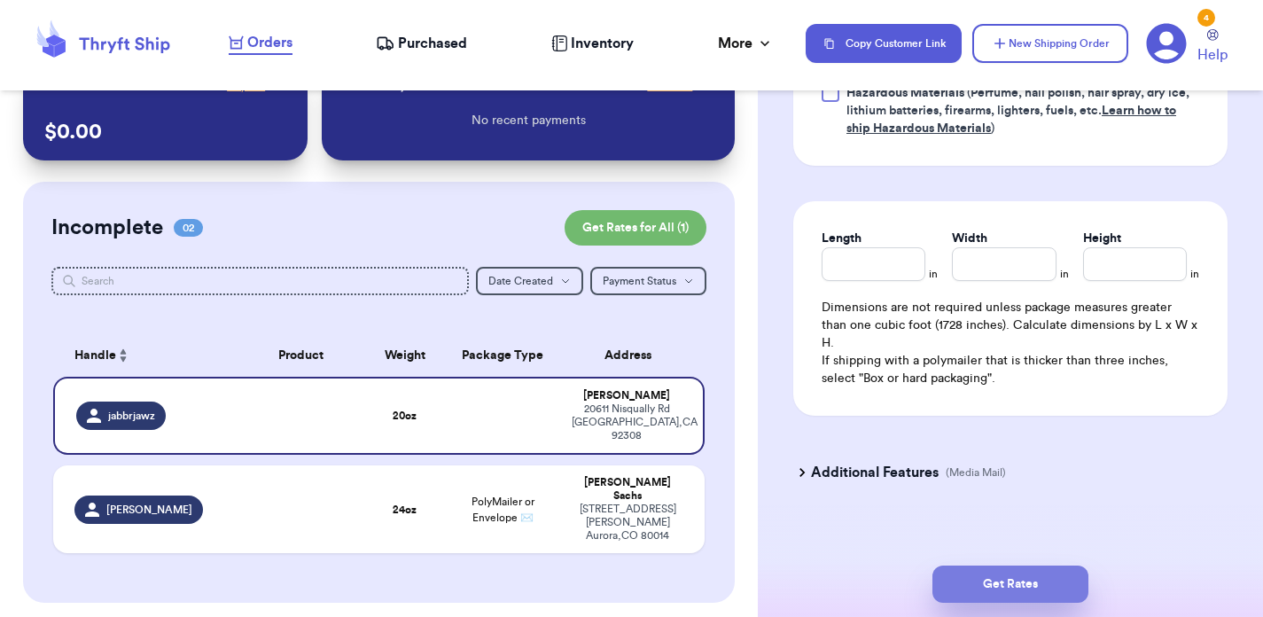
click at [1012, 588] on button "Get Rates" at bounding box center [1011, 584] width 156 height 37
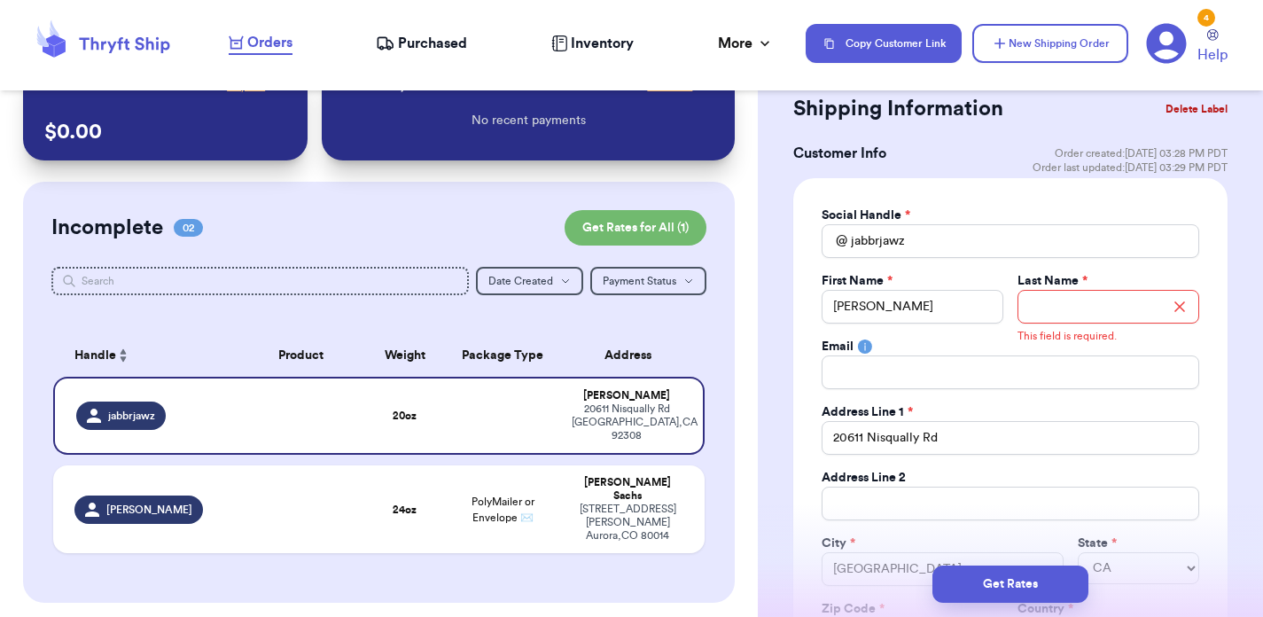
scroll to position [51, 0]
click at [1085, 313] on input "Total Amount Paid" at bounding box center [1109, 309] width 182 height 34
click at [1218, 361] on div "Social Handle * @ jabbrjawz First Name * [PERSON_NAME] Last Name * [PERSON_NAME…" at bounding box center [1010, 431] width 434 height 502
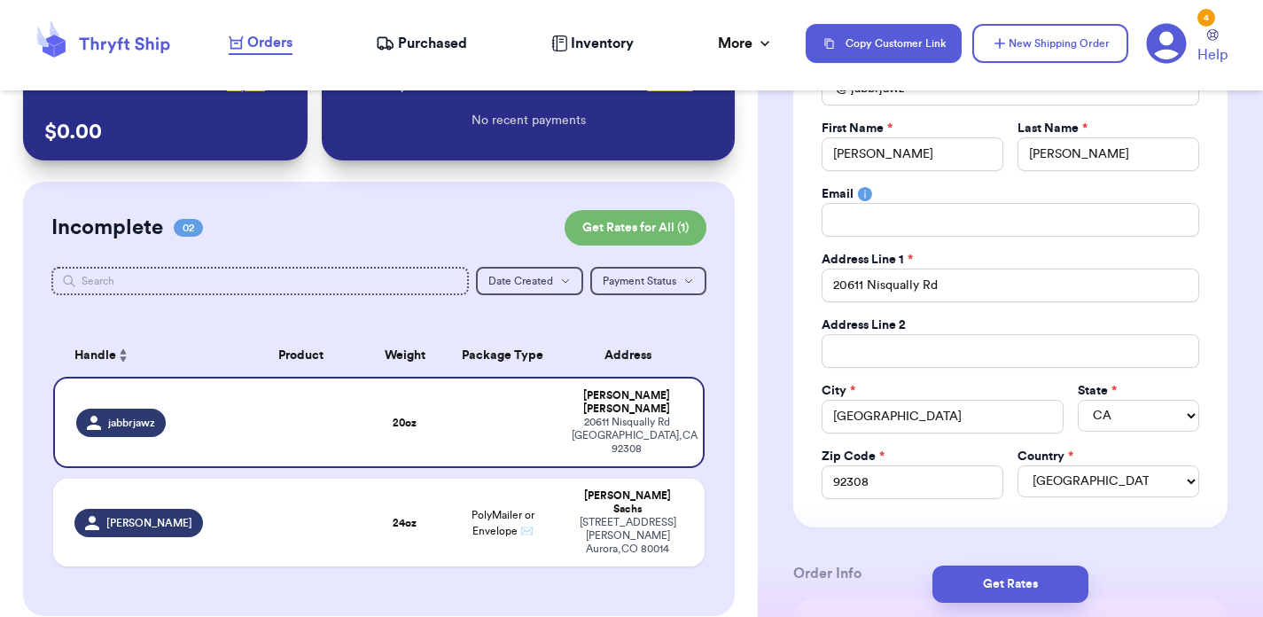
scroll to position [255, 0]
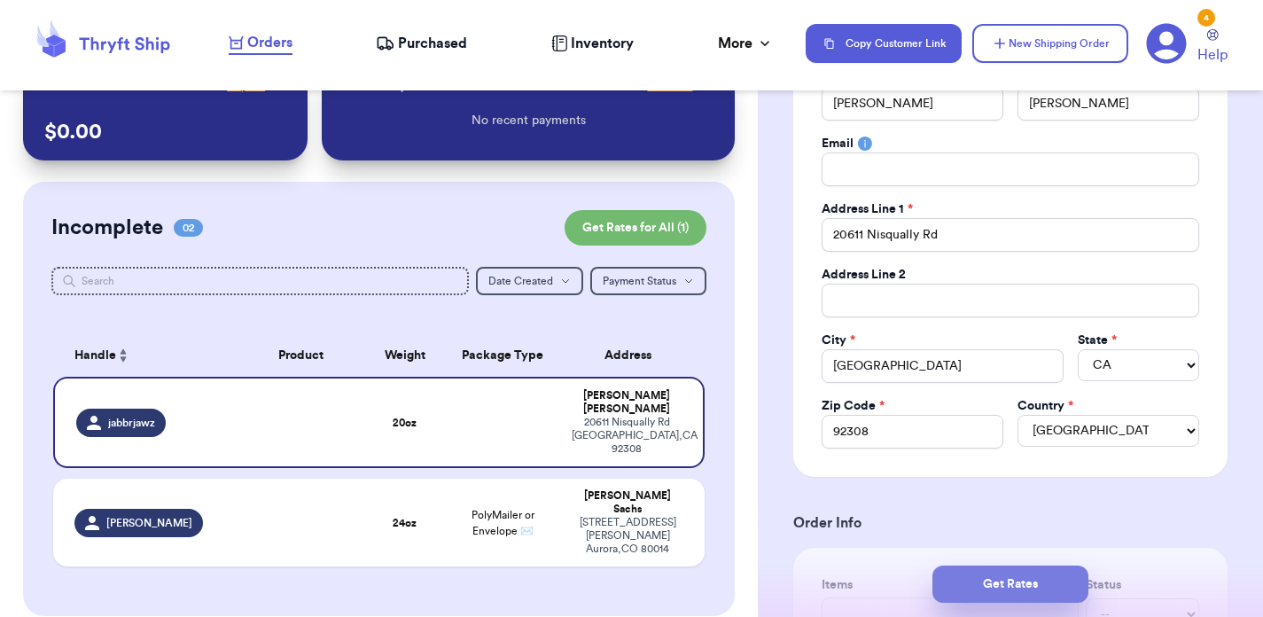
click at [1020, 571] on button "Get Rates" at bounding box center [1011, 584] width 156 height 37
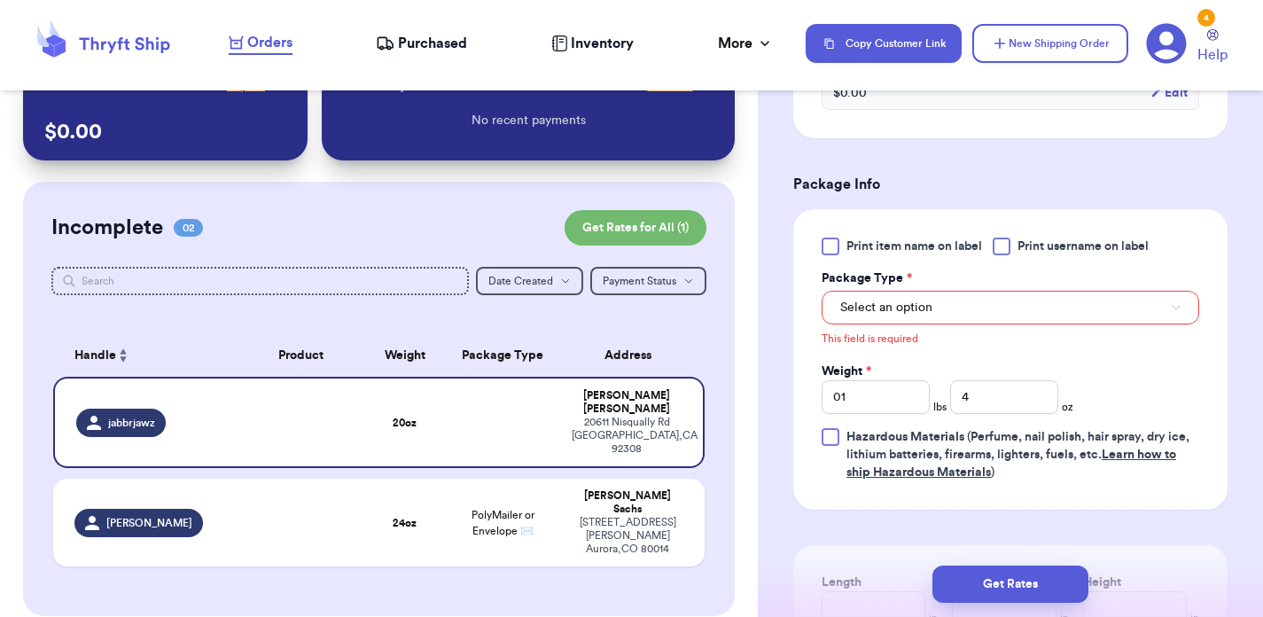
scroll to position [680, 0]
click at [958, 305] on button "Select an option" at bounding box center [1011, 307] width 378 height 34
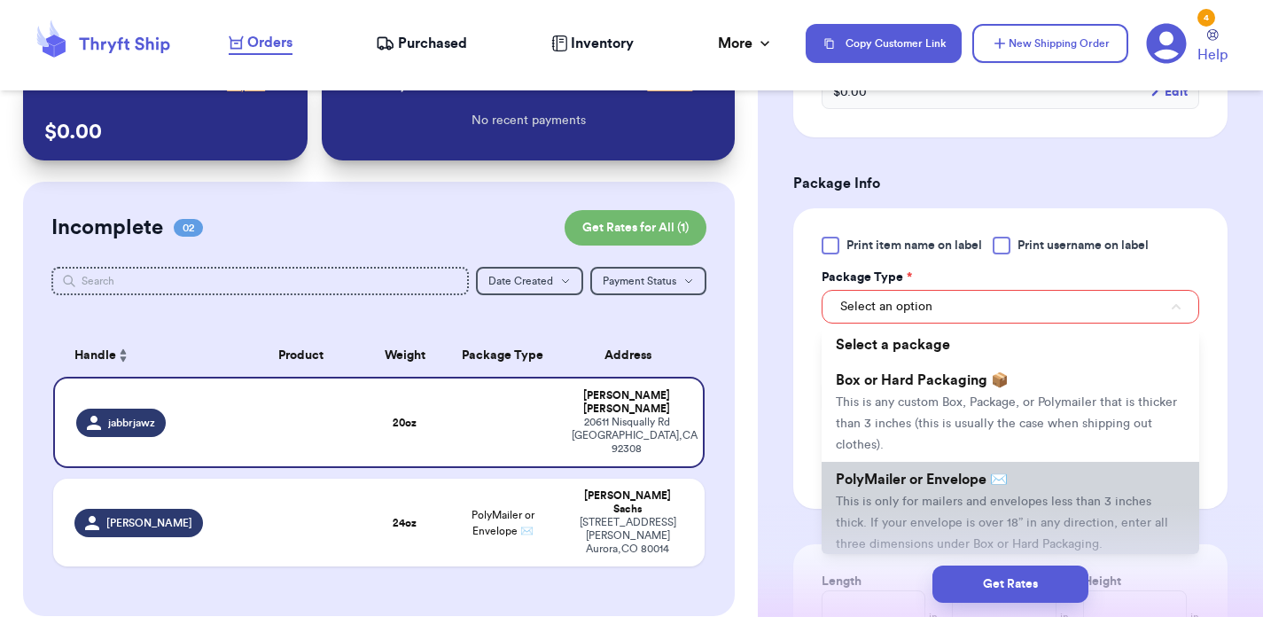
click at [919, 506] on span "This is only for mailers and envelopes less than 3 inches thick. If your envelo…" at bounding box center [1002, 523] width 332 height 55
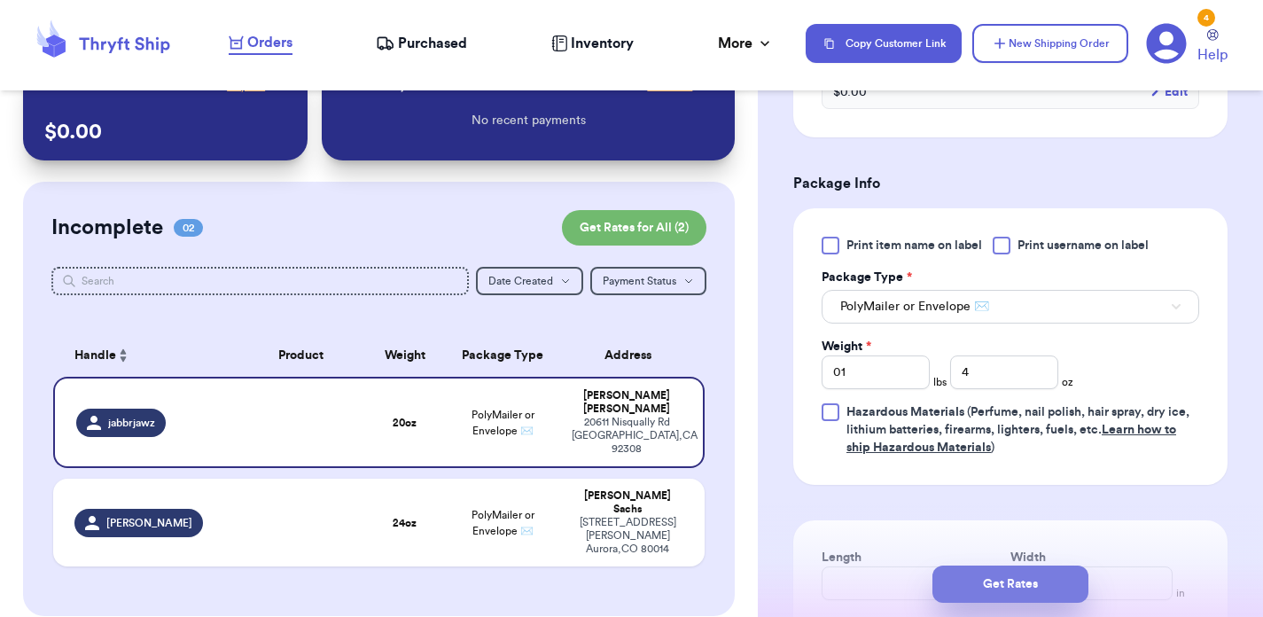
click at [1001, 588] on button "Get Rates" at bounding box center [1011, 584] width 156 height 37
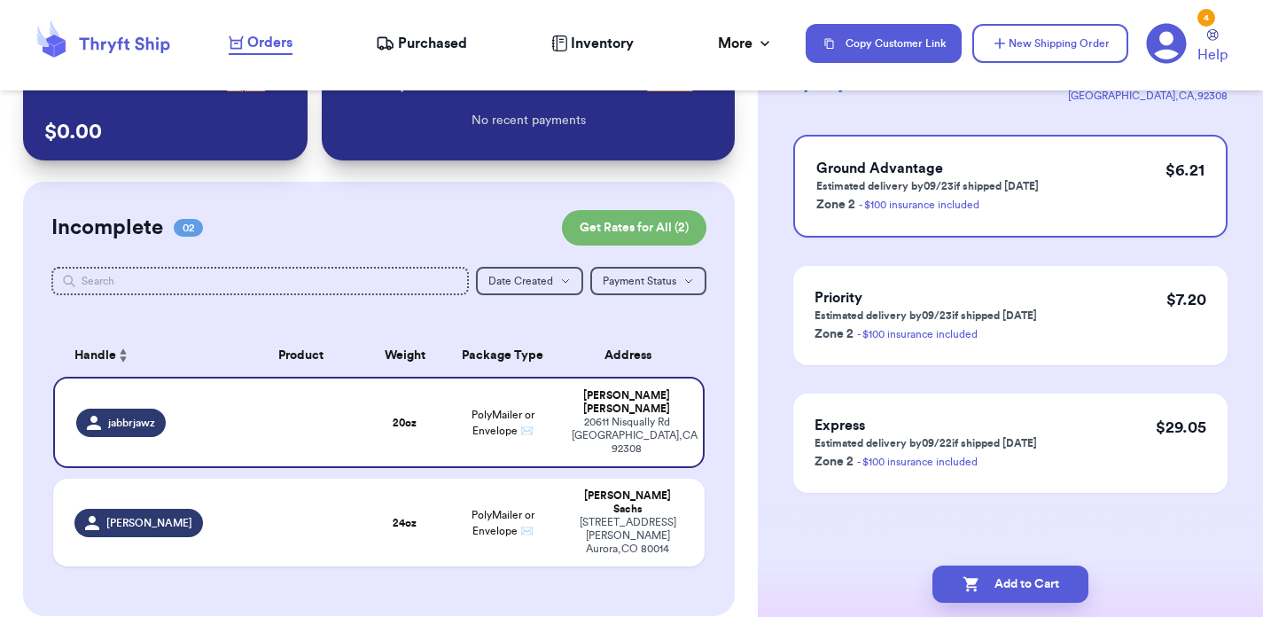
scroll to position [0, 0]
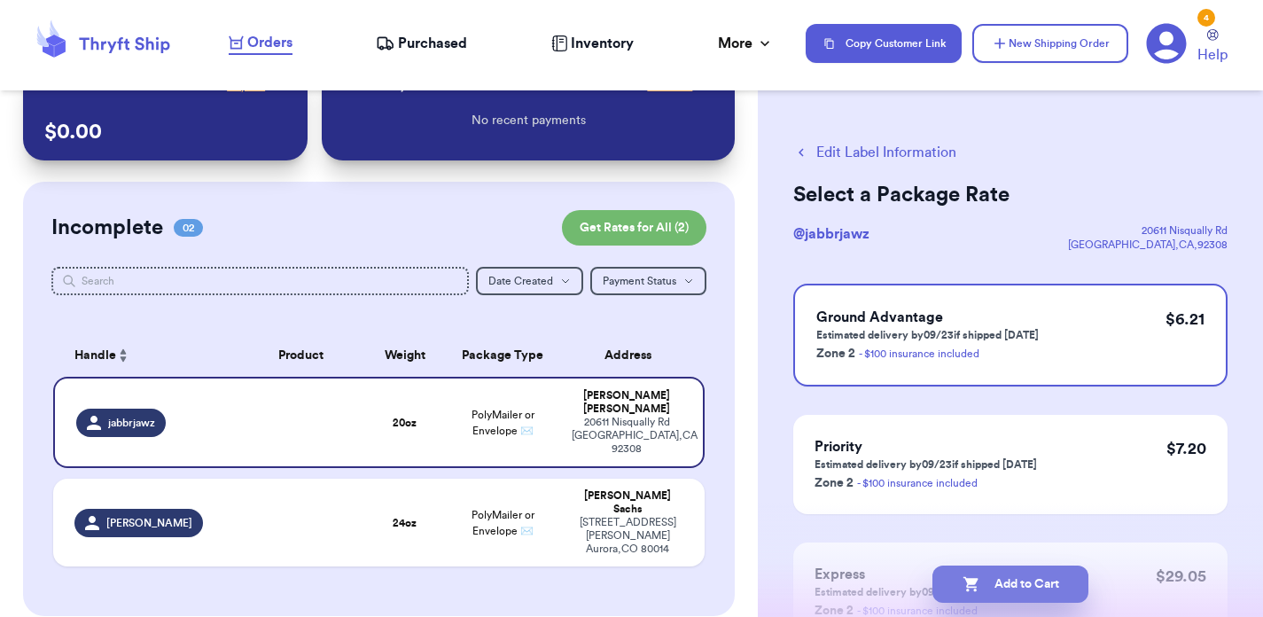
click at [1048, 584] on button "Add to Cart" at bounding box center [1011, 584] width 156 height 37
